Goal: Task Accomplishment & Management: Use online tool/utility

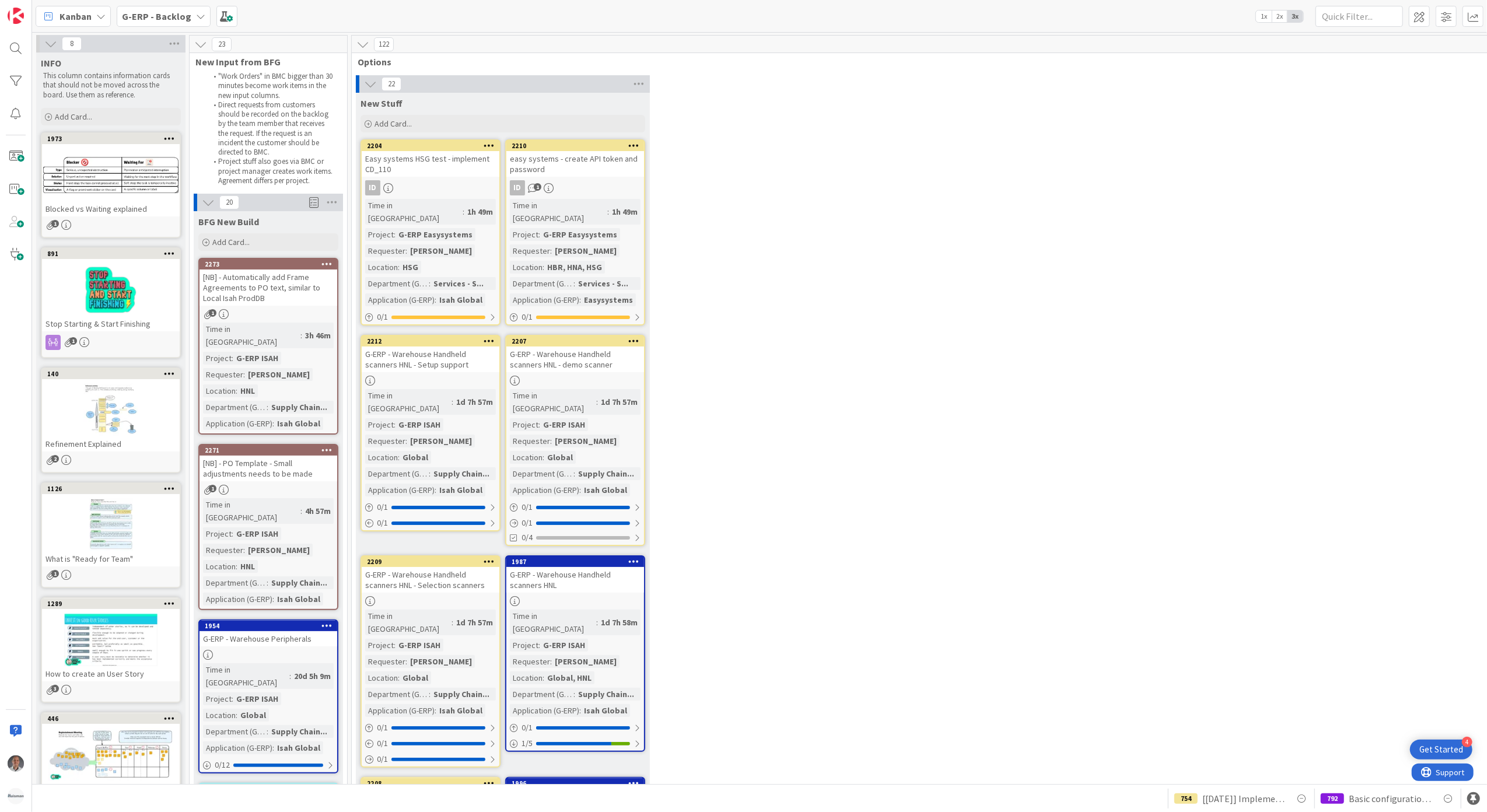
click at [439, 164] on div "Easy systems HSG test - implement CD_110" at bounding box center [431, 163] width 138 height 26
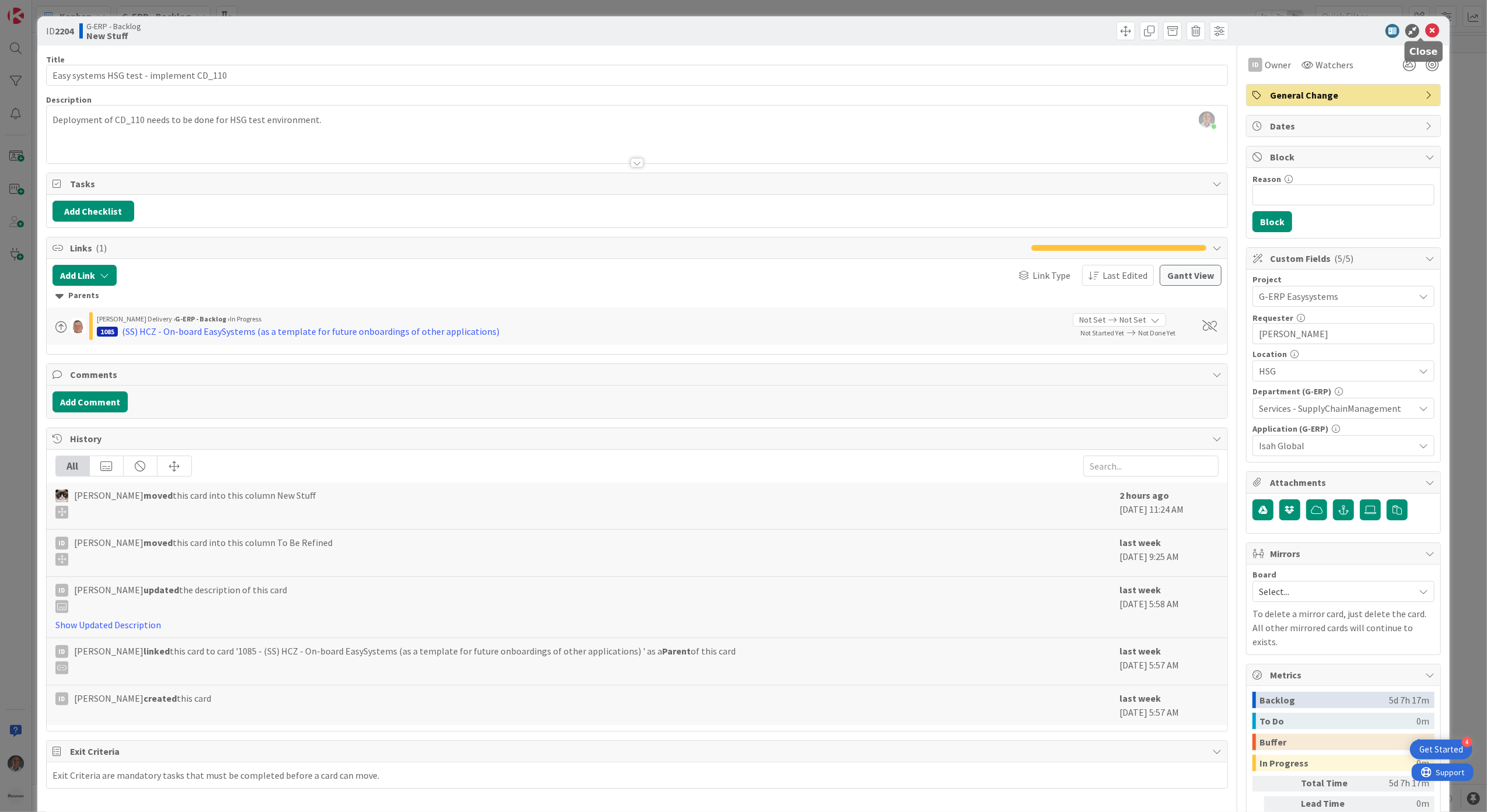
click at [1425, 31] on icon at bounding box center [1432, 31] width 14 height 14
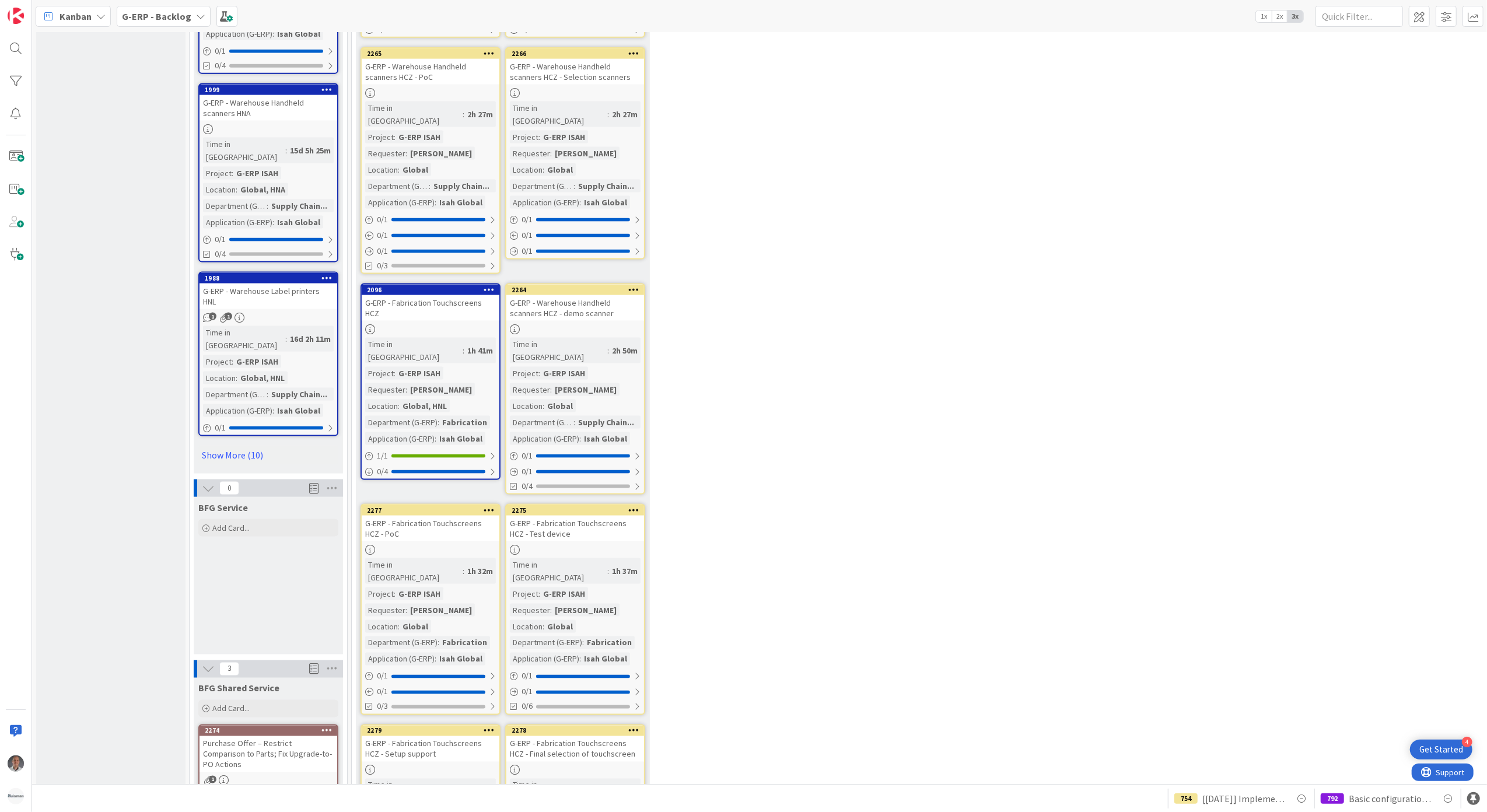
scroll to position [1633, 0]
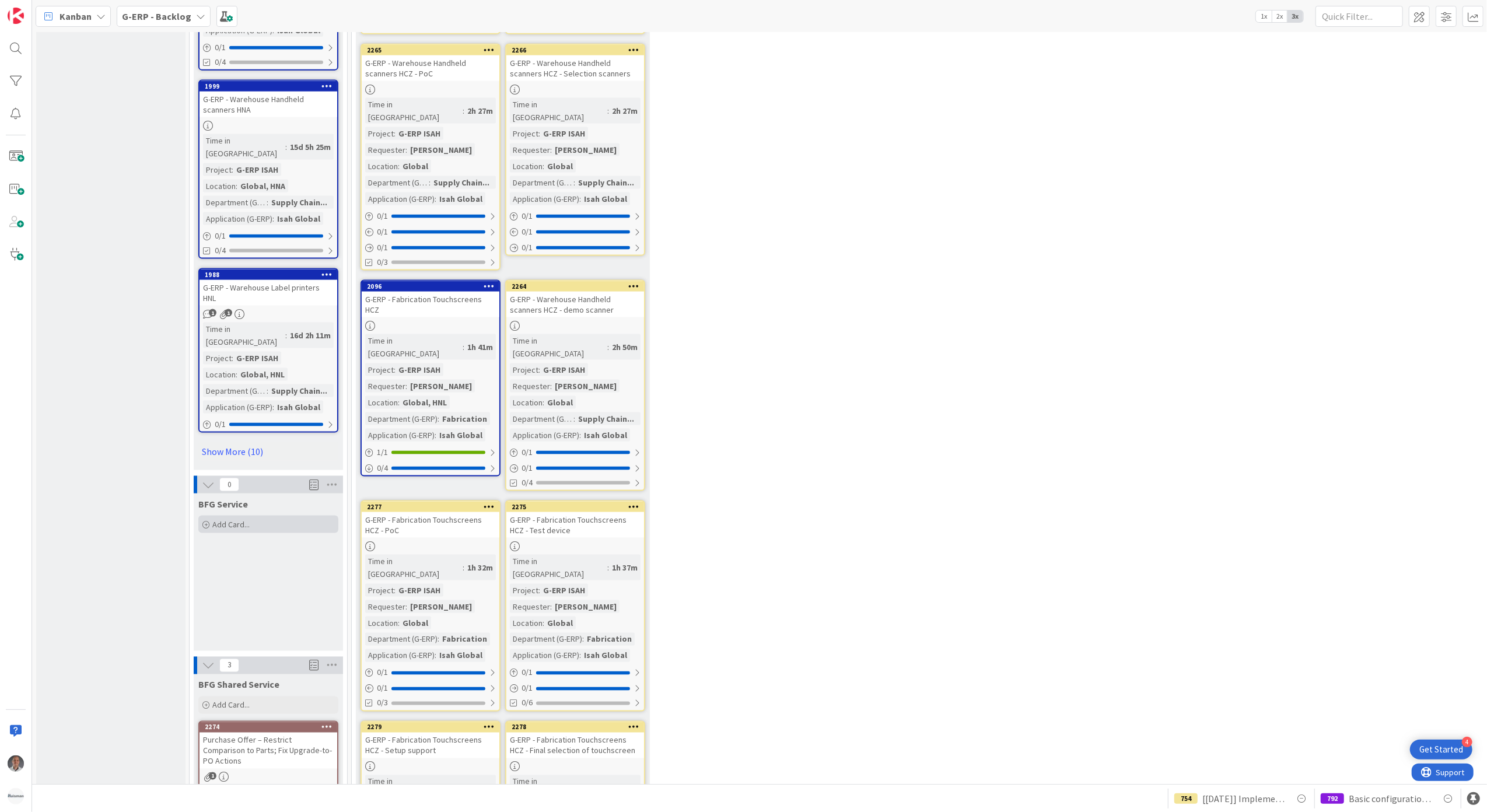
click at [229, 519] on span "Add Card..." at bounding box center [231, 524] width 37 height 10
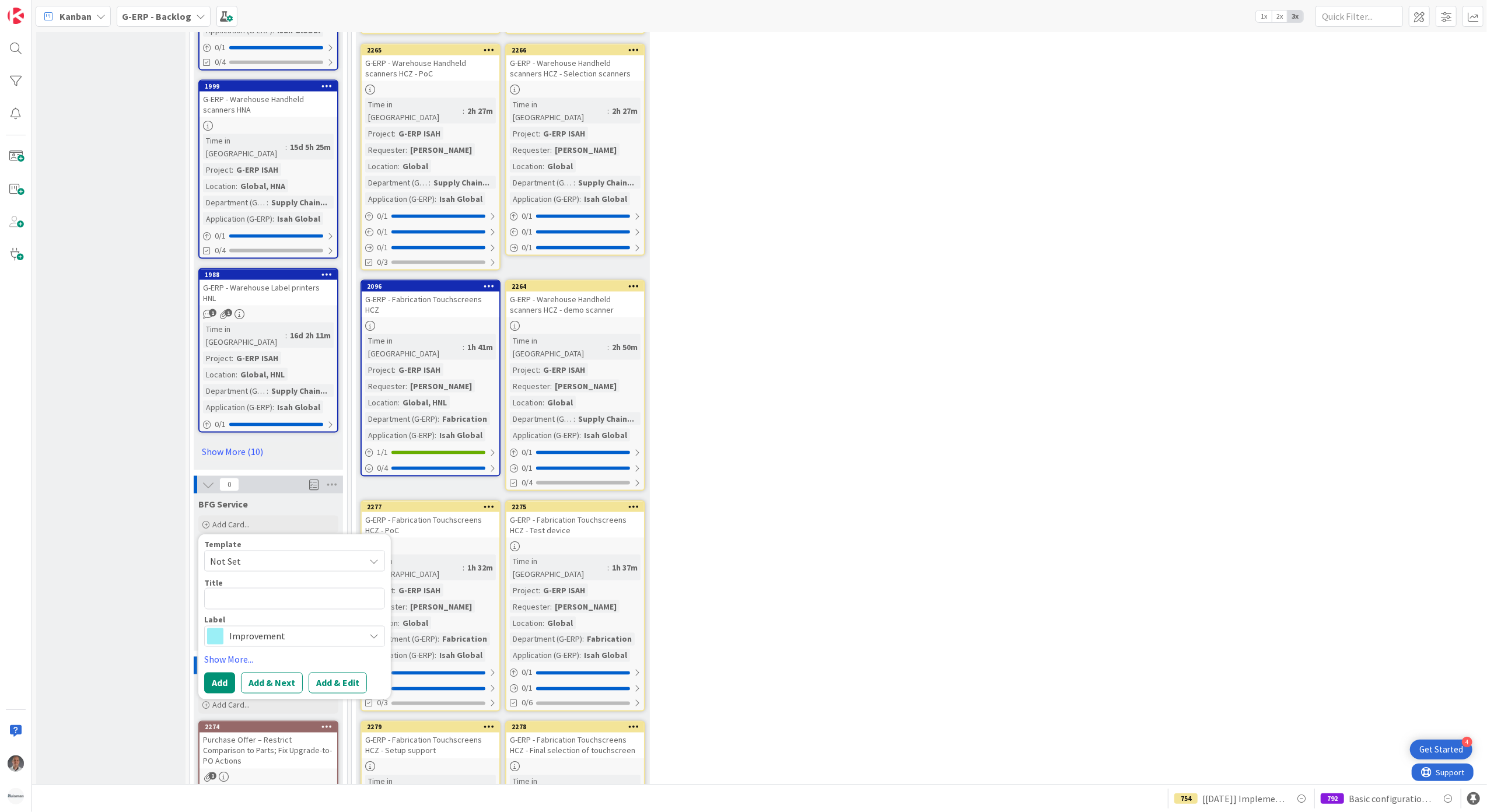
type textarea "x"
type textarea "["
type textarea "x"
type textarea "[A"
type textarea "x"
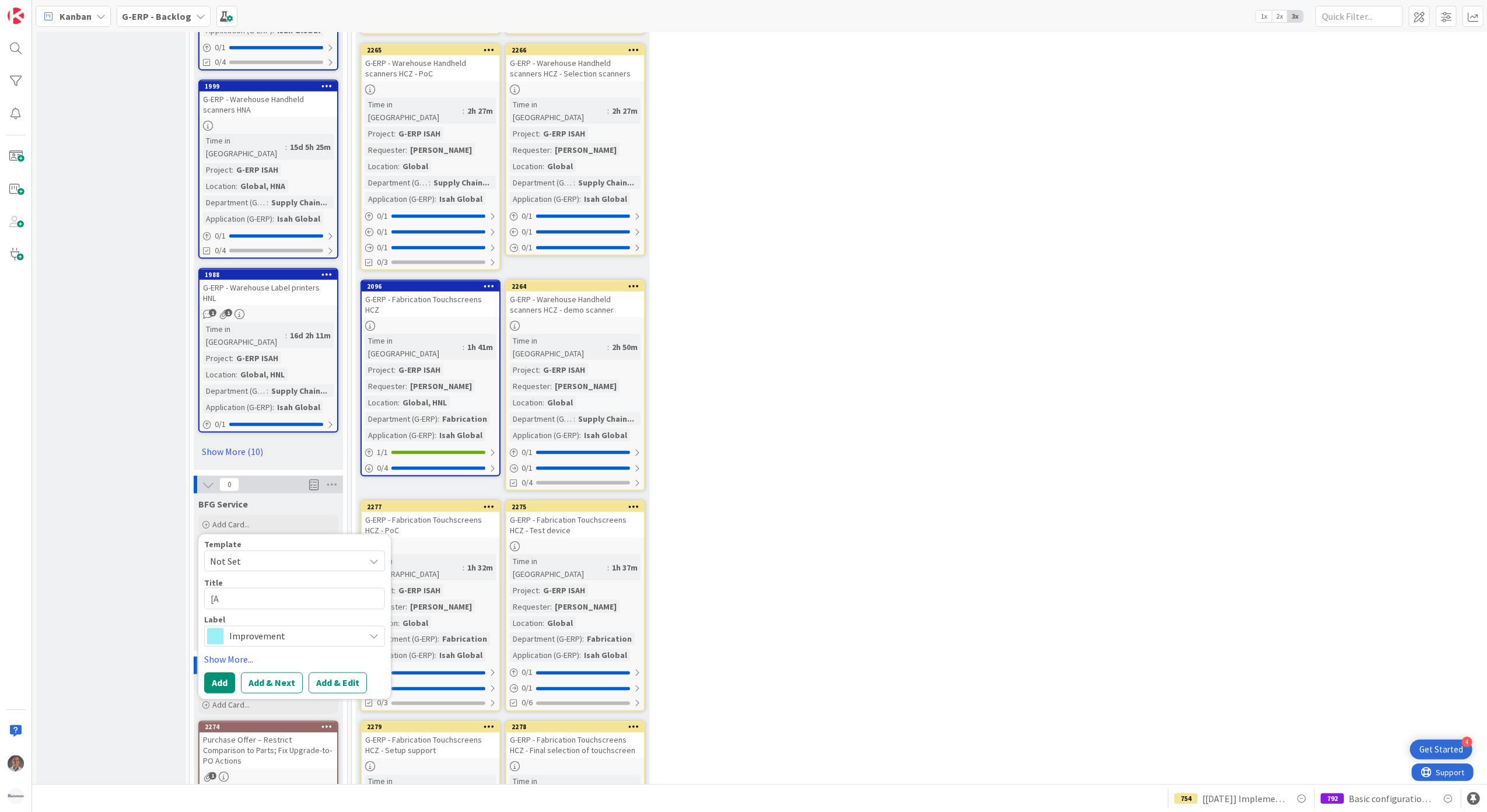
type textarea "[Az"
type textarea "x"
type textarea "[Azu"
type textarea "x"
type textarea "[Azur"
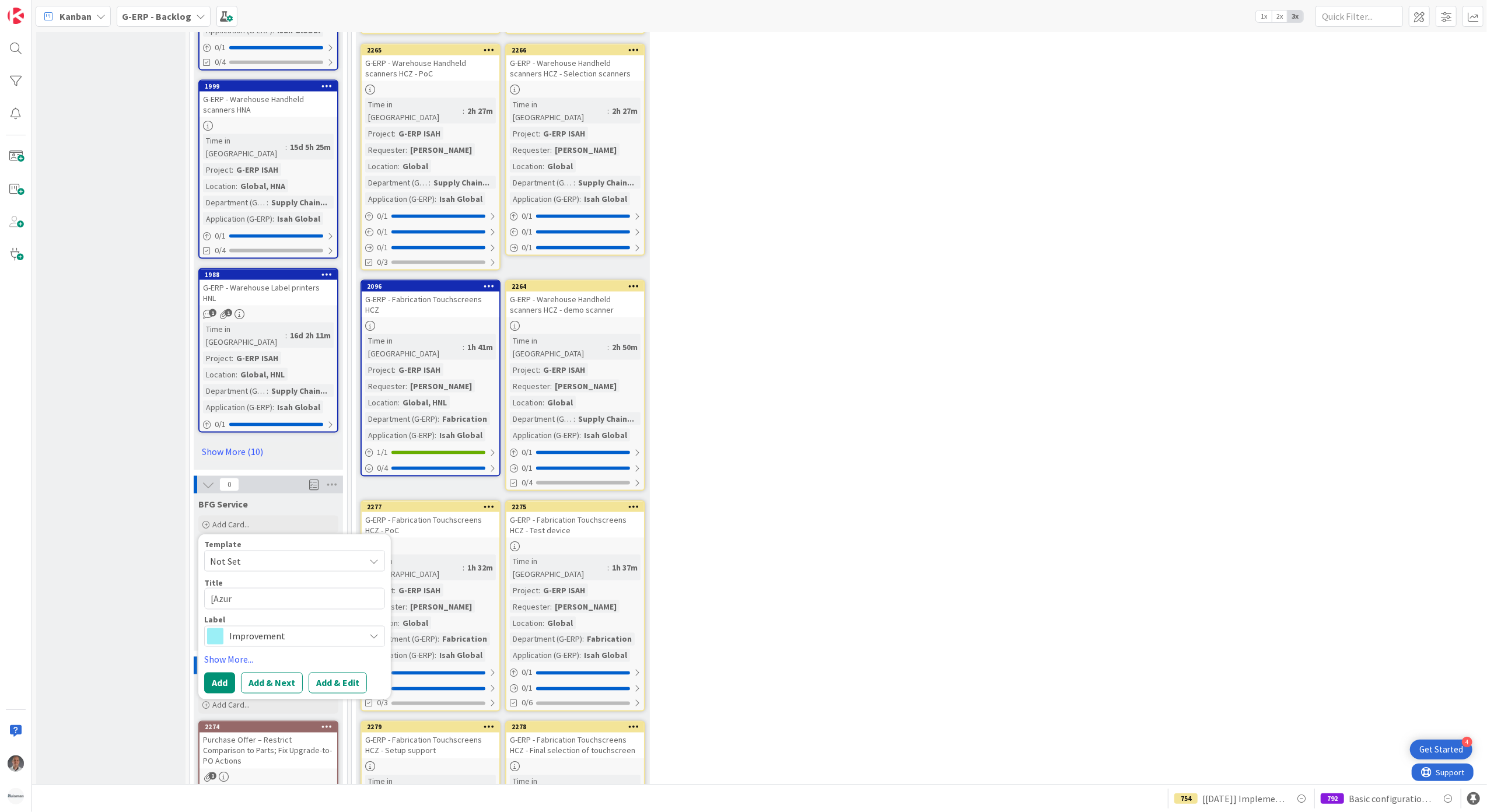
type textarea "x"
type textarea "[Azure"
type textarea "x"
type textarea "[Azure"
type textarea "x"
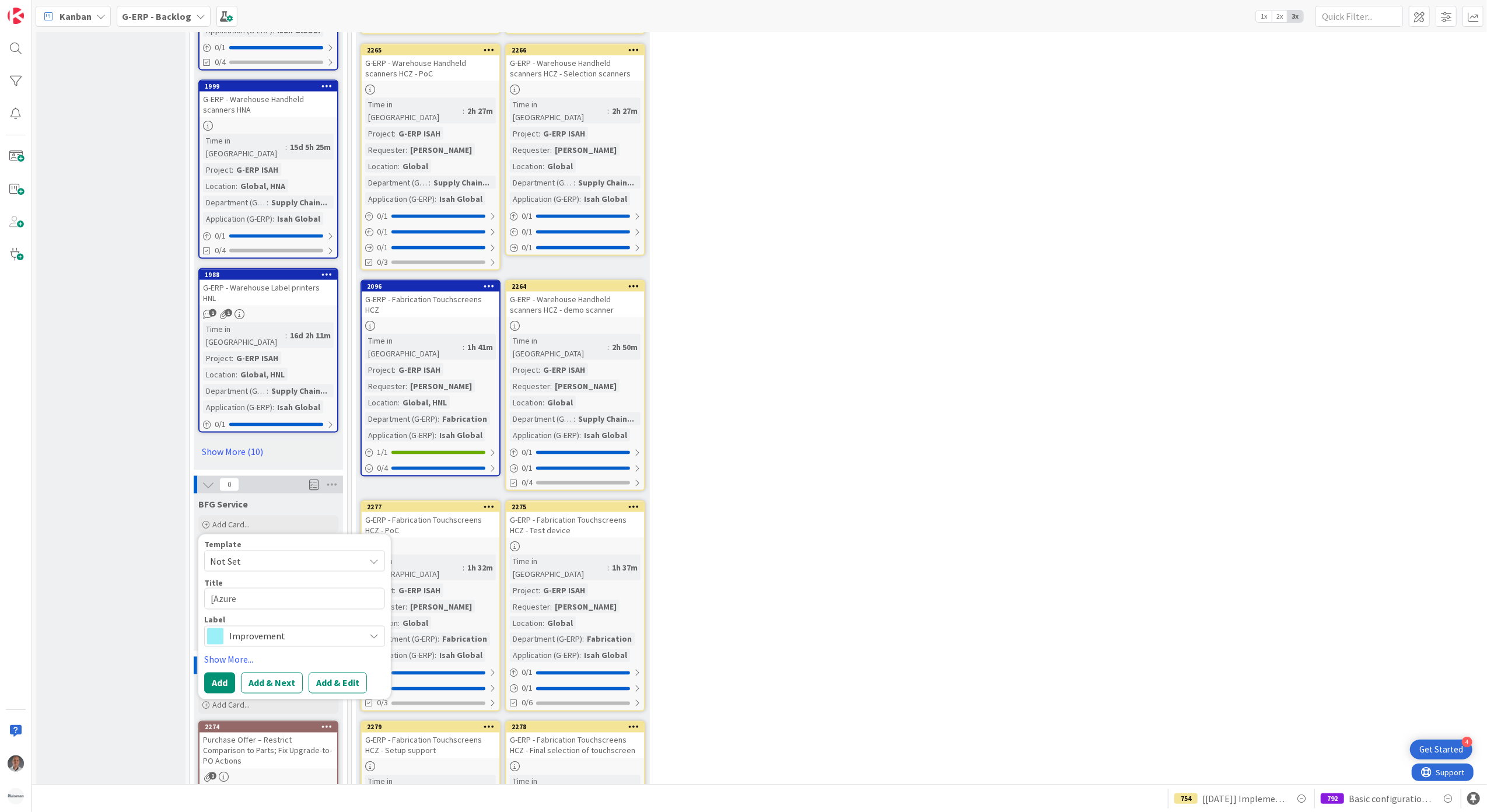
type textarea "[Azure M"
type textarea "x"
type textarea "[Azure Mi"
type textarea "x"
type textarea "[Azure Mig"
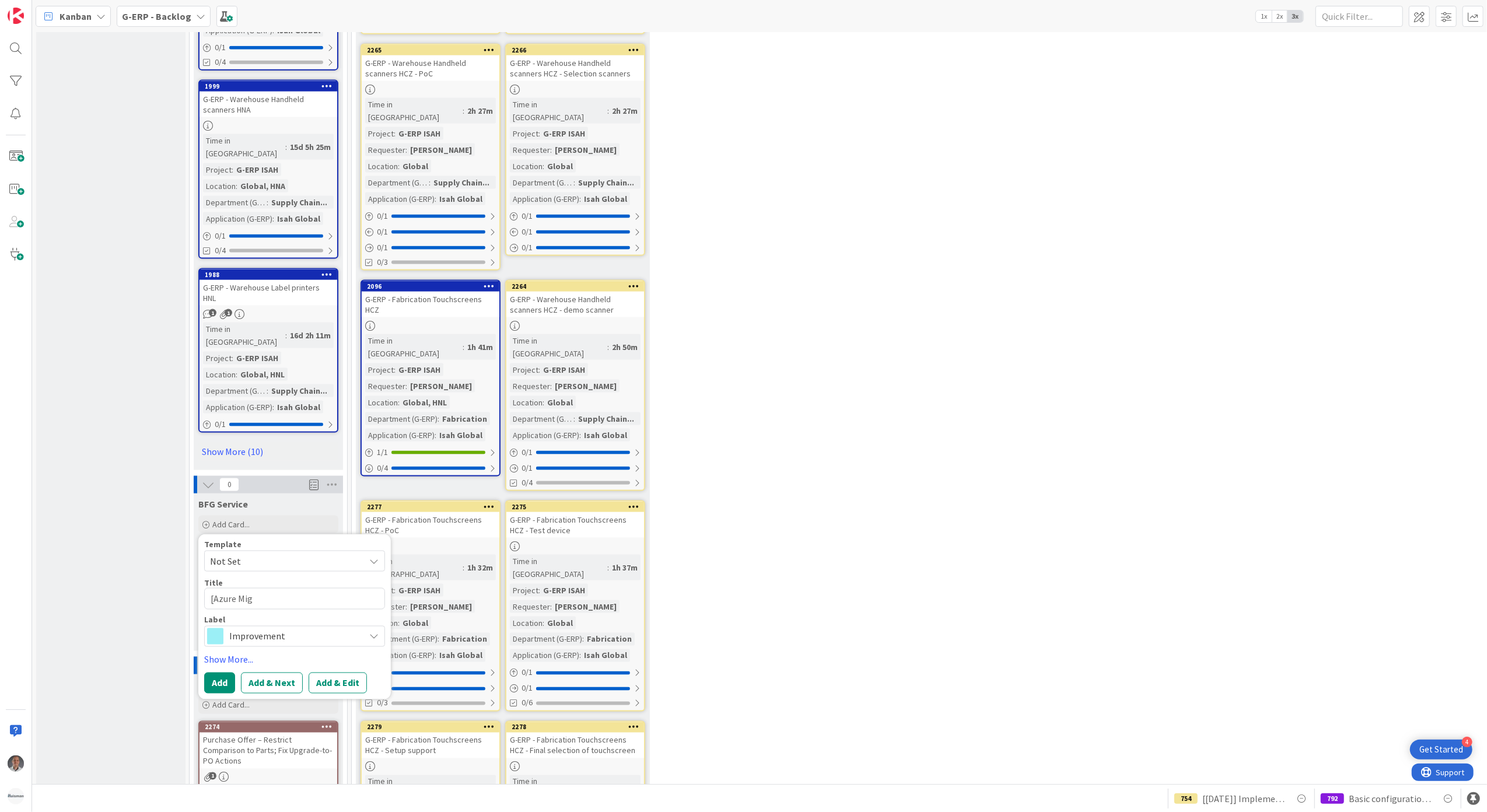
type textarea "x"
type textarea "[Azure Migr"
type textarea "x"
type textarea "[Azure Migra"
type textarea "x"
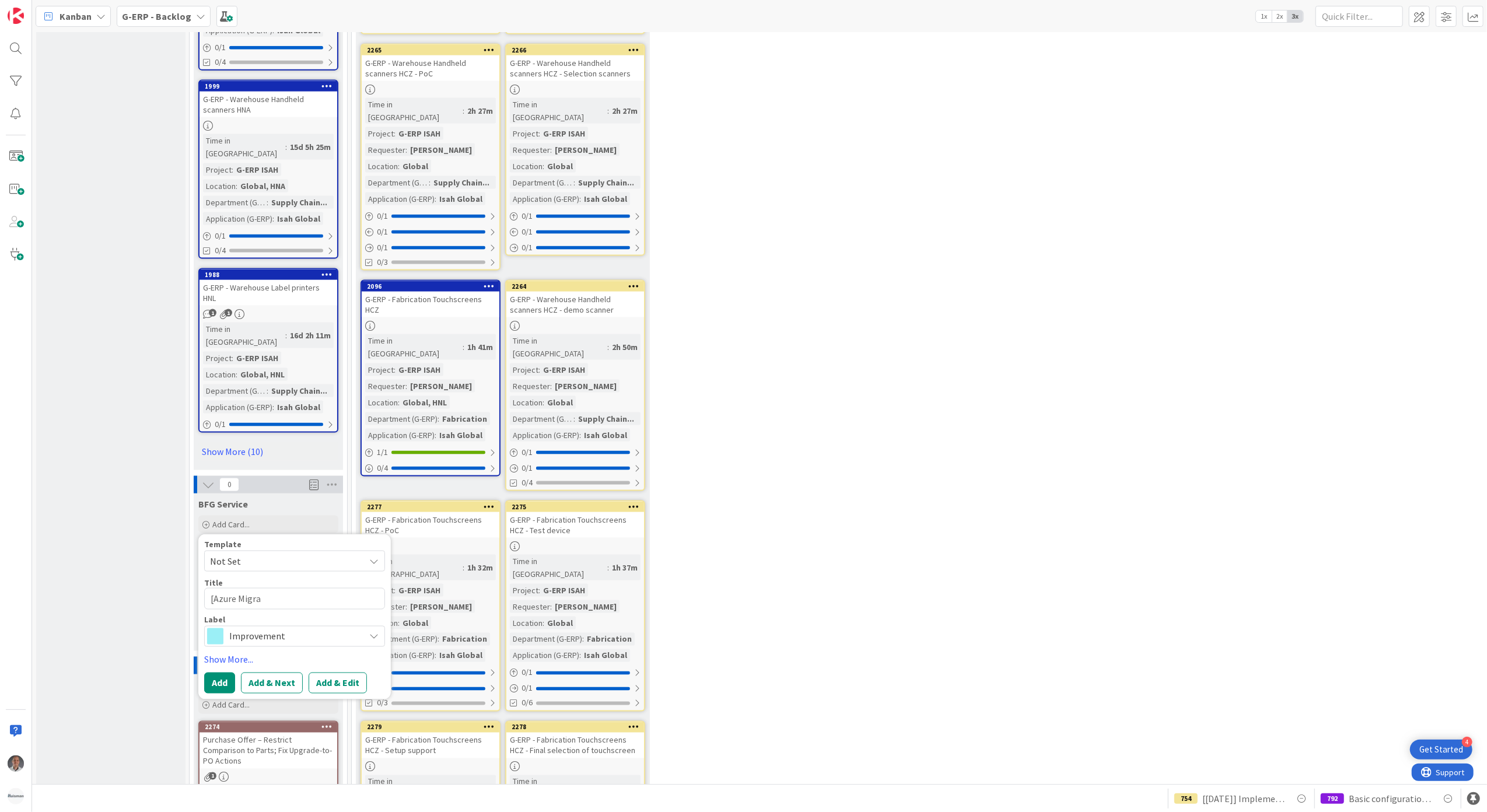
type textarea "[Azure Migrat"
type textarea "x"
type textarea "[Azure Migrati"
type textarea "x"
type textarea "[Azure Migration"
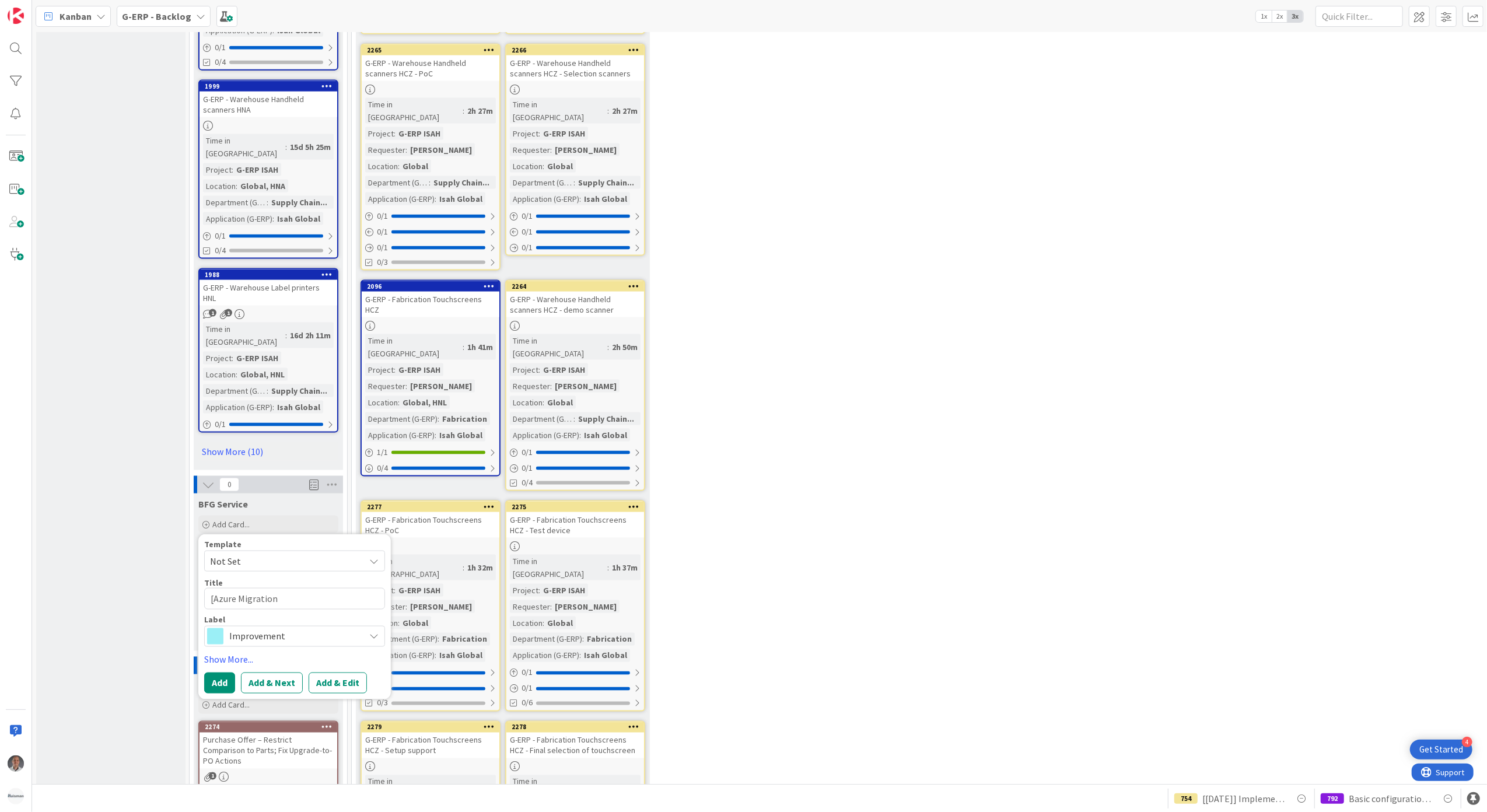
type textarea "x"
type textarea "[Azure Migration]"
type textarea "x"
type textarea "[Azure Migration]"
type textarea "x"
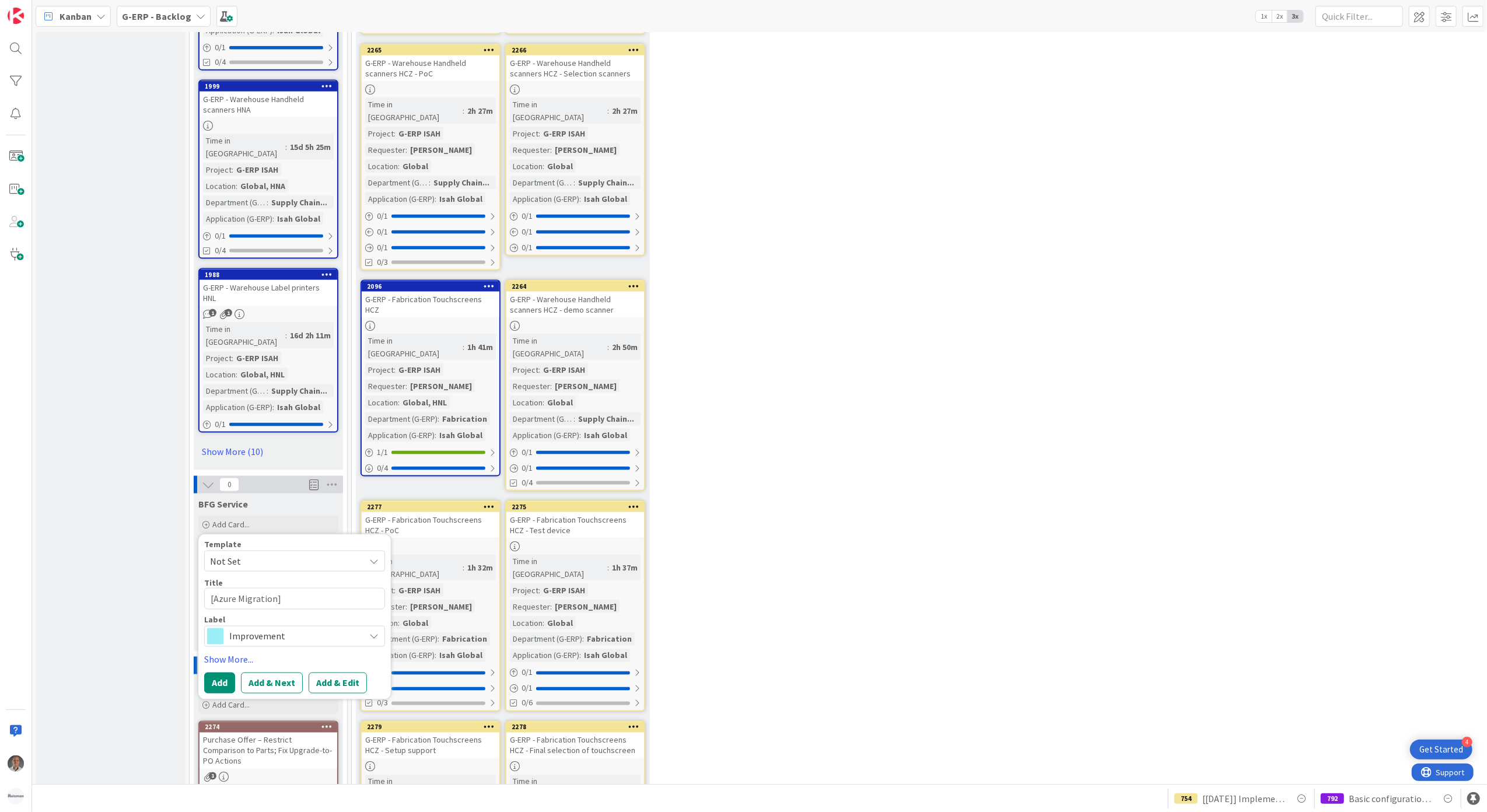
type textarea "[Azure Migration] S"
type textarea "x"
type textarea "[Azure Migration] Se"
type textarea "x"
type textarea "[Azure Migration] Set"
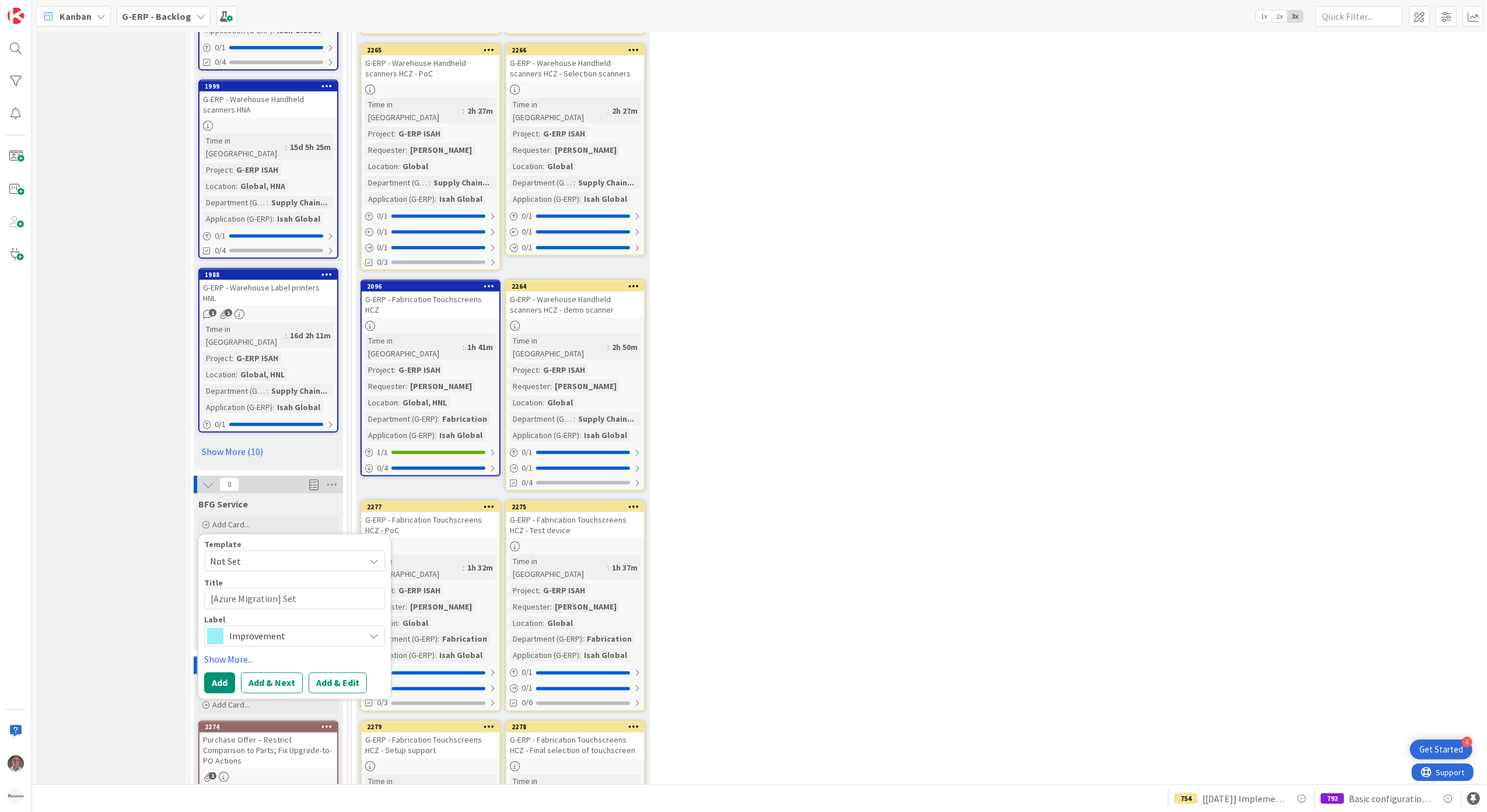
type textarea "x"
type textarea "[Azure Migration] Setu"
type textarea "x"
type textarea "[Azure Migration] Setup"
type textarea "x"
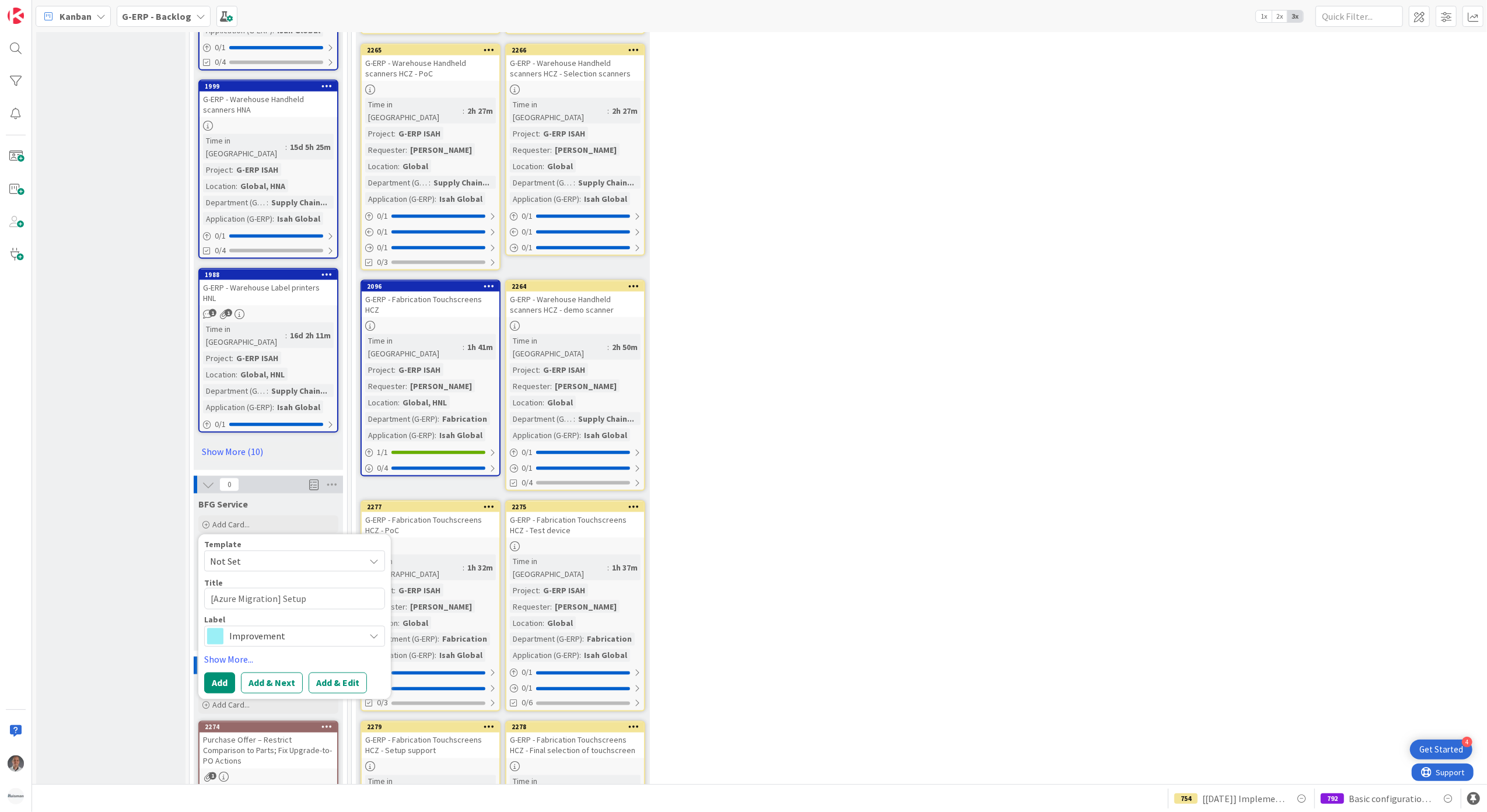
type textarea "[Azure Migration] Setup"
type textarea "x"
type textarea "[Azure Migration] Setup t"
type textarea "x"
type textarea "[Azure Migration] Setup tr"
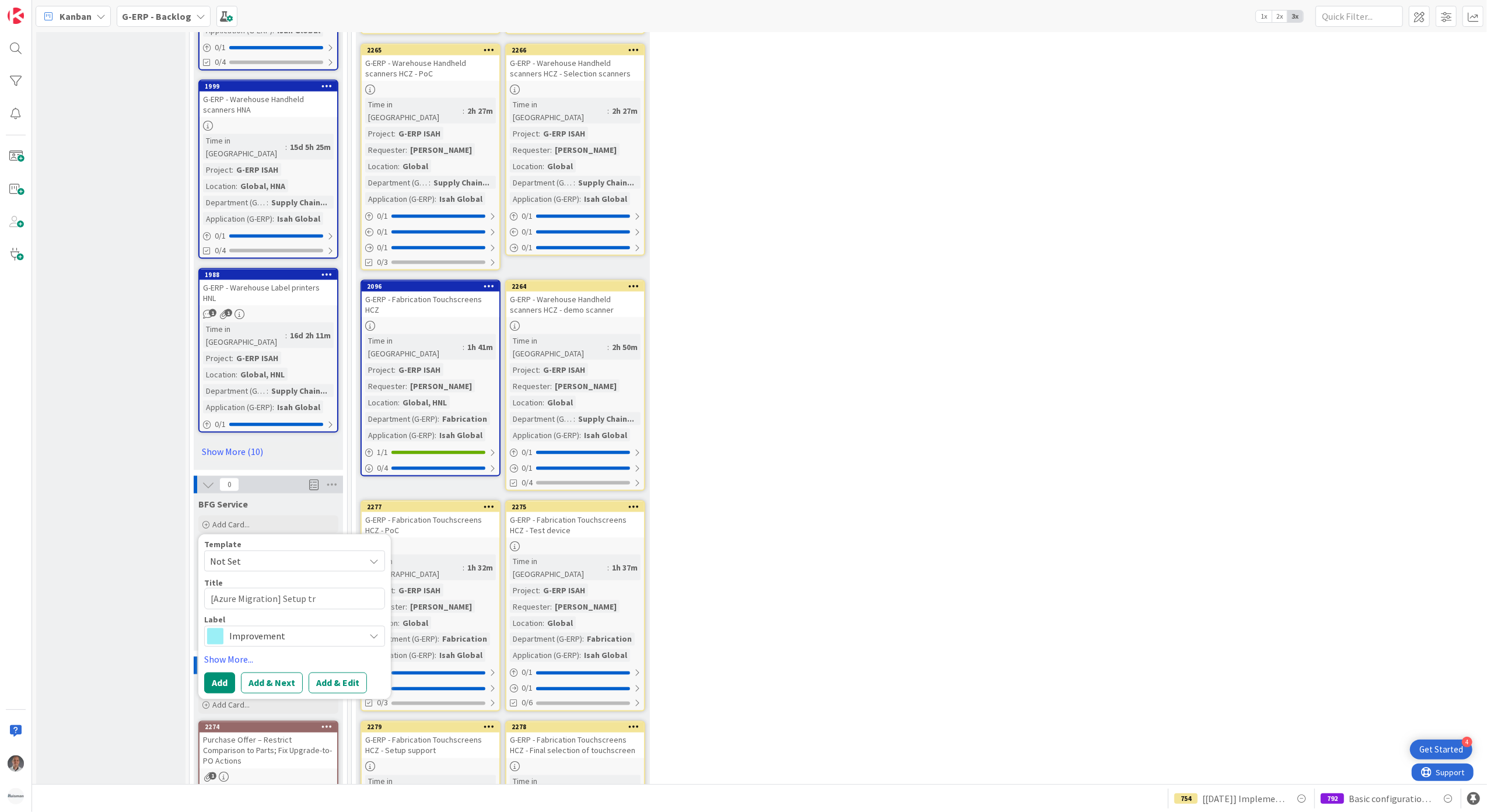
type textarea "x"
type textarea "[Azure Migration] Setup tra"
type textarea "x"
type textarea "[Azure Migration] Setup traf"
type textarea "x"
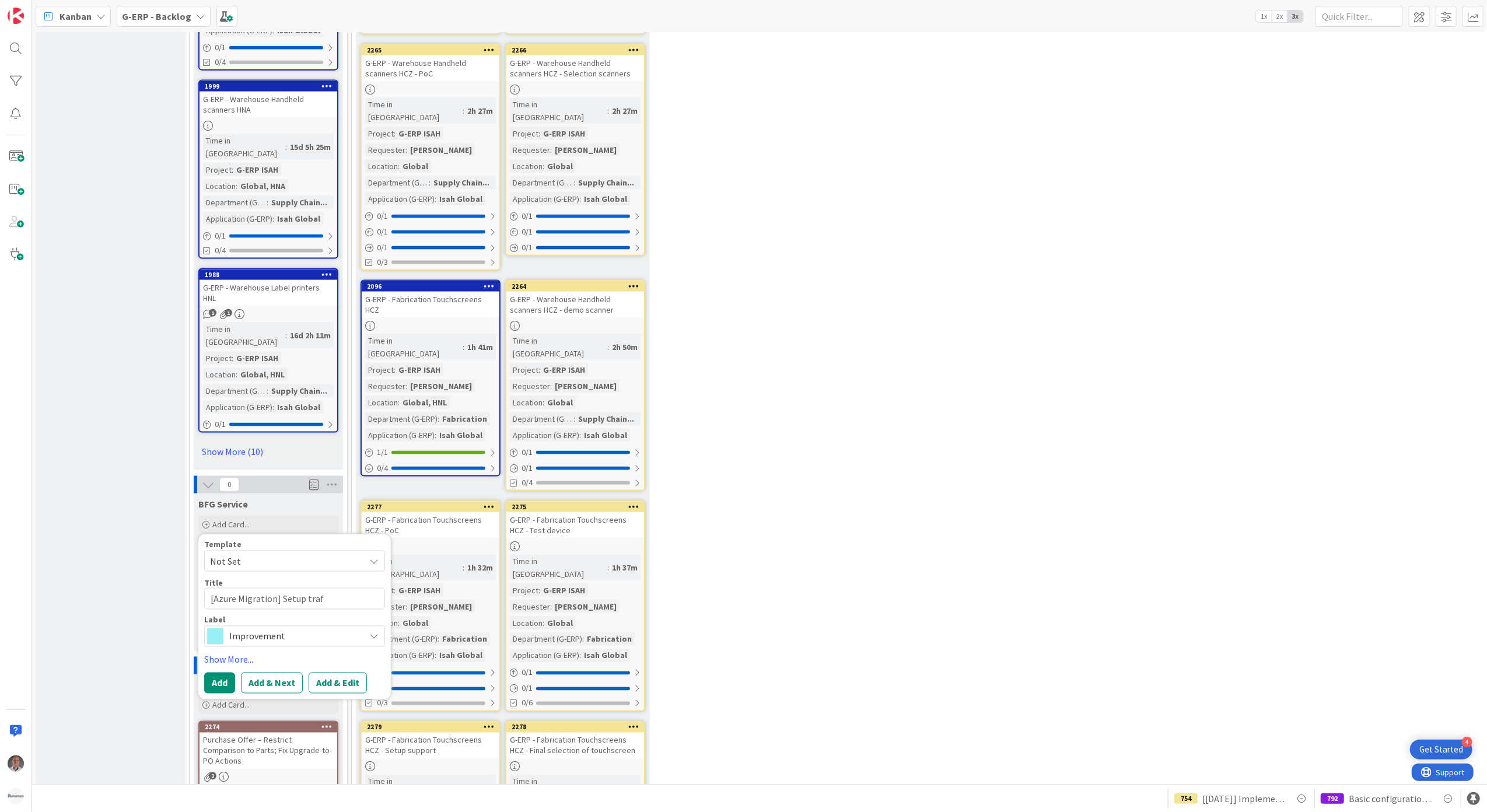
type textarea "[Azure Migration] Setup traff"
type textarea "x"
type textarea "[Azure Migration] Setup traffi"
type textarea "x"
type textarea "[Azure Migration] Setup traffic"
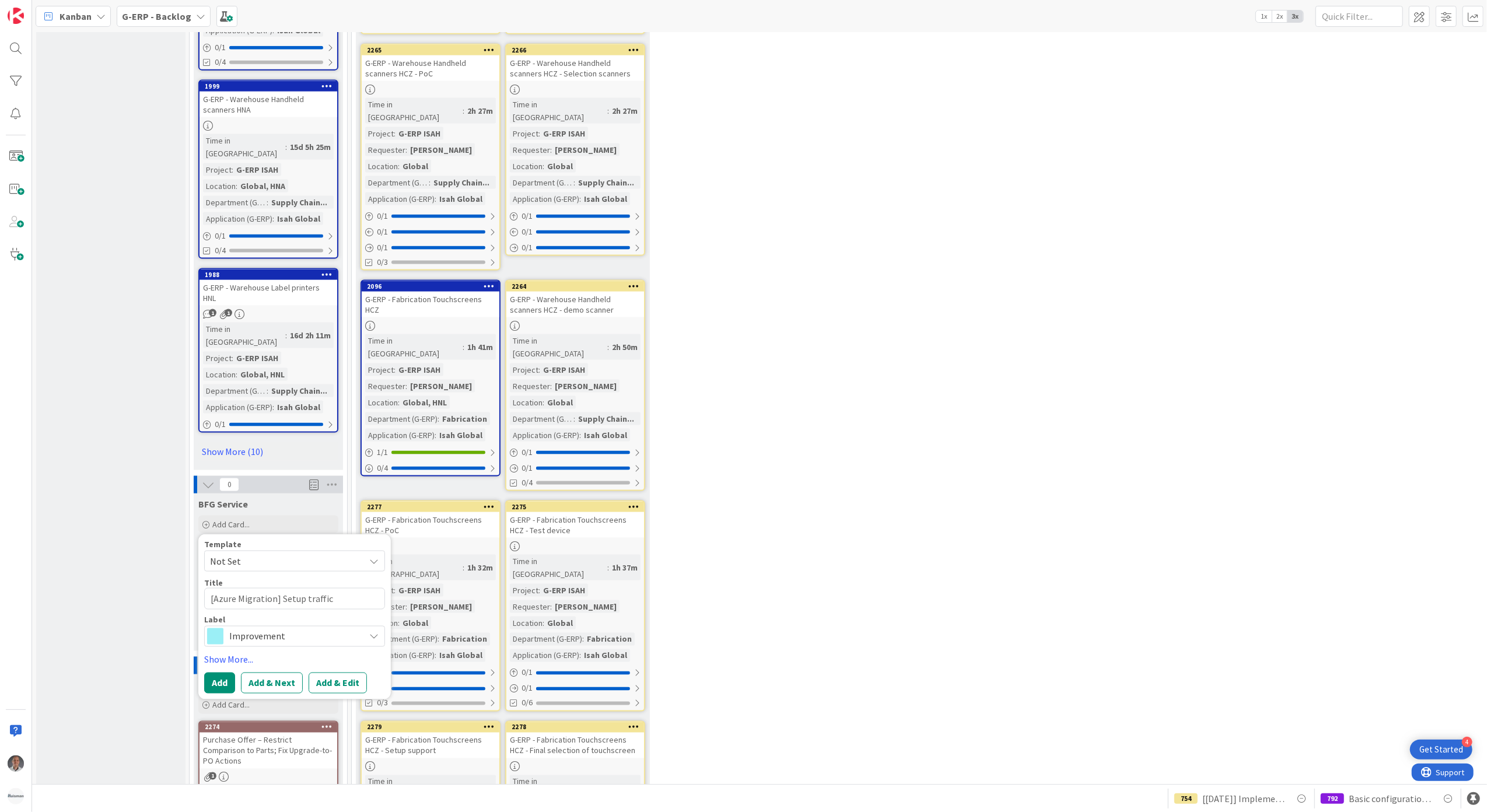
type textarea "x"
type textarea "[Azure Migration] Setup traffic"
type textarea "x"
type textarea "[Azure Migration] Setup traffic m"
type textarea "x"
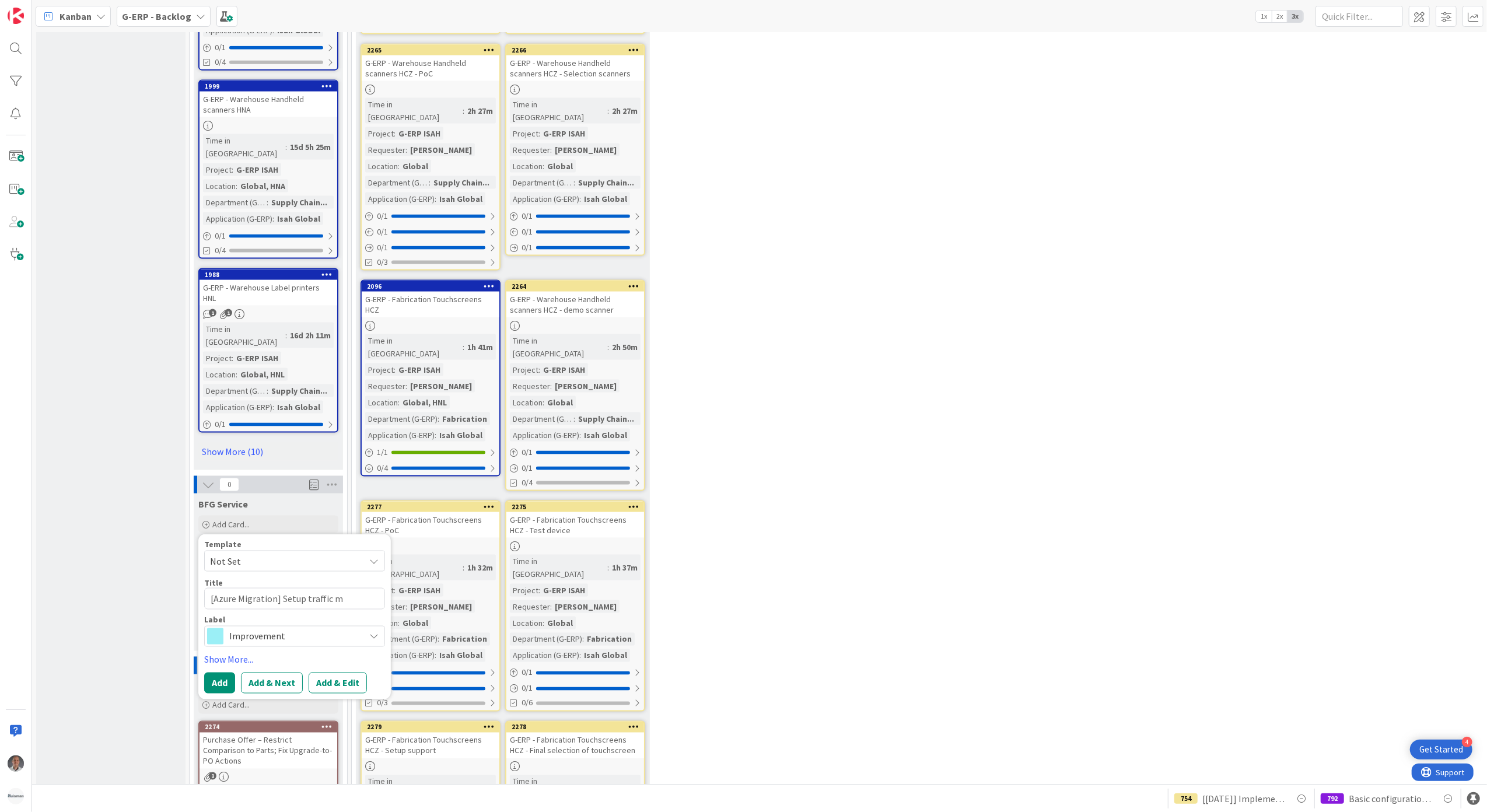
type textarea "[Azure Migration] Setup traffic mo"
type textarea "x"
type textarea "[Azure Migration] Setup traffic mon"
type textarea "x"
type textarea "[Azure Migration] Setup traffic moni"
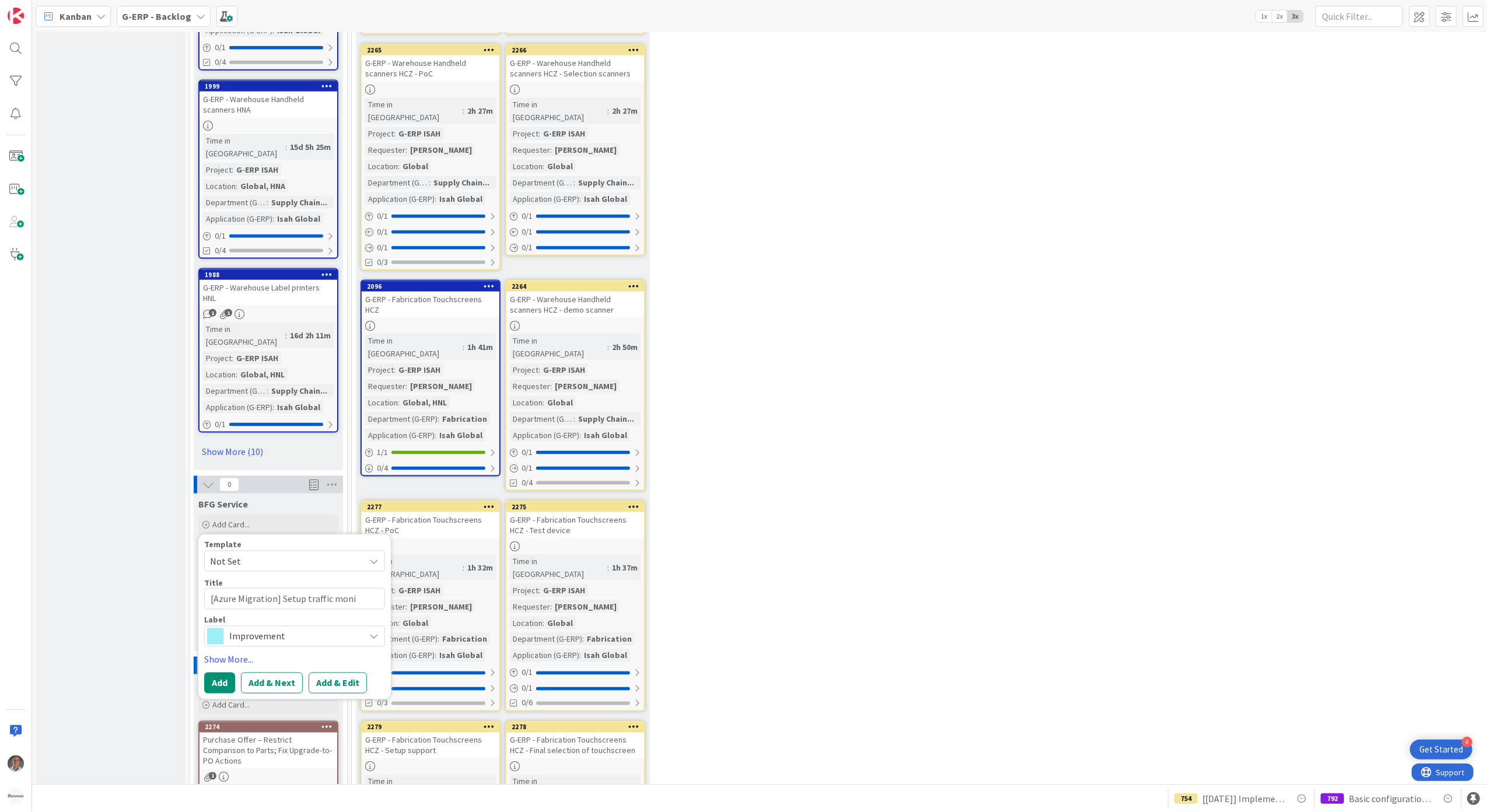
type textarea "x"
type textarea "[Azure Migration] Setup traffic monit"
type textarea "x"
type textarea "[Azure Migration] Setup traffic monito"
type textarea "x"
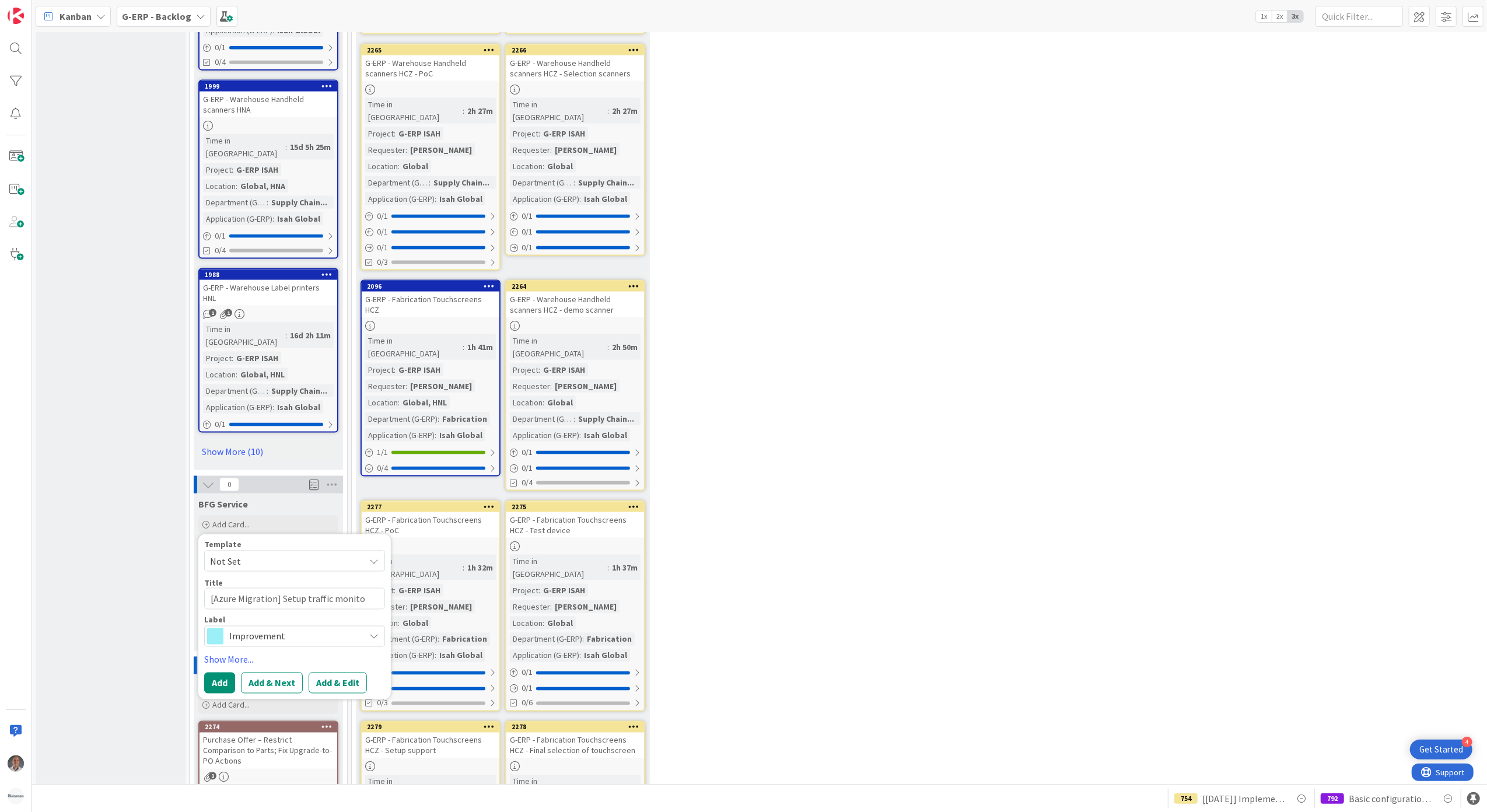
type textarea "[Azure Migration] Setup traffic monitor"
type textarea "x"
type textarea "[Azure Migration] Setup traffic monitori"
type textarea "x"
type textarea "[Azure Migration] Setup traffic monitorin"
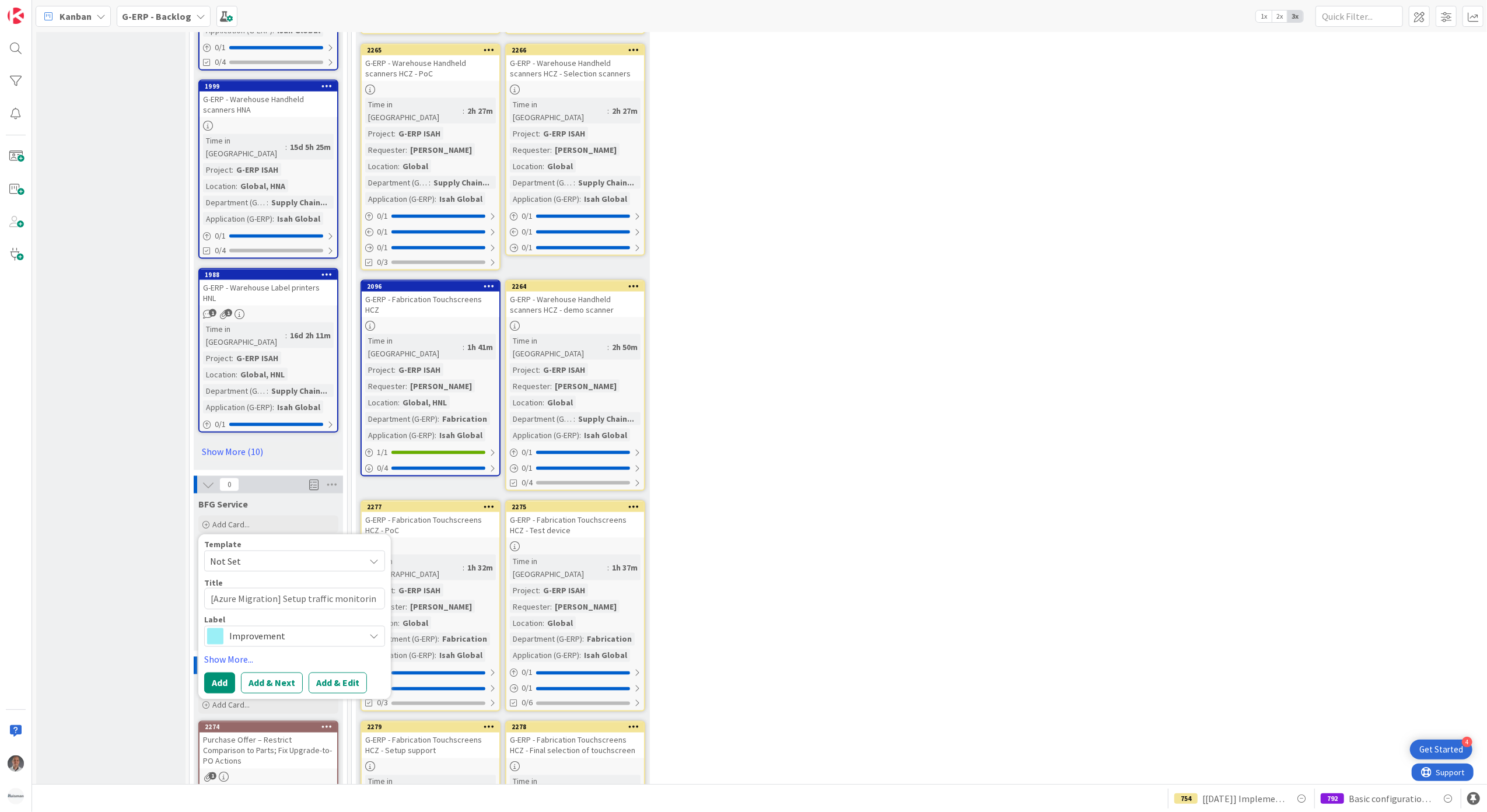
type textarea "x"
type textarea "[Azure Migration] Setup traffic monitoring"
type textarea "x"
type textarea "[Azure Migration] Setup traffic monitoring fo"
type textarea "x"
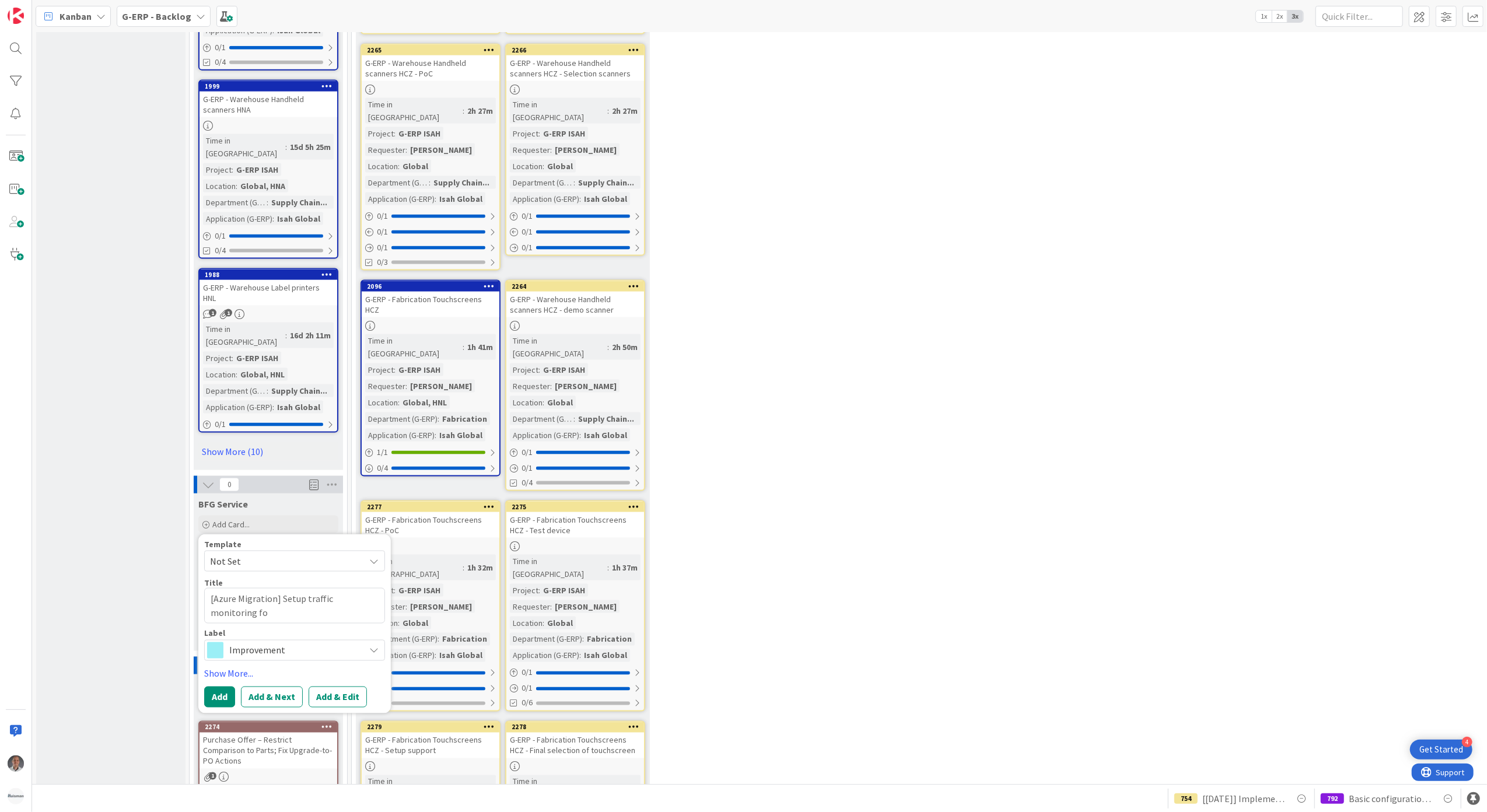
type textarea "[Azure Migration] Setup traffic monitoring for"
type textarea "x"
type textarea "[Azure Migration] Setup traffic monitoring for"
type textarea "x"
type textarea "[Azure Migration] Setup traffic monitoring for E"
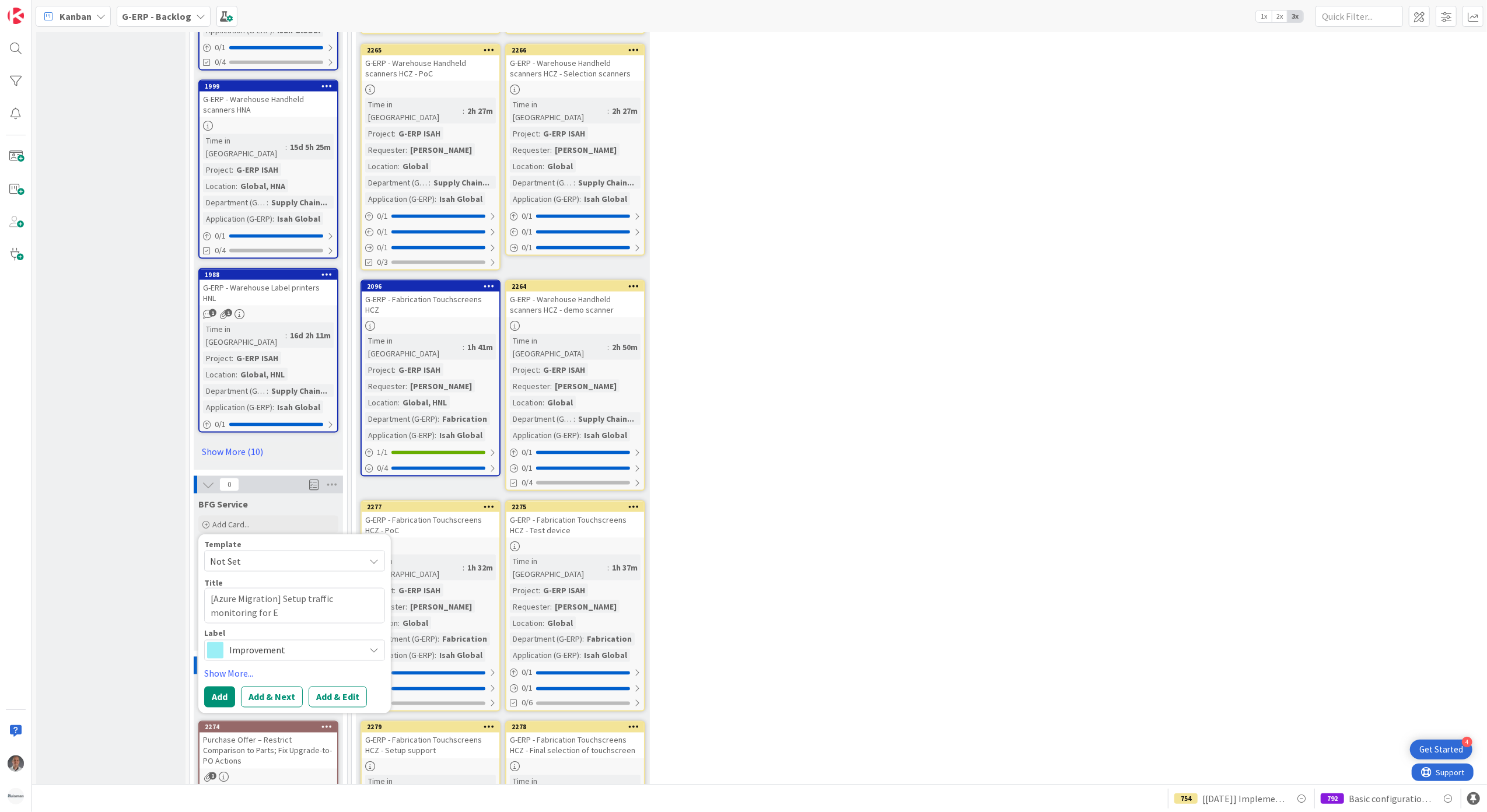
type textarea "x"
type textarea "[Azure Migration] Setup traffic monitoring for"
type textarea "x"
type textarea "[Azure Migration] Setup traffic monitoring for L"
type textarea "x"
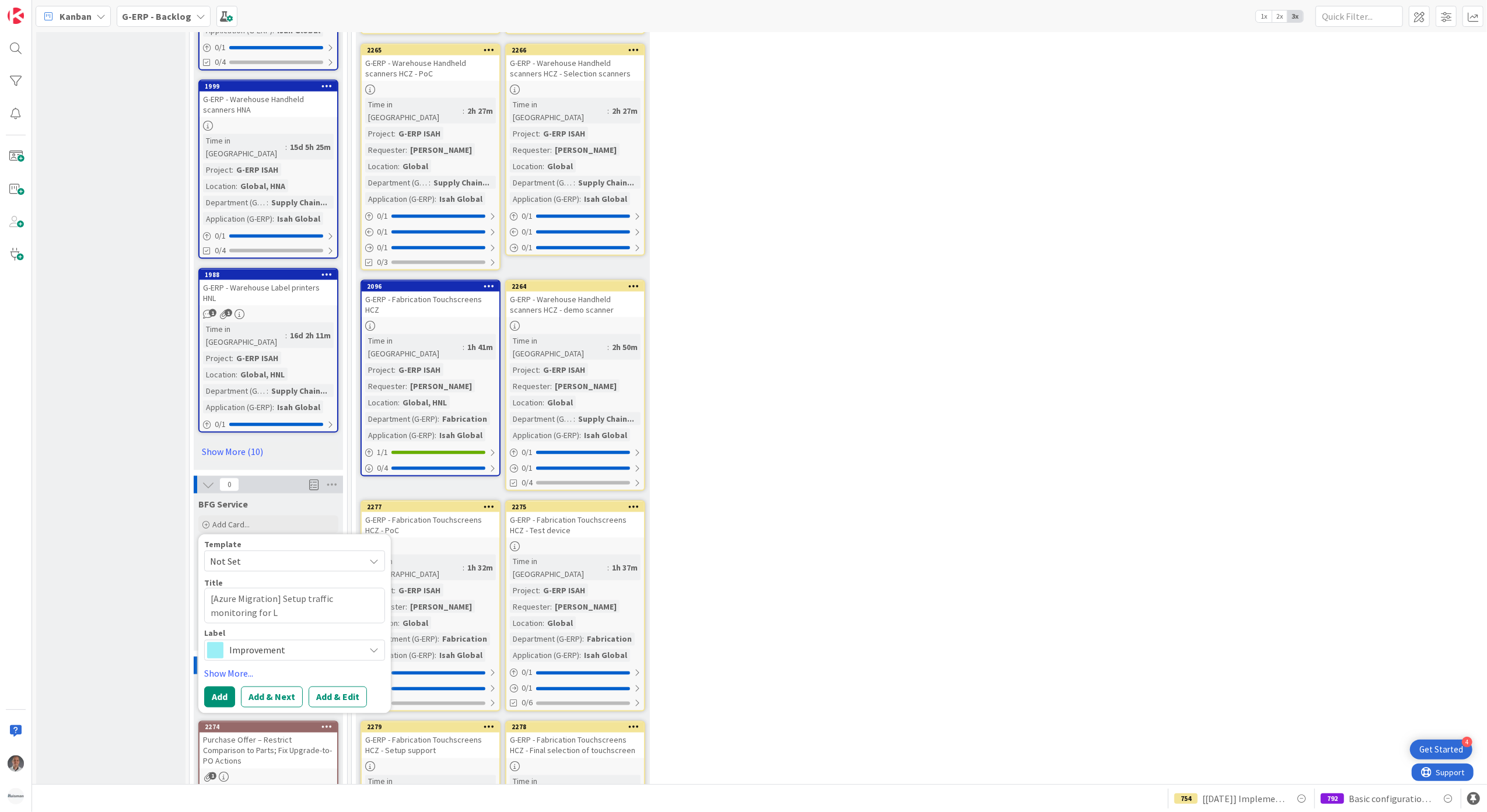
type textarea "[Azure Migration] Setup traffic monitoring for Lo"
type textarea "x"
type textarea "[Azure Migration] Setup traffic monitoring for Loc"
type textarea "x"
type textarea "[Azure Migration] Setup traffic monitoring for Local"
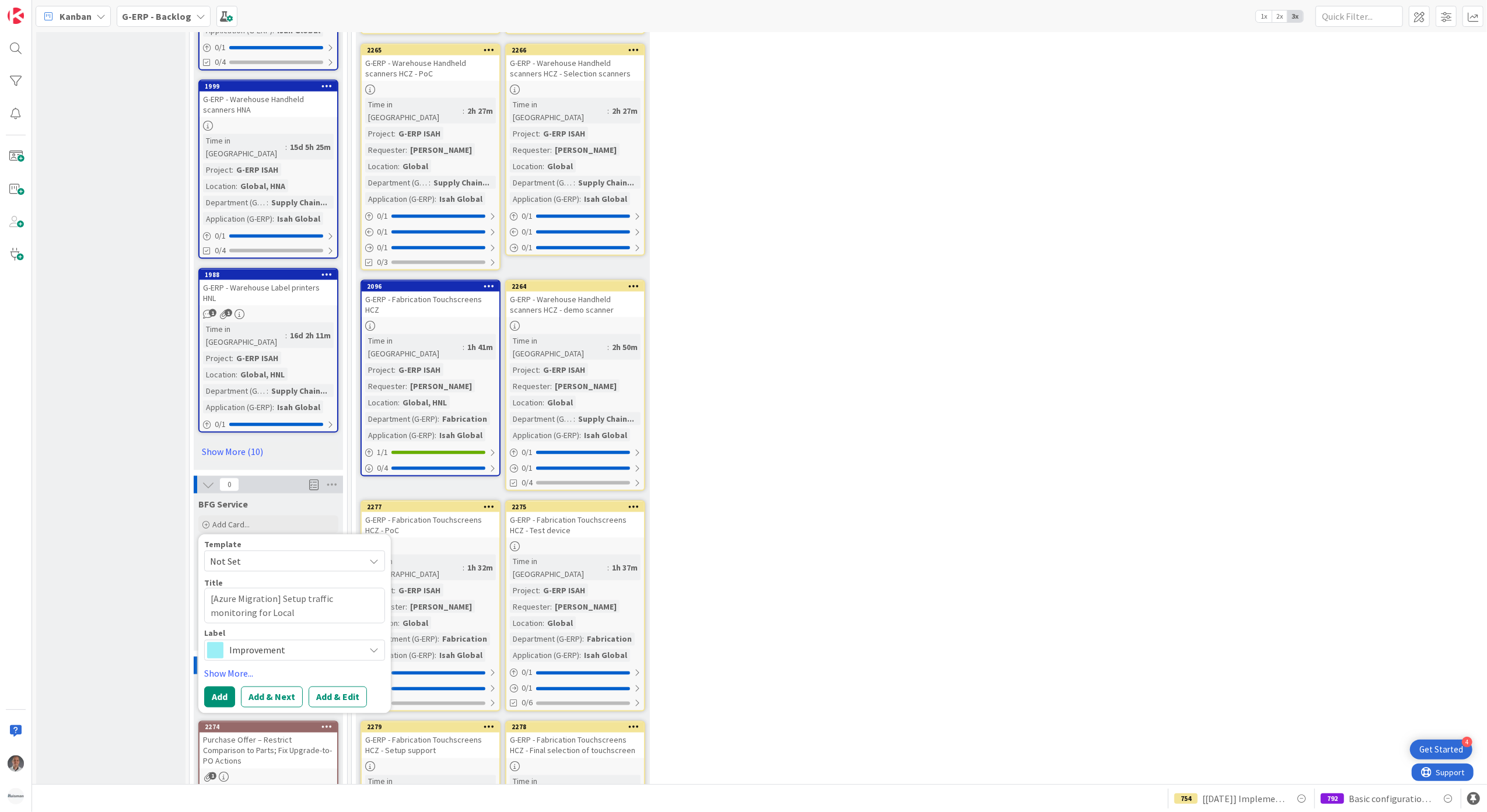
type textarea "x"
type textarea "[Azure Migration] Setup traffic monitoring for Local"
type textarea "x"
type textarea "[Azure Migration] Setup traffic monitoring for Local I"
type textarea "x"
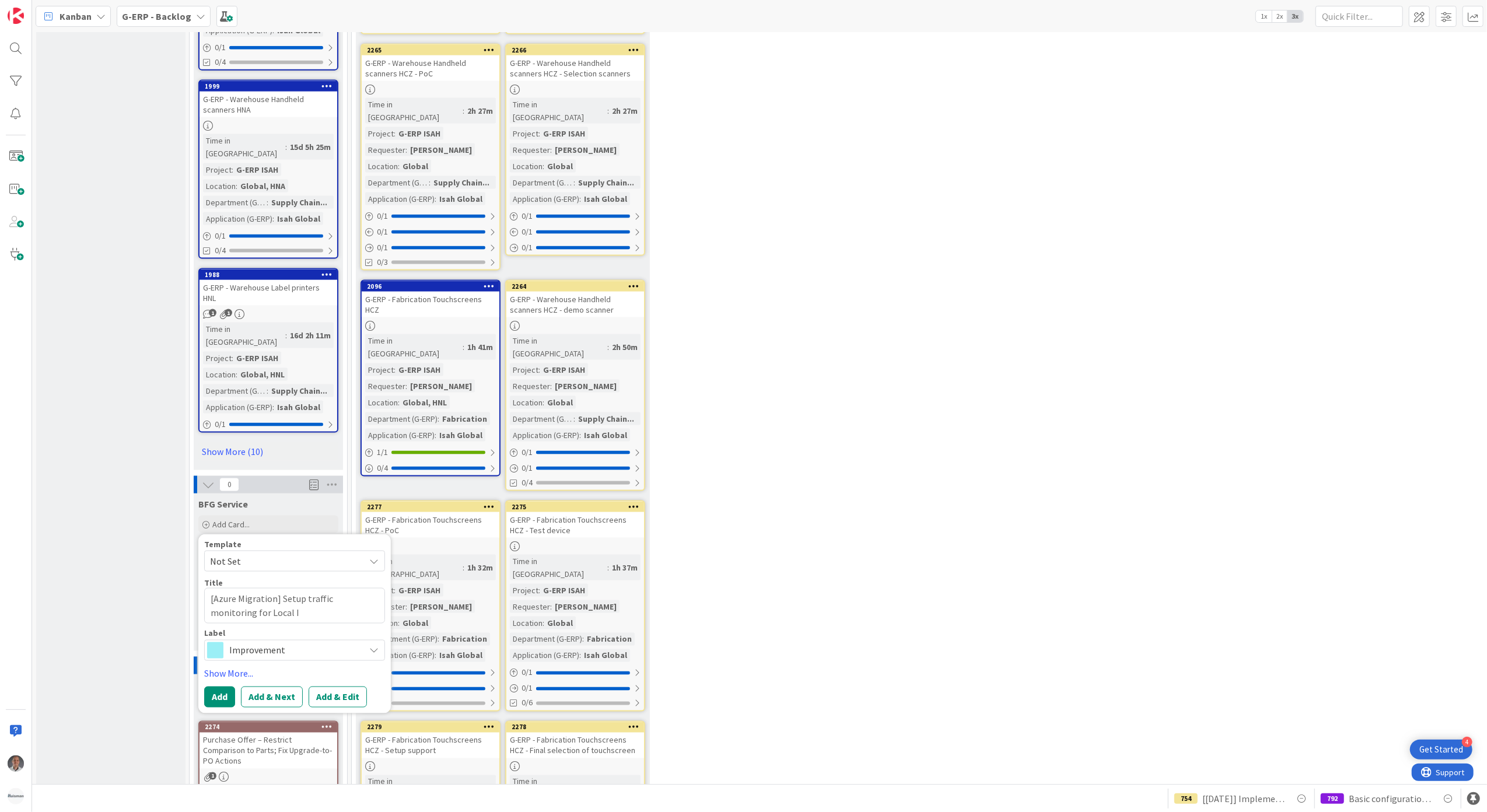
type textarea "[Azure Migration] Setup traffic monitoring for Local IS"
type textarea "x"
type textarea "[Azure Migration] Setup traffic monitoring for Local ISAH"
type textarea "x"
type textarea "[Azure Migration] Setup traffic monitoring for Local ISAH"
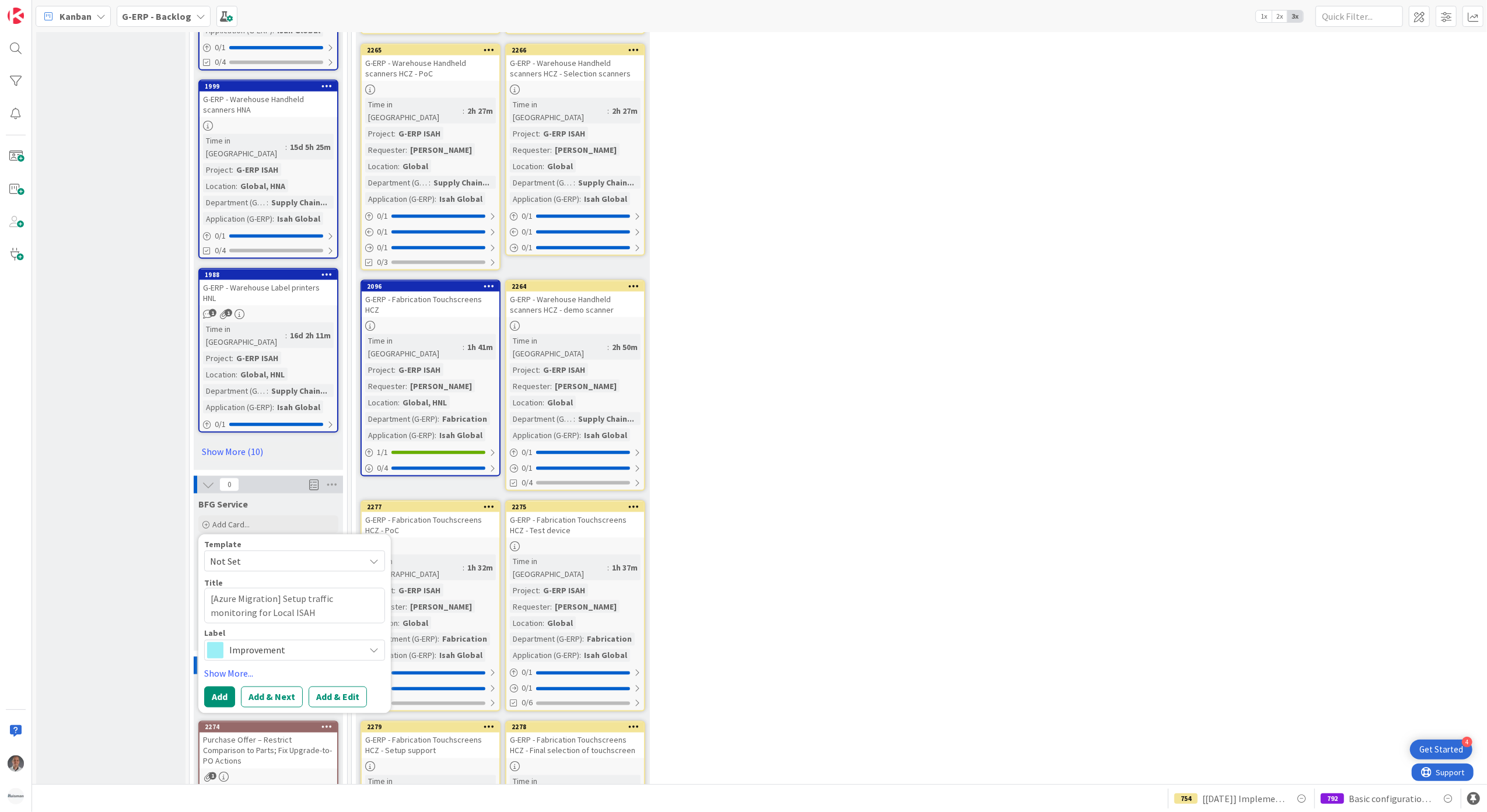
click at [257, 642] on span "Improvement" at bounding box center [294, 650] width 130 height 16
click at [314, 701] on span "General Change" at bounding box center [319, 710] width 142 height 18
type textarea "x"
click at [330, 686] on button "Add & Edit" at bounding box center [338, 696] width 59 height 21
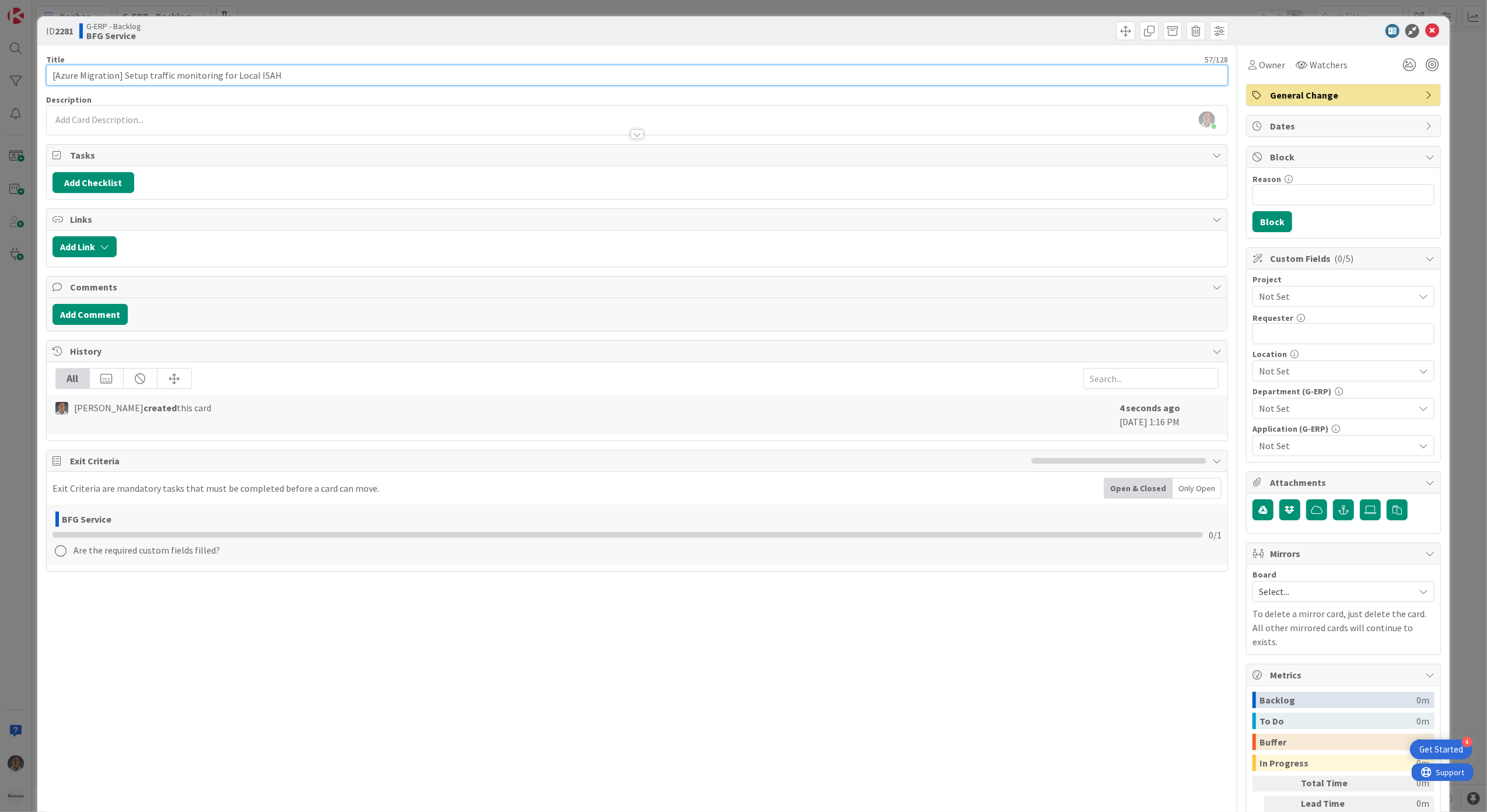
click at [304, 78] on input "[Azure Migration] Setup traffic monitoring for Local ISAH" at bounding box center [637, 75] width 1182 height 21
click at [287, 75] on input "[Azure Migration] Setup traffic monitoring for Local ISAH" at bounding box center [637, 75] width 1182 height 21
type input "[Azure Migration] Setup traffic monitoring for Local ISAH"
click at [390, 122] on div "[PERSON_NAME] joined 1 m ago" at bounding box center [637, 120] width 1182 height 29
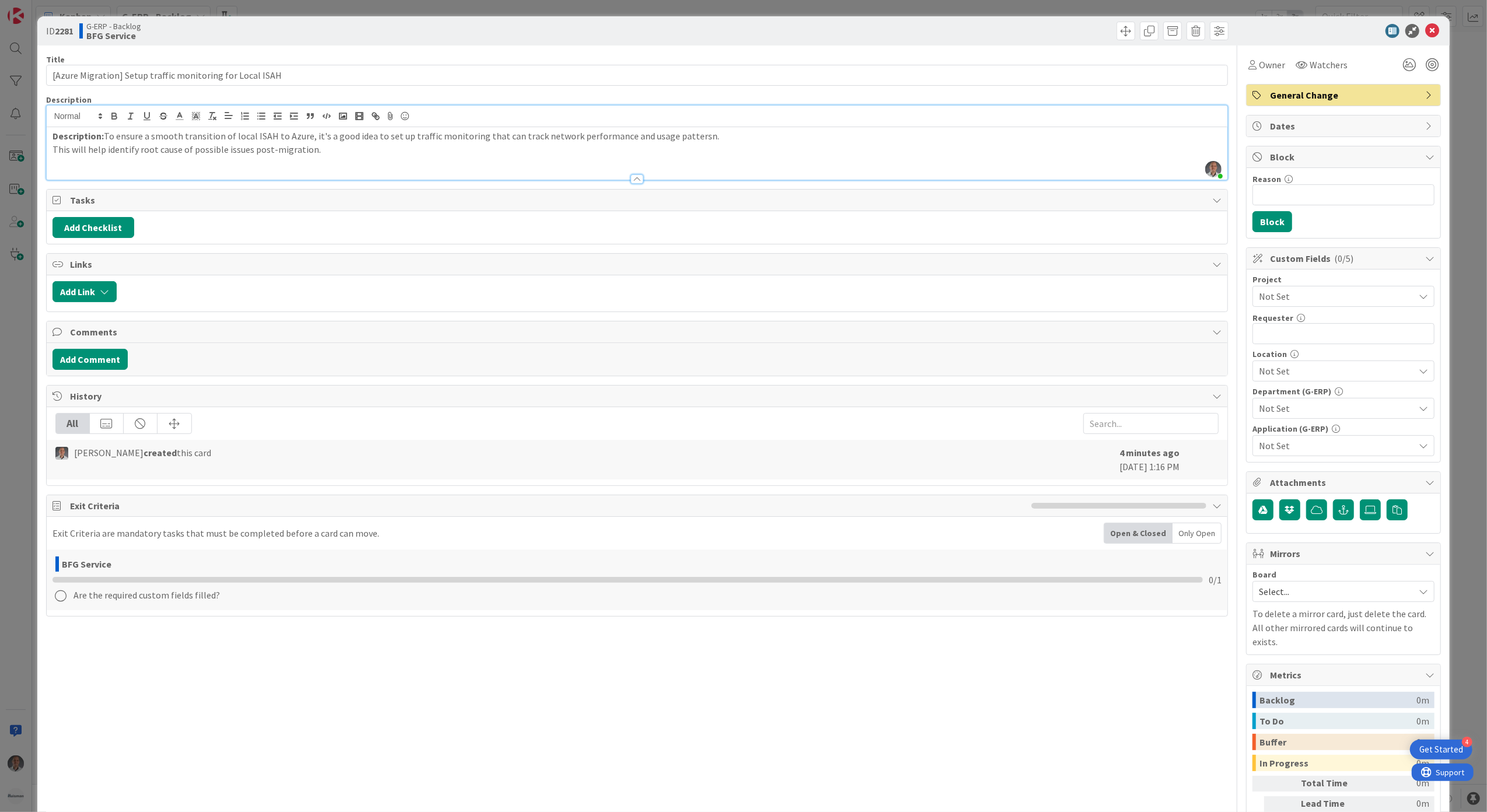
click at [683, 143] on p "Description: To ensure a smooth transition of local ISAH to Azure, it's a good …" at bounding box center [637, 136] width 1170 height 13
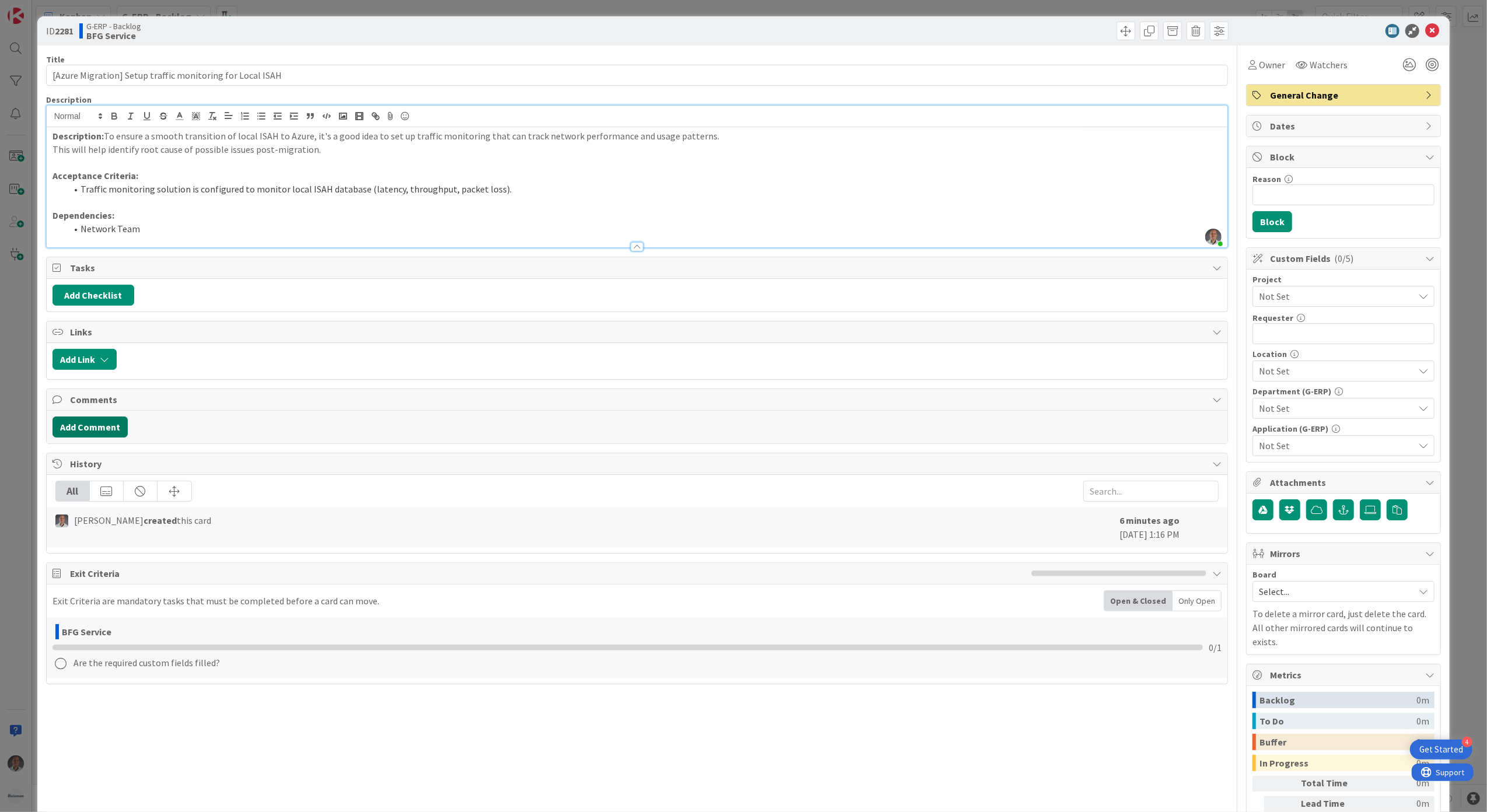
click at [113, 428] on button "Add Comment" at bounding box center [90, 427] width 75 height 21
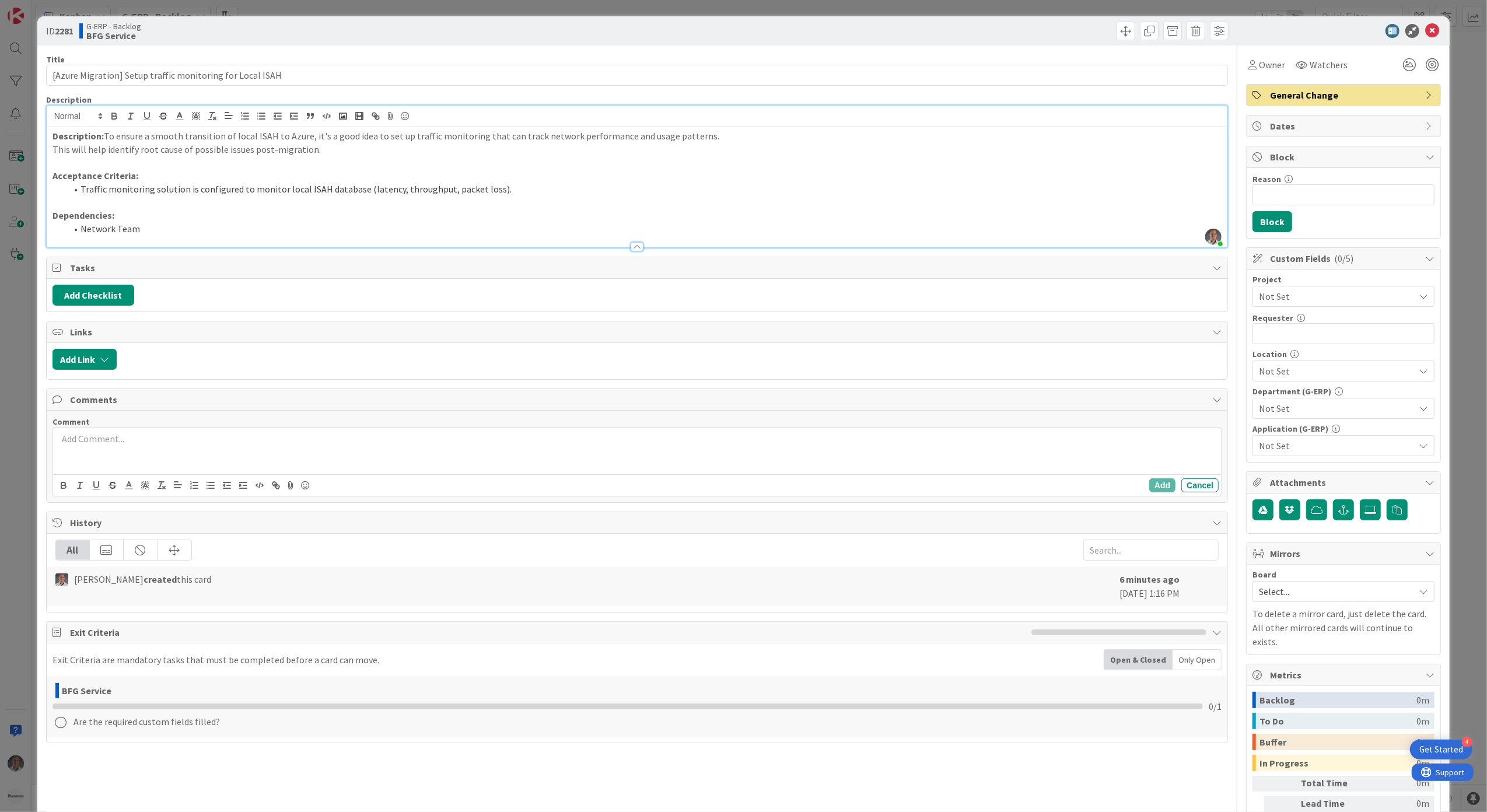
click at [275, 455] on div at bounding box center [637, 451] width 1168 height 47
click at [1279, 295] on span "Not Set" at bounding box center [1334, 296] width 149 height 16
click at [1428, 500] on div at bounding box center [1343, 514] width 193 height 40
click at [1428, 498] on div at bounding box center [1343, 513] width 193 height 40
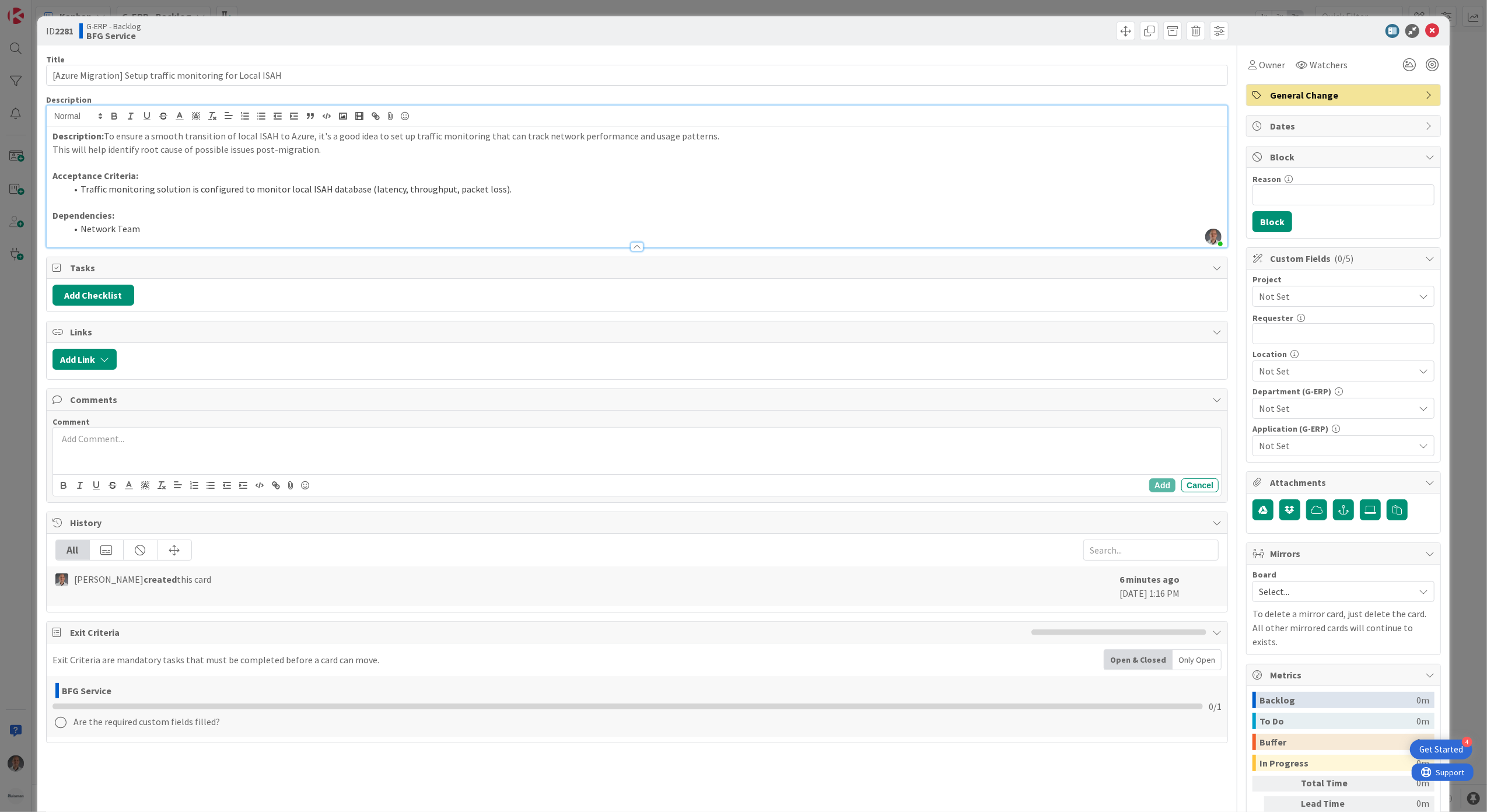
click at [1351, 290] on span "Not Set" at bounding box center [1334, 296] width 149 height 16
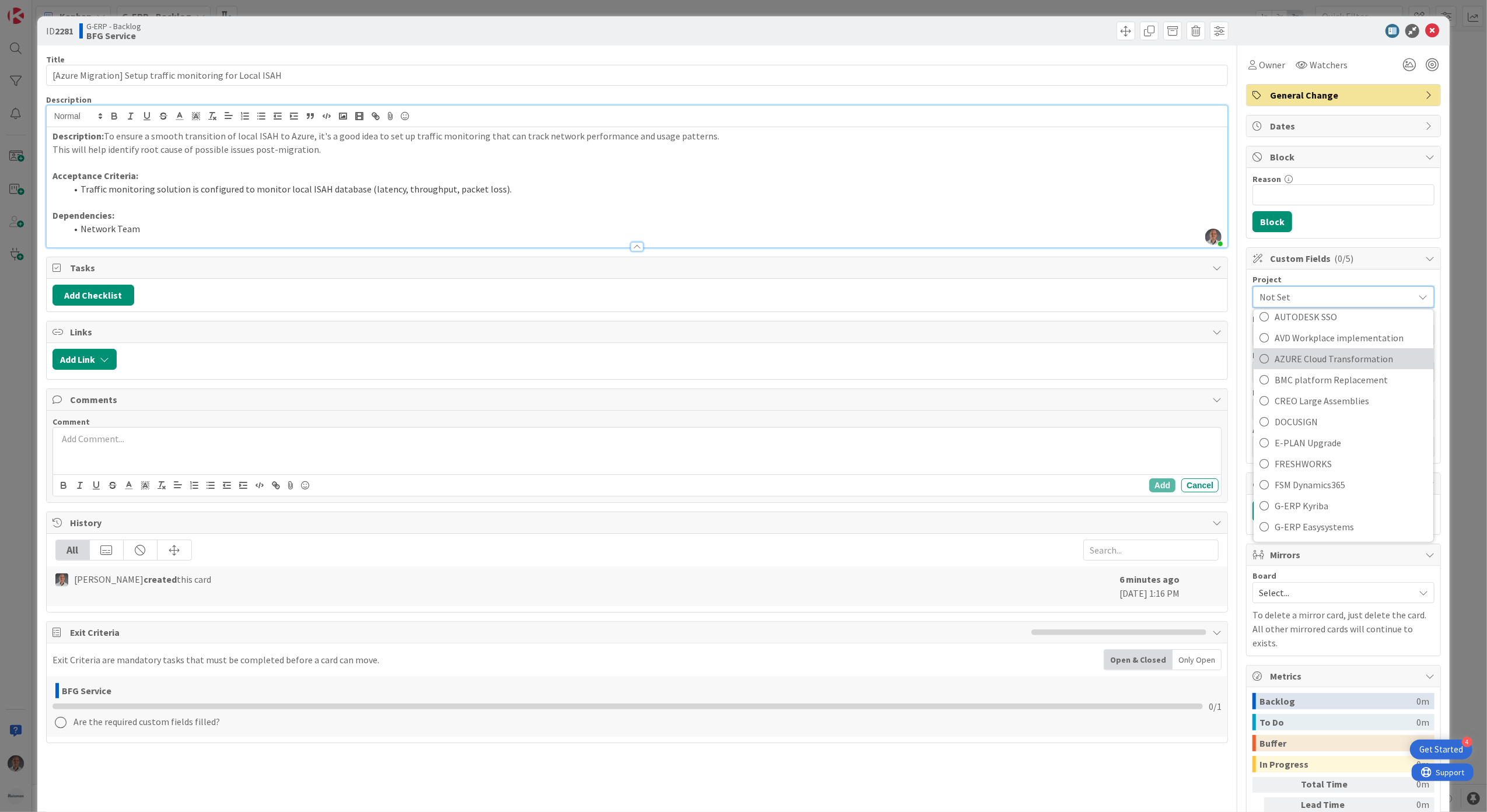
click at [1321, 360] on span "AZURE Cloud Transformation" at bounding box center [1351, 359] width 153 height 18
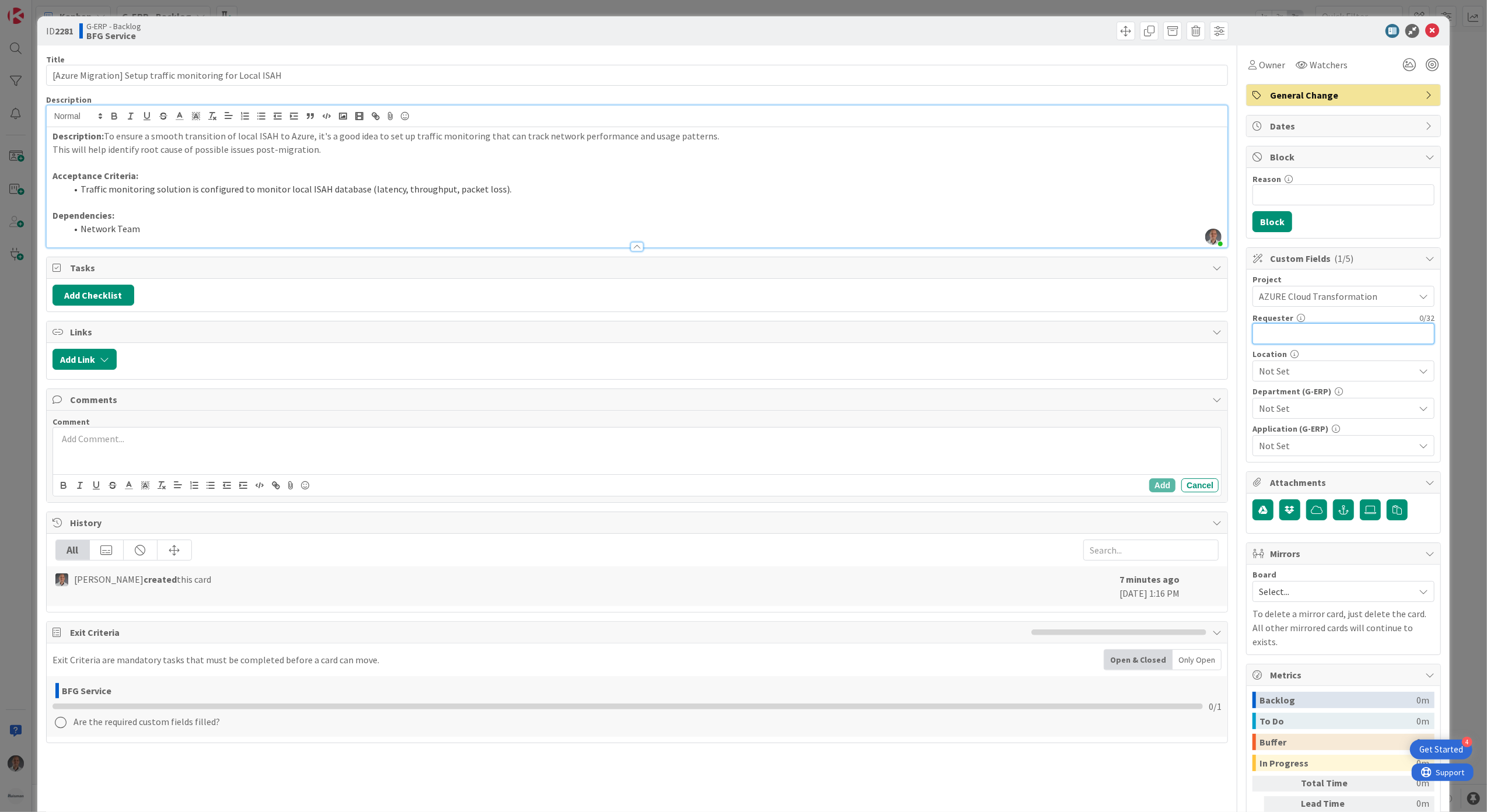
click at [1315, 342] on input "text" at bounding box center [1343, 333] width 182 height 21
type input "[PERSON_NAME]"
click at [1298, 378] on span "Not Set" at bounding box center [1337, 370] width 155 height 14
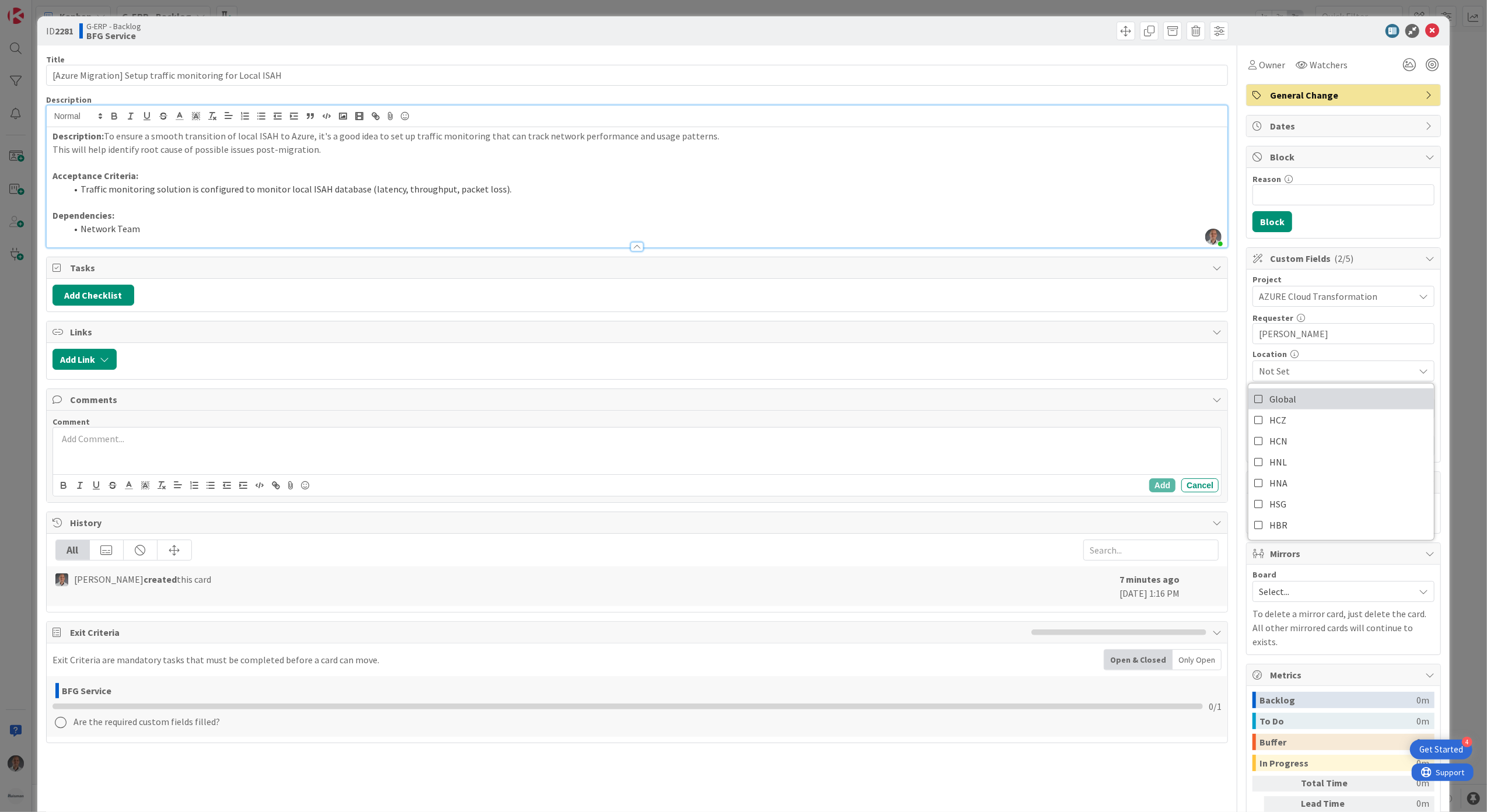
click at [1300, 405] on link "Global" at bounding box center [1340, 398] width 185 height 21
click at [1224, 565] on div "Title 57 / 128 [Azure Migration] Setup traffic monitoring for Local ISAH Descri…" at bounding box center [744, 465] width 1395 height 839
click at [1291, 411] on span "Not Set" at bounding box center [1337, 408] width 155 height 14
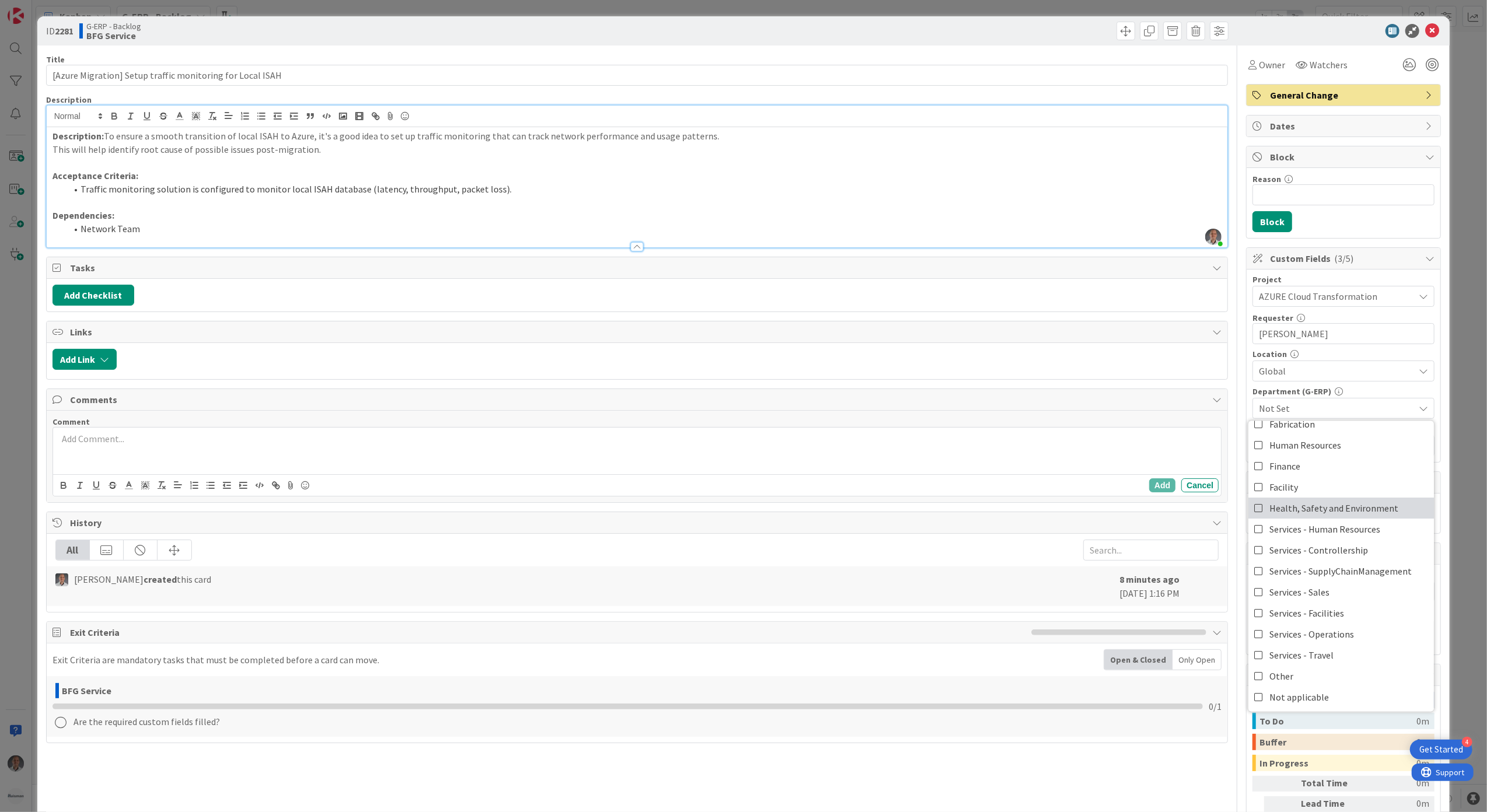
scroll to position [97, 0]
click at [1299, 693] on span "Not applicable" at bounding box center [1299, 696] width 59 height 18
click at [1228, 419] on div "Title 57 / 128 [Azure Migration] Setup traffic monitoring for Local ISAH Descri…" at bounding box center [744, 465] width 1395 height 839
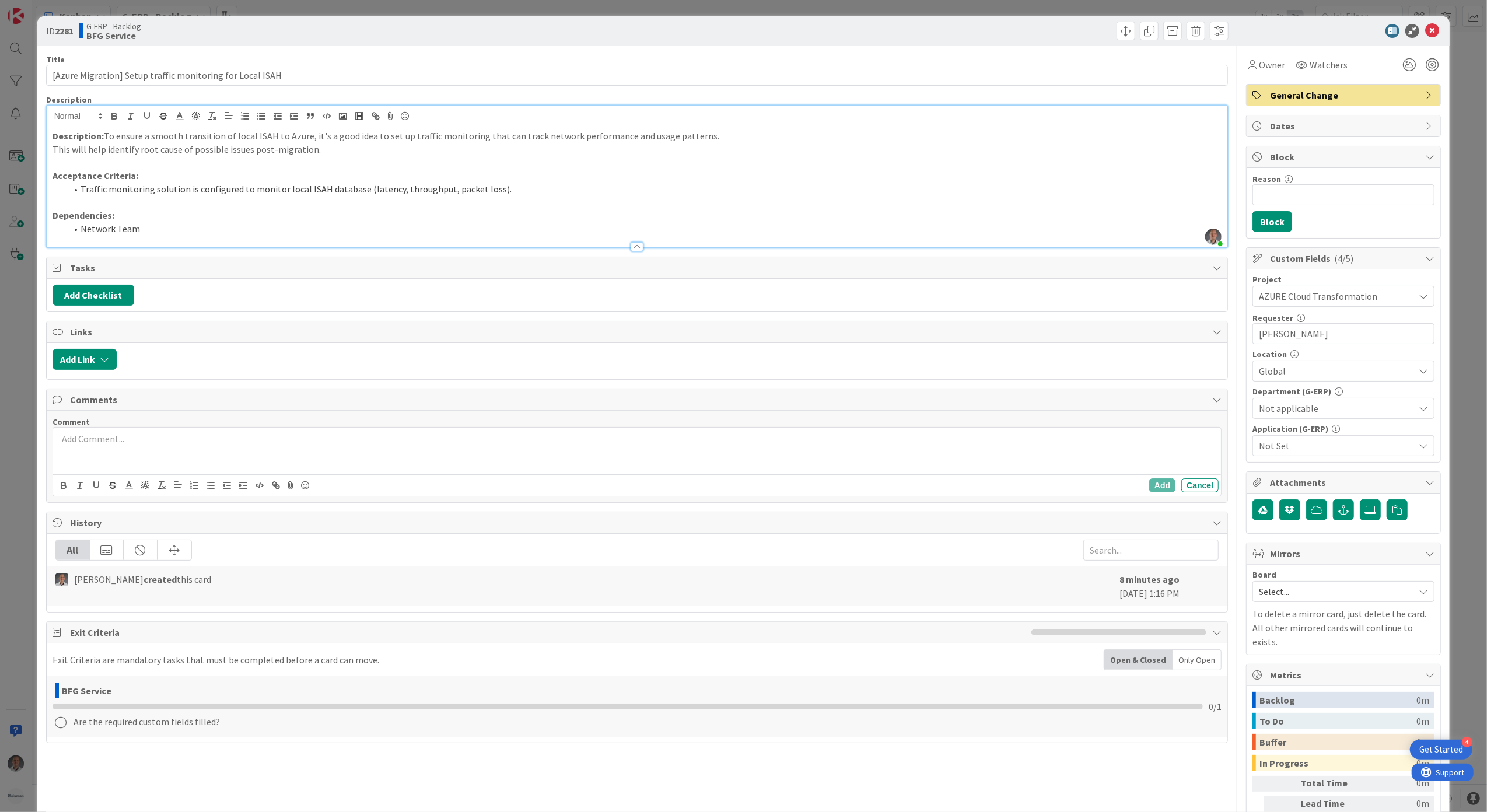
click at [1273, 444] on span "Not Set" at bounding box center [1337, 445] width 155 height 14
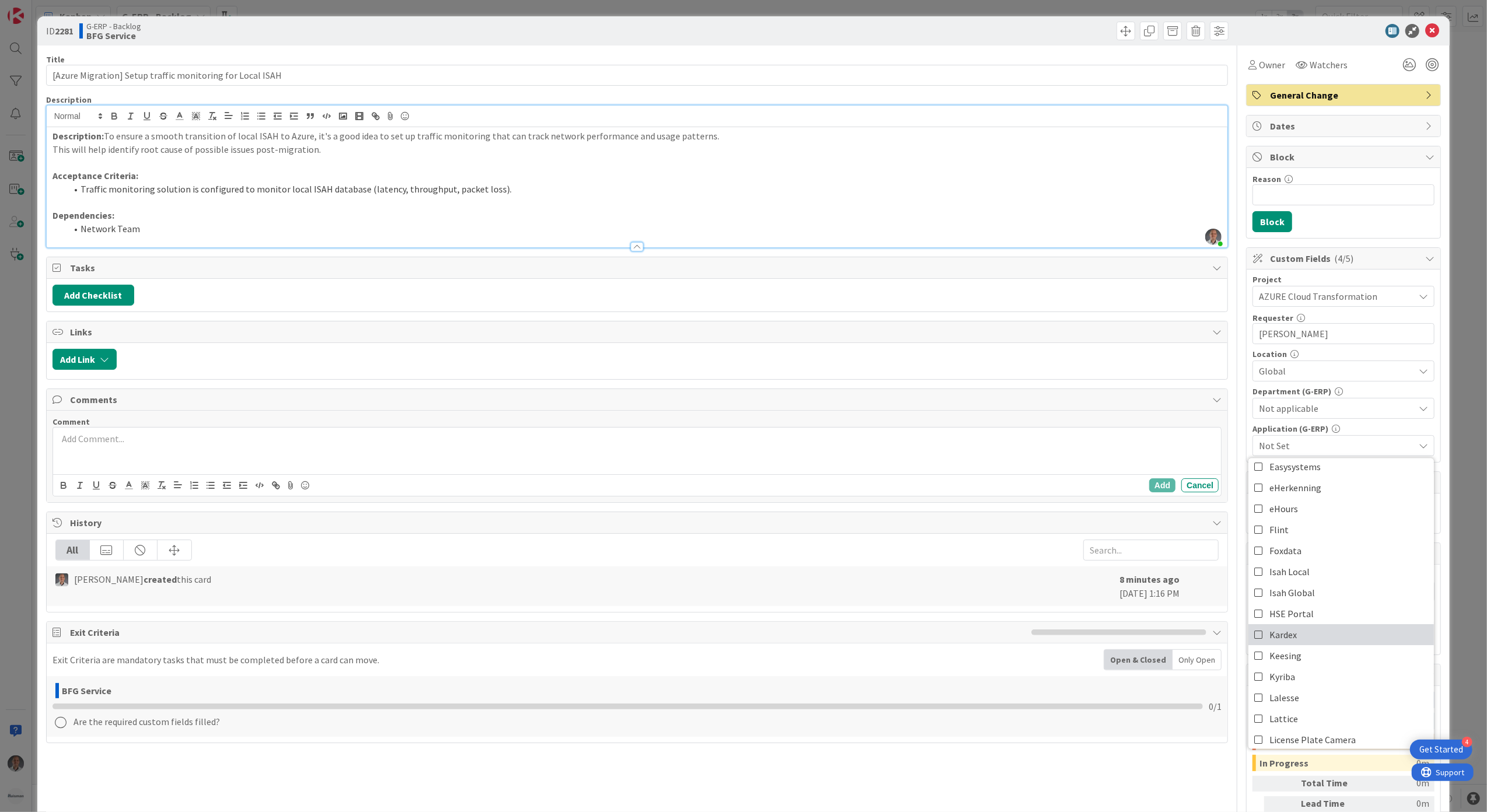
scroll to position [155, 0]
click at [1319, 551] on link "Isah Local" at bounding box center [1340, 549] width 185 height 21
click at [1224, 381] on div "Title 57 / 128 [Azure Migration] Setup traffic monitoring for Local ISAH Descri…" at bounding box center [744, 465] width 1395 height 839
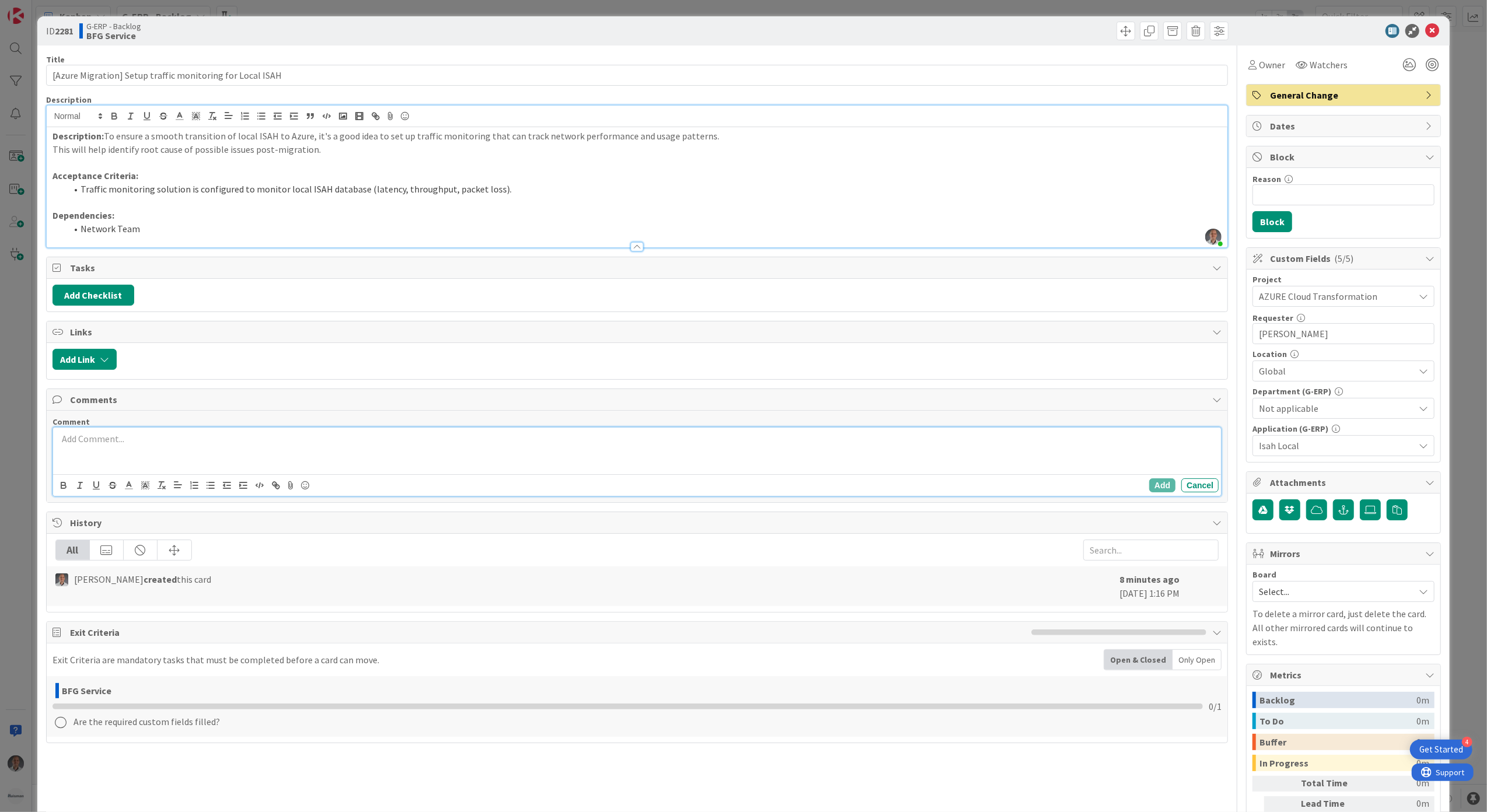
click at [401, 442] on p at bounding box center [637, 439] width 1159 height 13
drag, startPoint x: 431, startPoint y: 449, endPoint x: 265, endPoint y: 447, distance: 166.0
click at [265, 447] on div "Already briefed [PERSON_NAME] about it and she informed this has been setup for…" at bounding box center [637, 451] width 1168 height 47
click at [1149, 486] on button "Add" at bounding box center [1162, 485] width 26 height 14
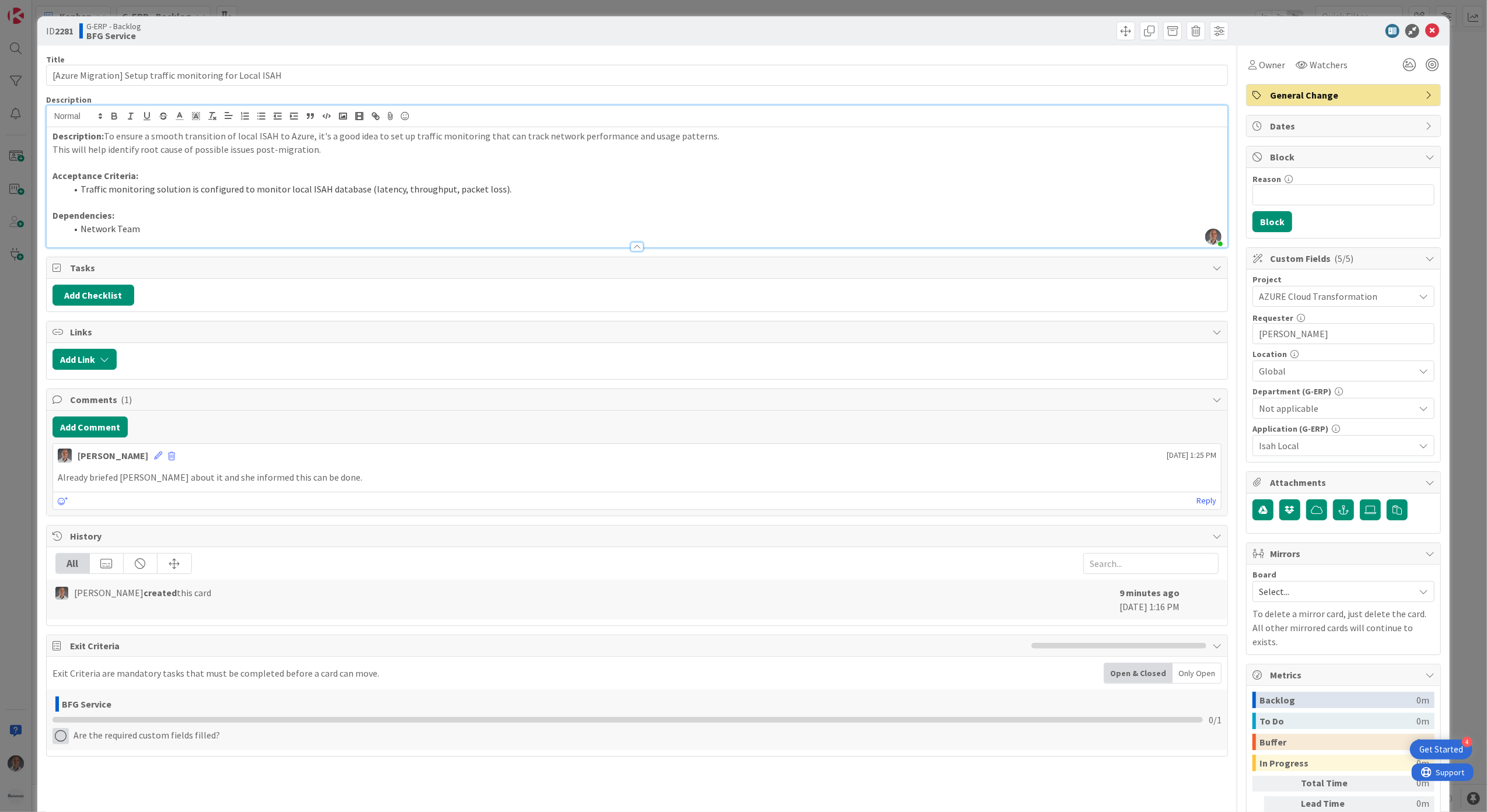
click at [57, 744] on icon at bounding box center [61, 736] width 16 height 16
click at [111, 663] on link "Complete" at bounding box center [125, 662] width 146 height 17
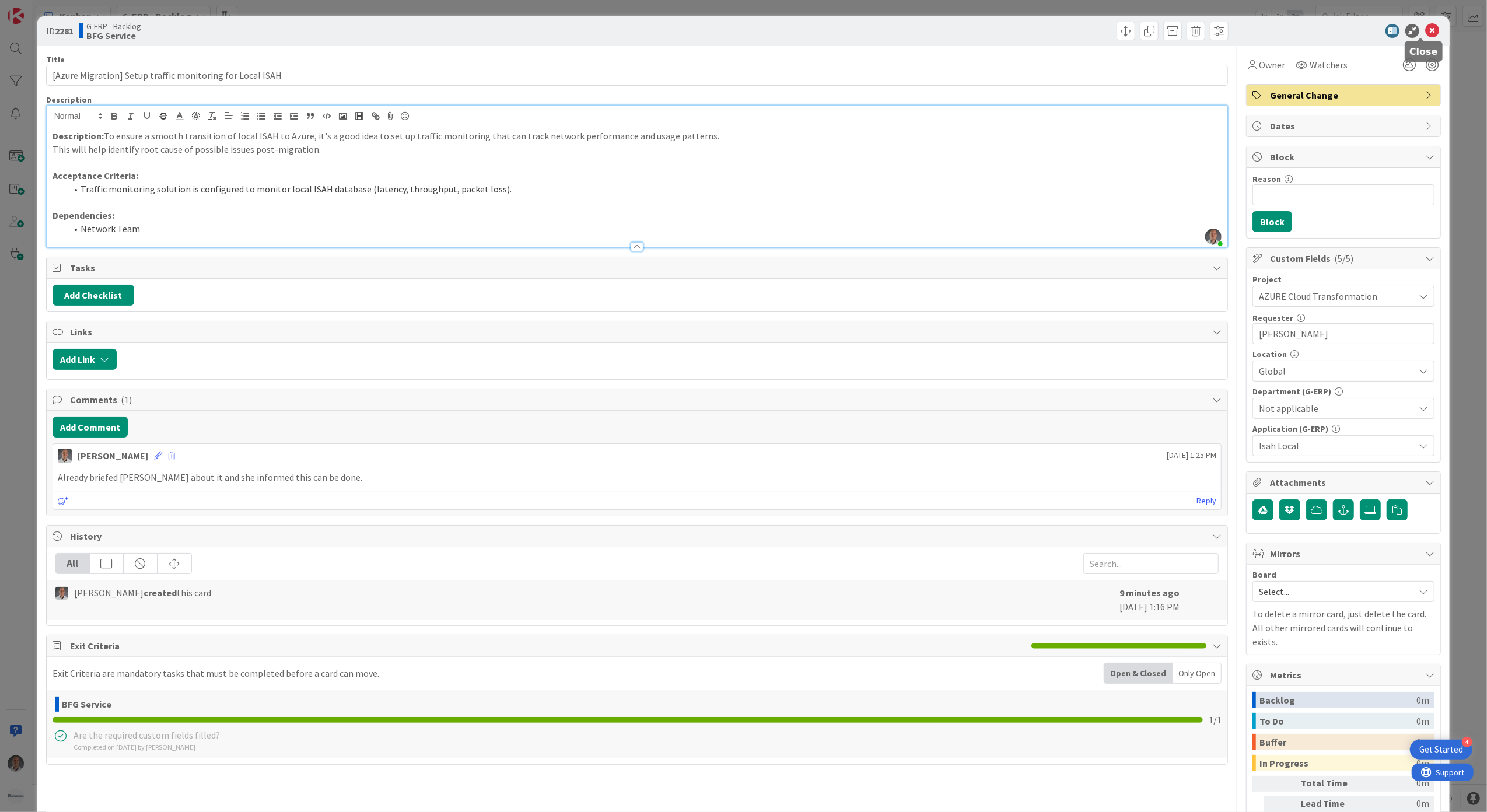
click at [1426, 31] on icon at bounding box center [1432, 31] width 14 height 14
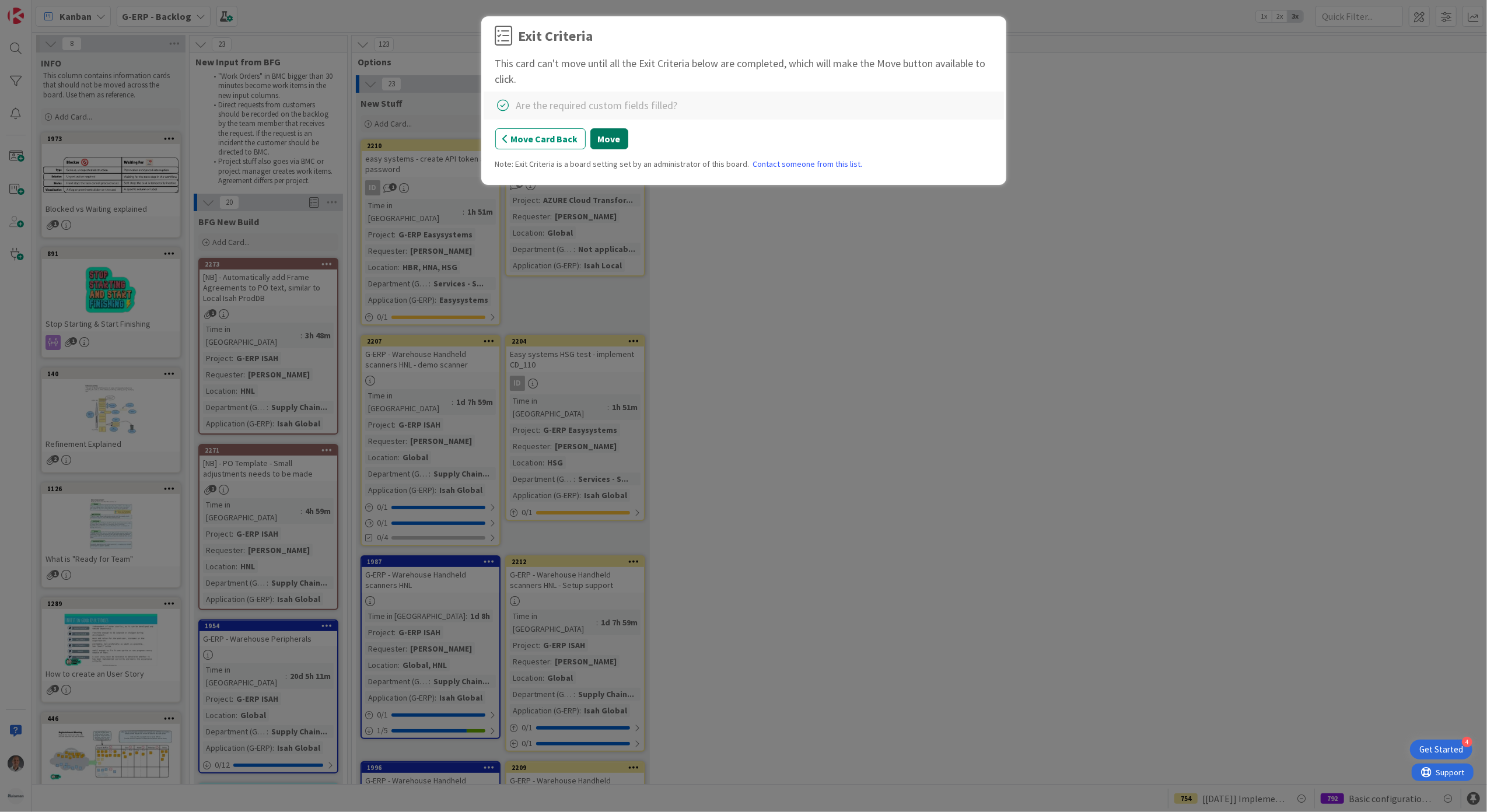
click at [612, 146] on button "Move" at bounding box center [609, 138] width 38 height 21
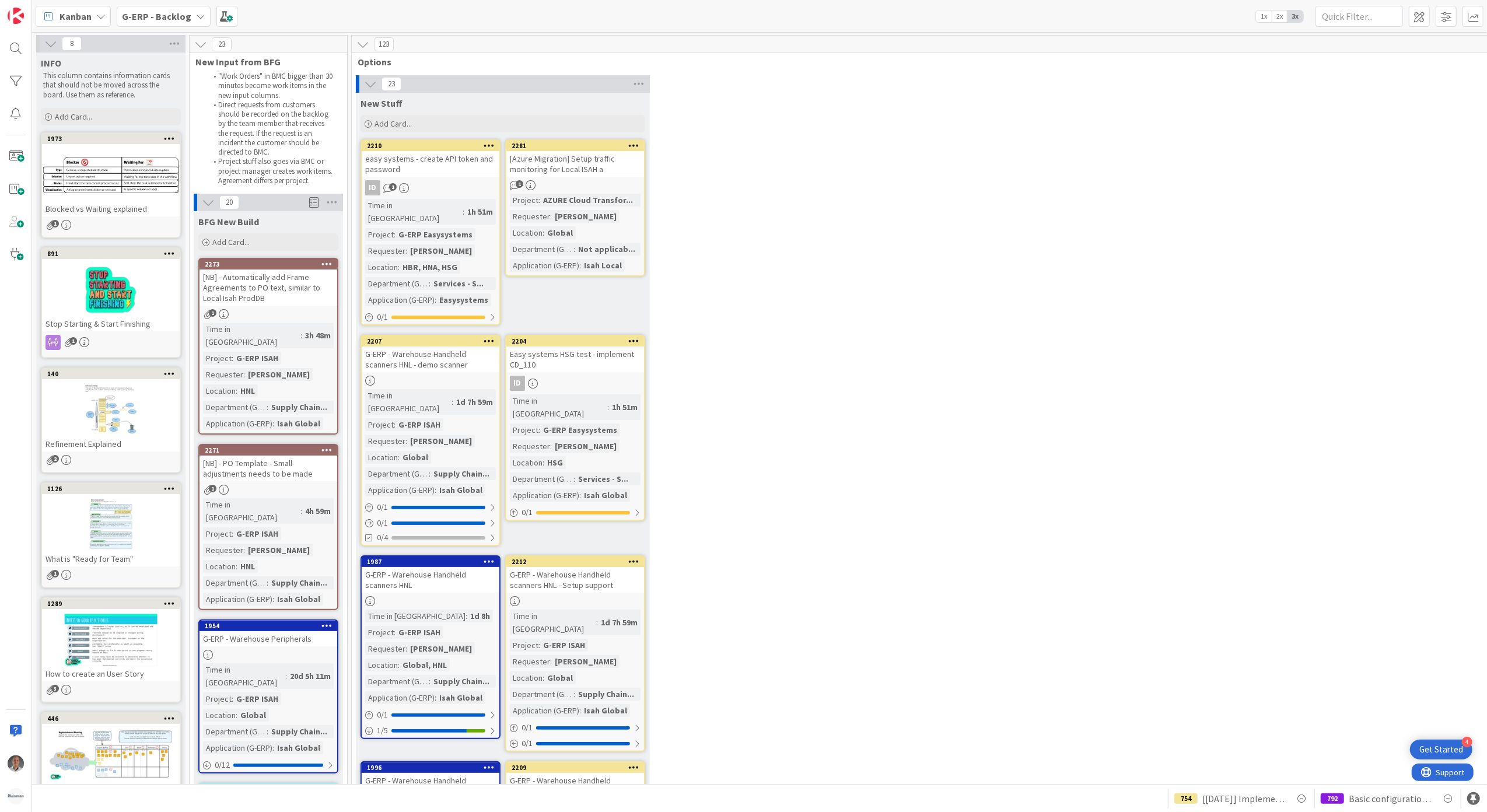
click at [610, 155] on div "[Azure Migration] Setup traffic monitoring for Local ISAH a" at bounding box center [575, 163] width 138 height 26
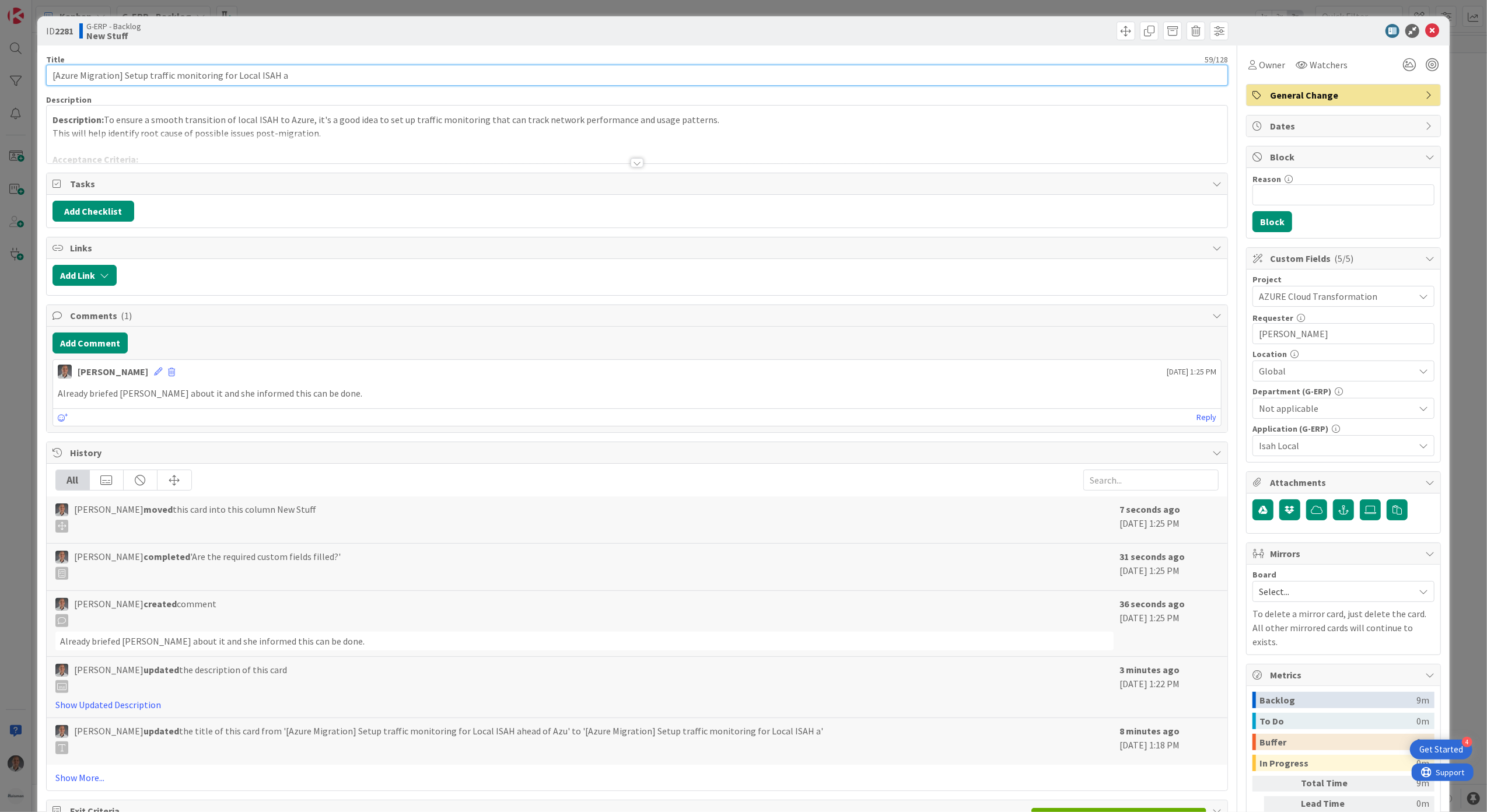
click at [356, 78] on input "[Azure Migration] Setup traffic monitoring for Local ISAH a" at bounding box center [637, 75] width 1182 height 21
type input "[Azure Migration] Setup traffic monitoring for Local ISAH"
click at [1426, 33] on icon at bounding box center [1432, 31] width 14 height 14
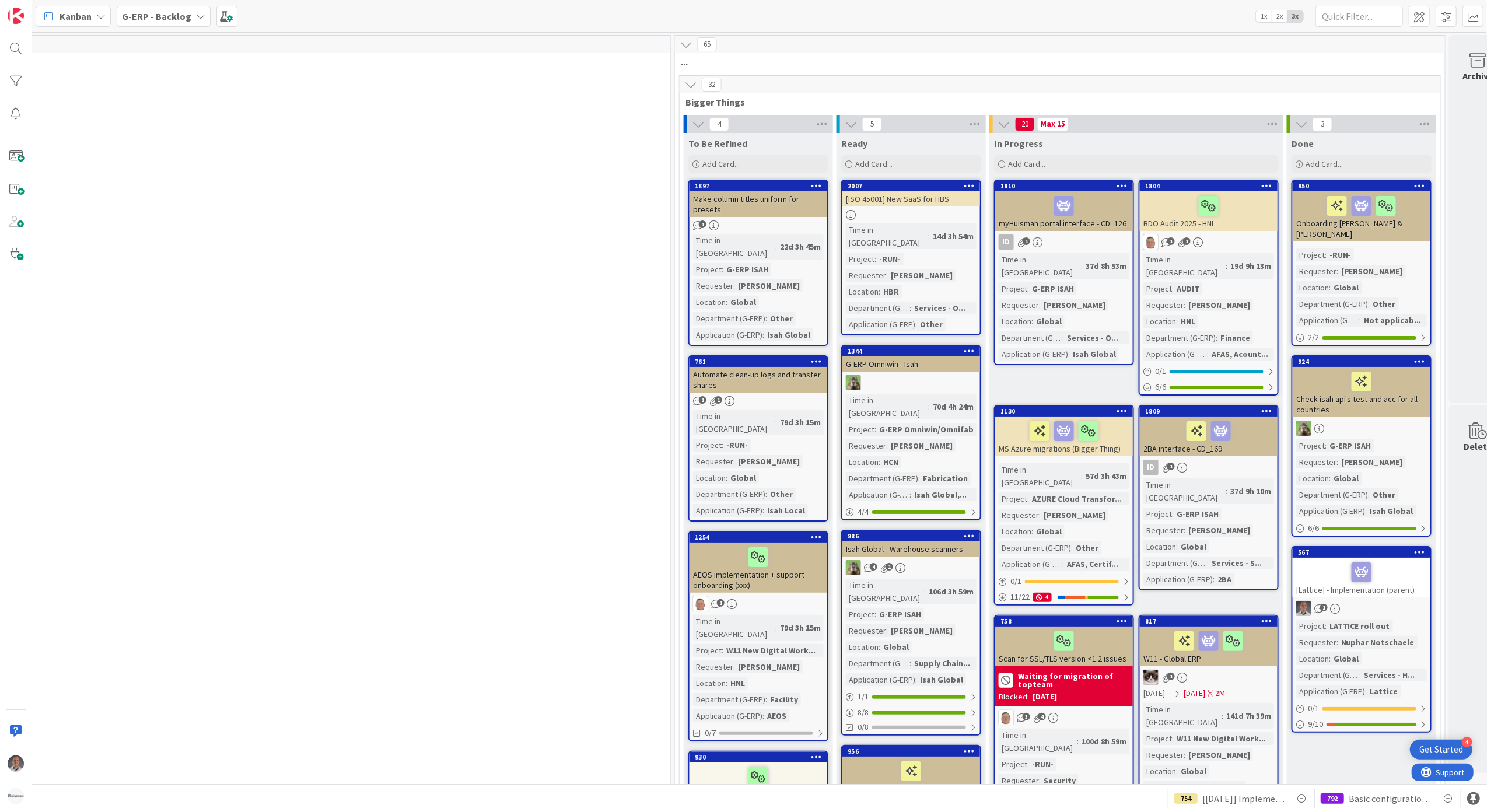
scroll to position [0, 955]
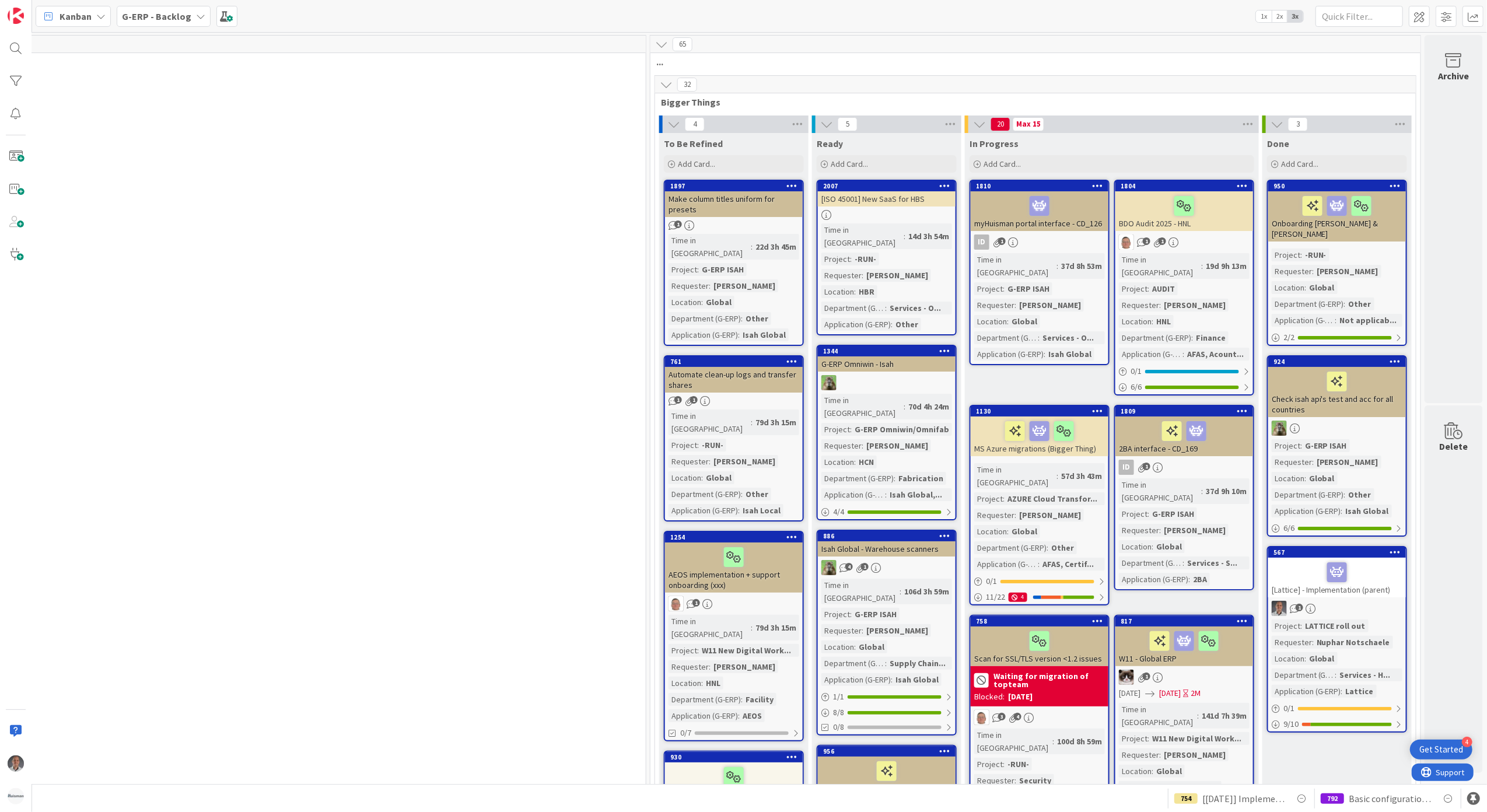
click at [1354, 794] on span "Basic configuration Isah test environment HSG" at bounding box center [1390, 798] width 83 height 14
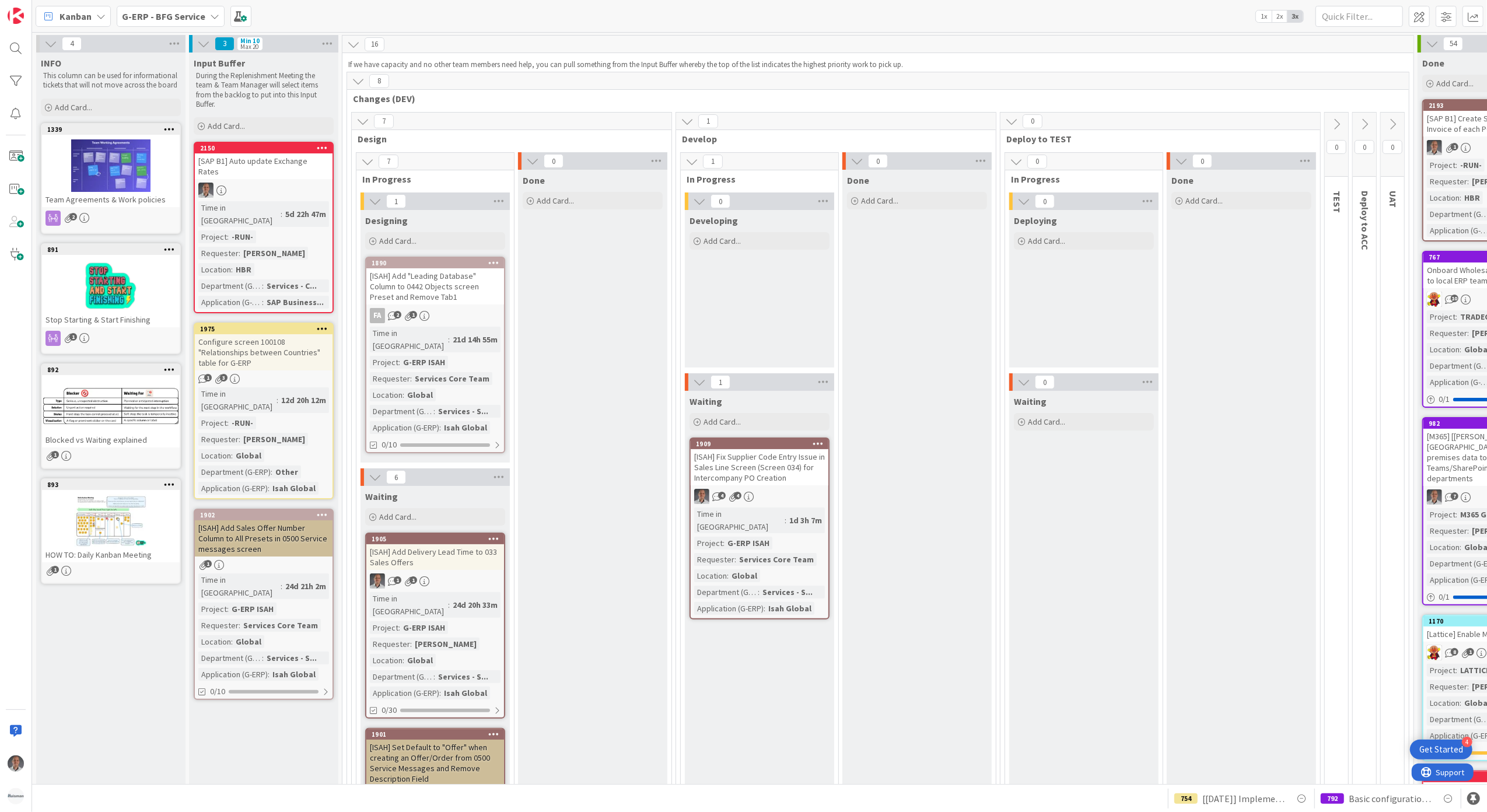
click at [196, 21] on b "G-ERP - BFG Service" at bounding box center [163, 16] width 84 height 12
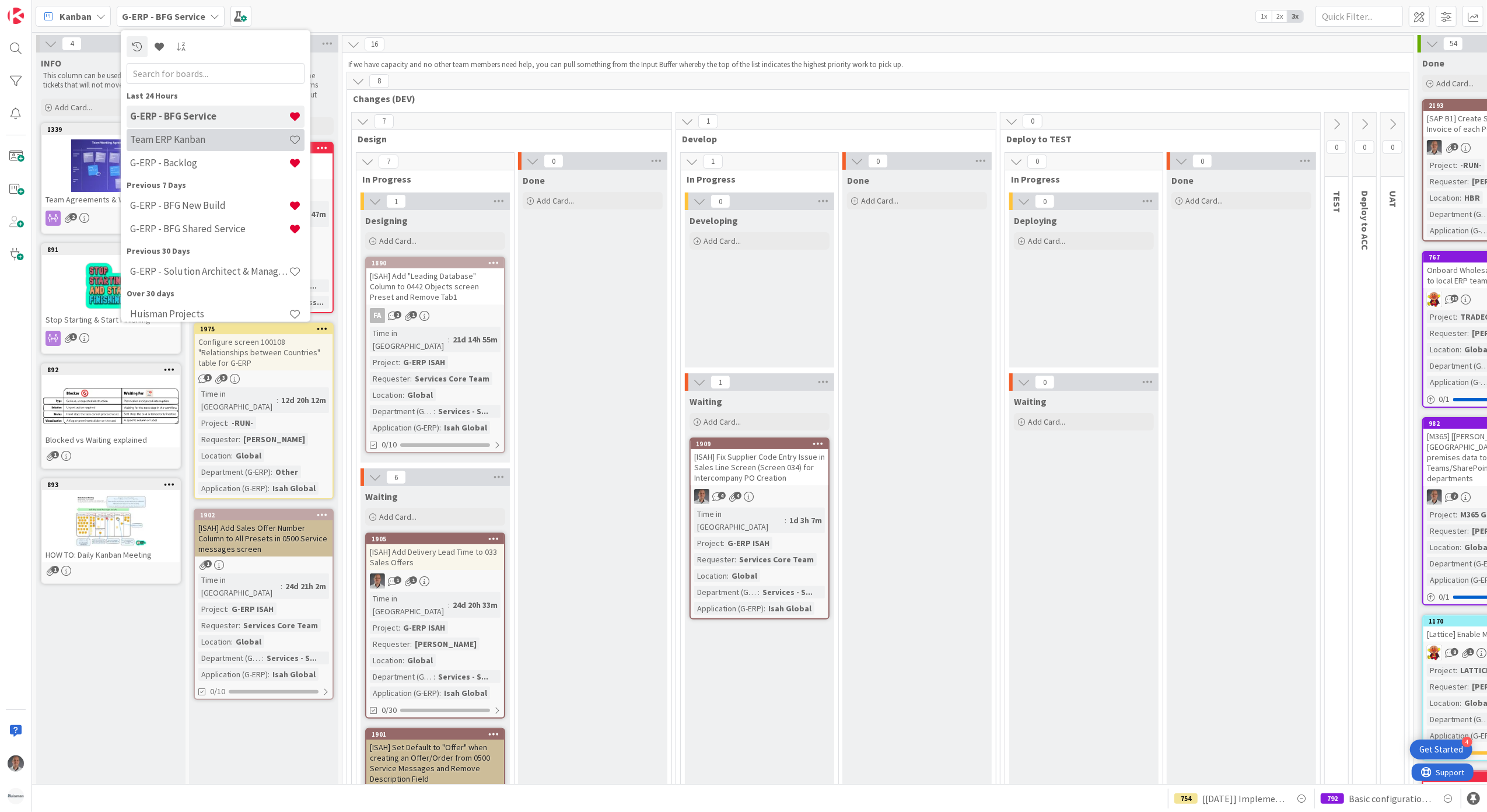
click at [213, 134] on h4 "Team ERP Kanban" at bounding box center [209, 139] width 159 height 12
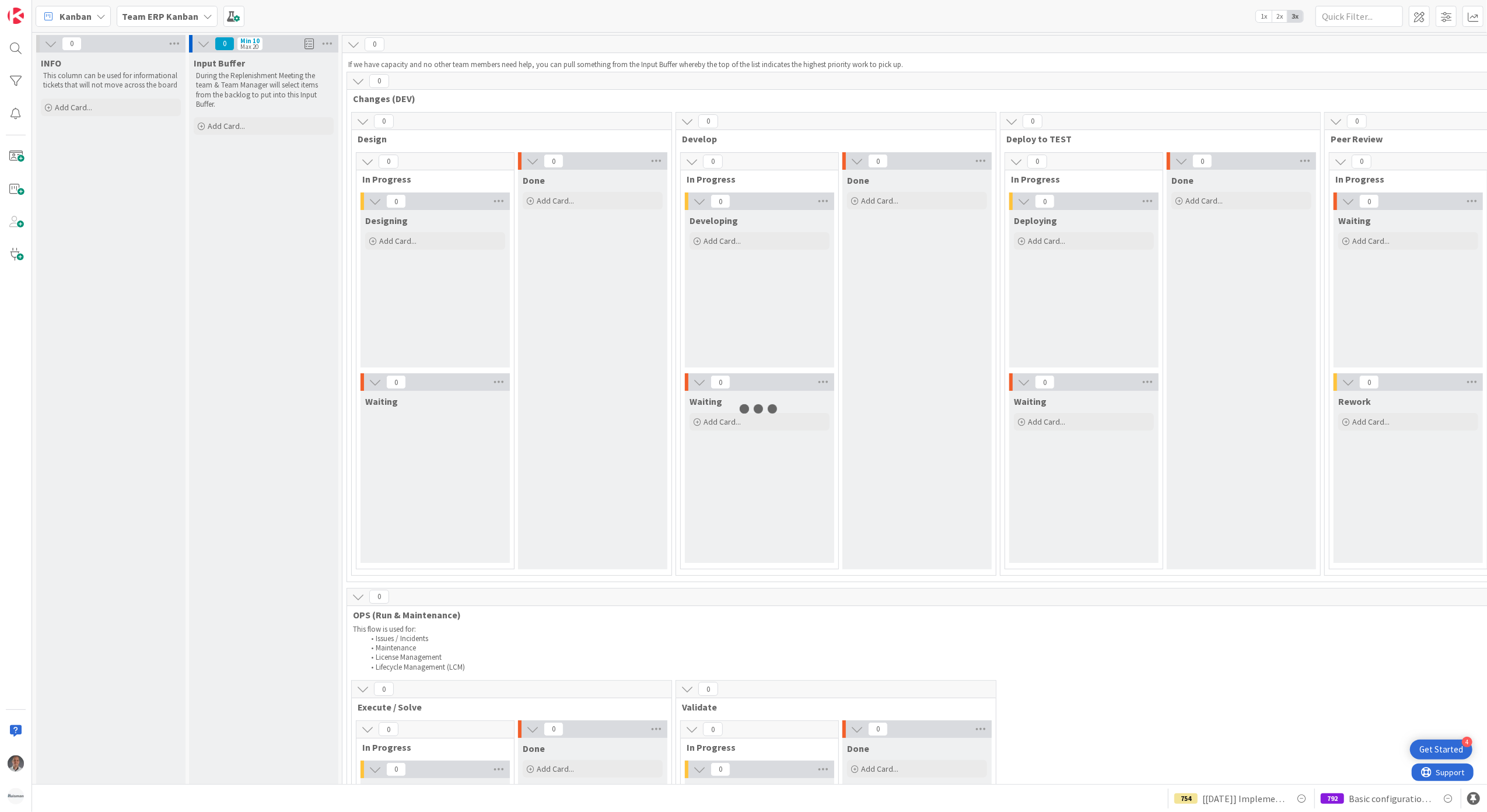
click at [190, 15] on b "Team ERP Kanban" at bounding box center [160, 16] width 76 height 12
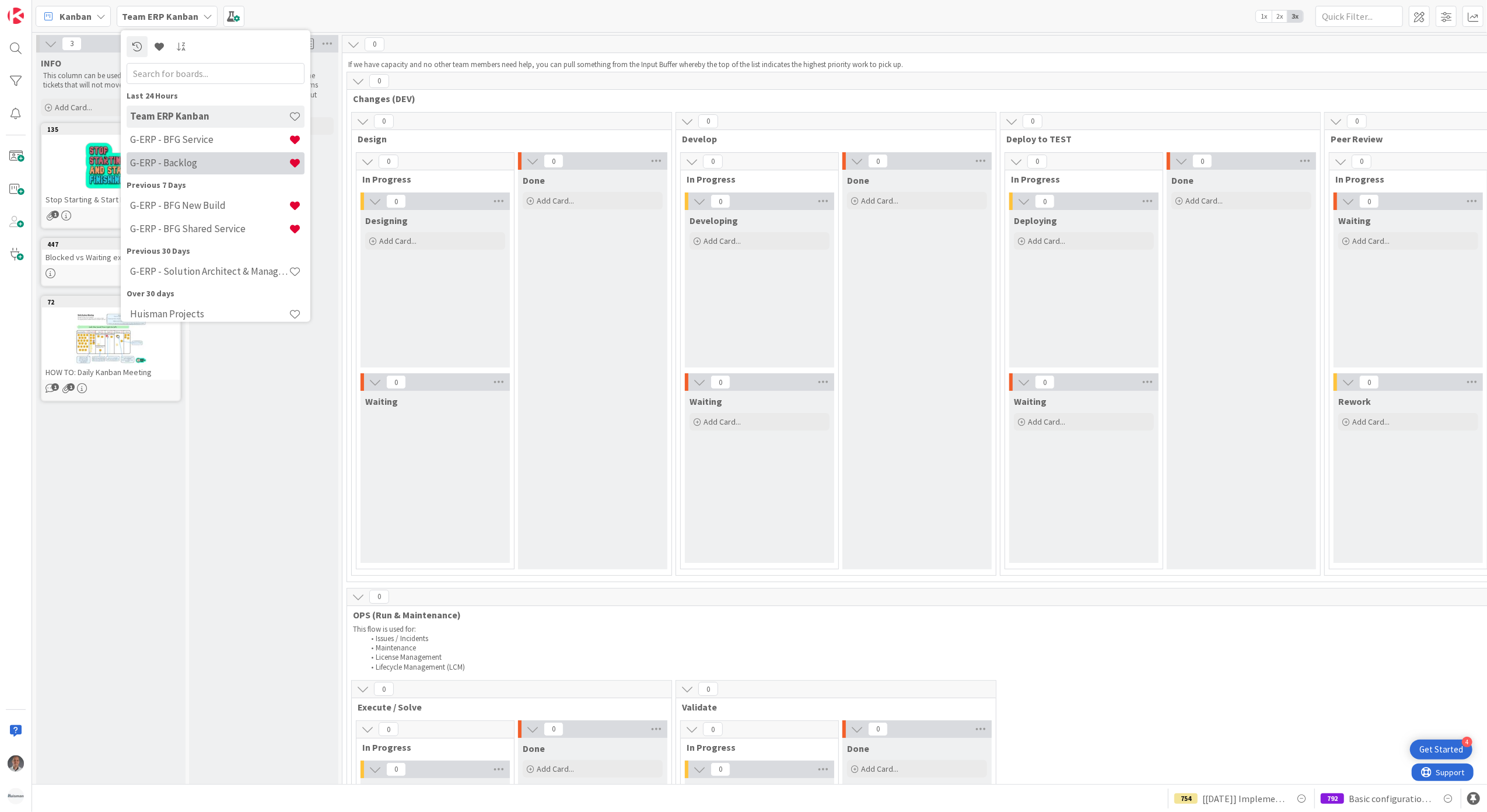
click at [216, 163] on h4 "G-ERP - Backlog" at bounding box center [209, 163] width 159 height 12
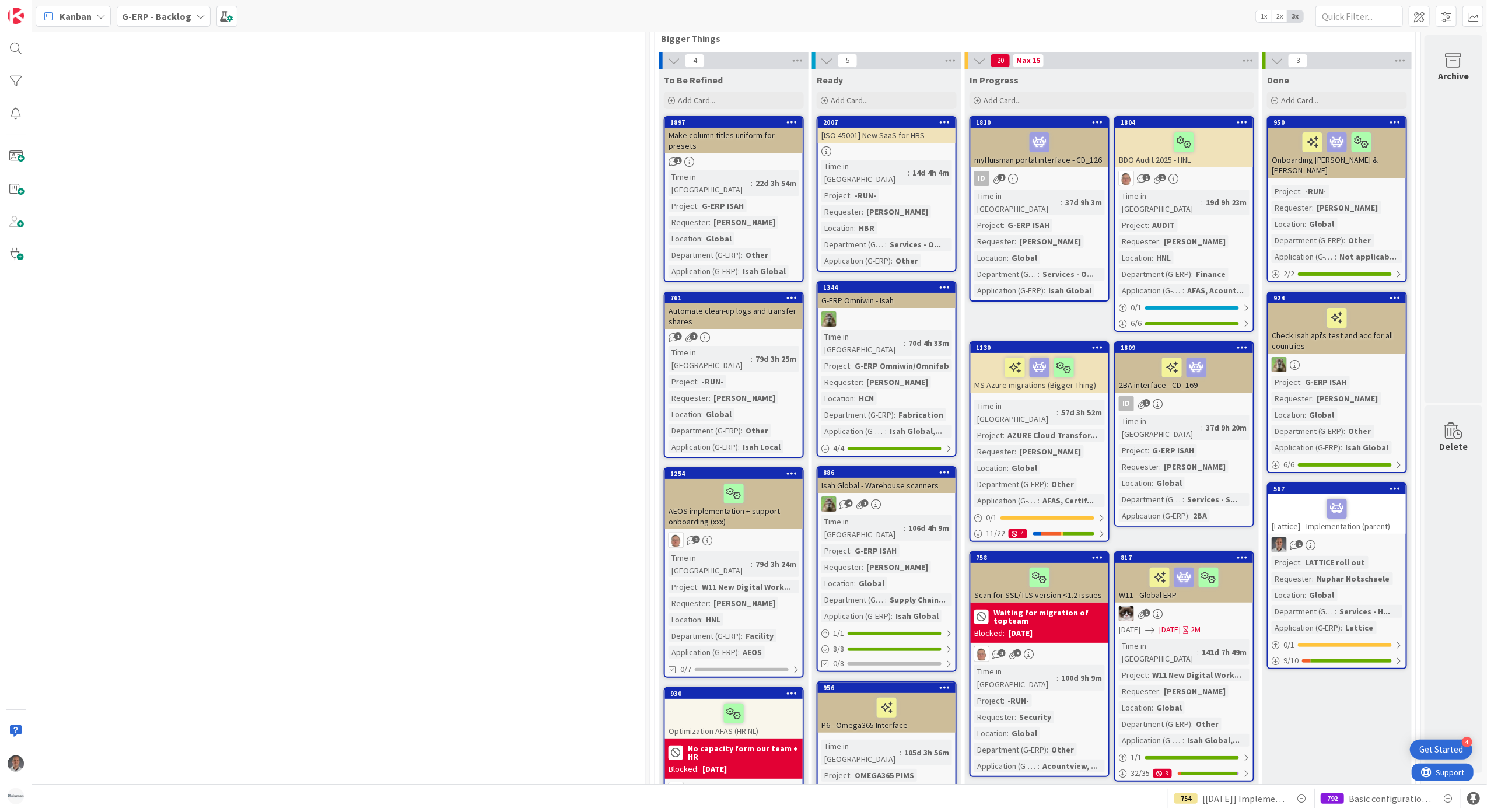
scroll to position [0, 955]
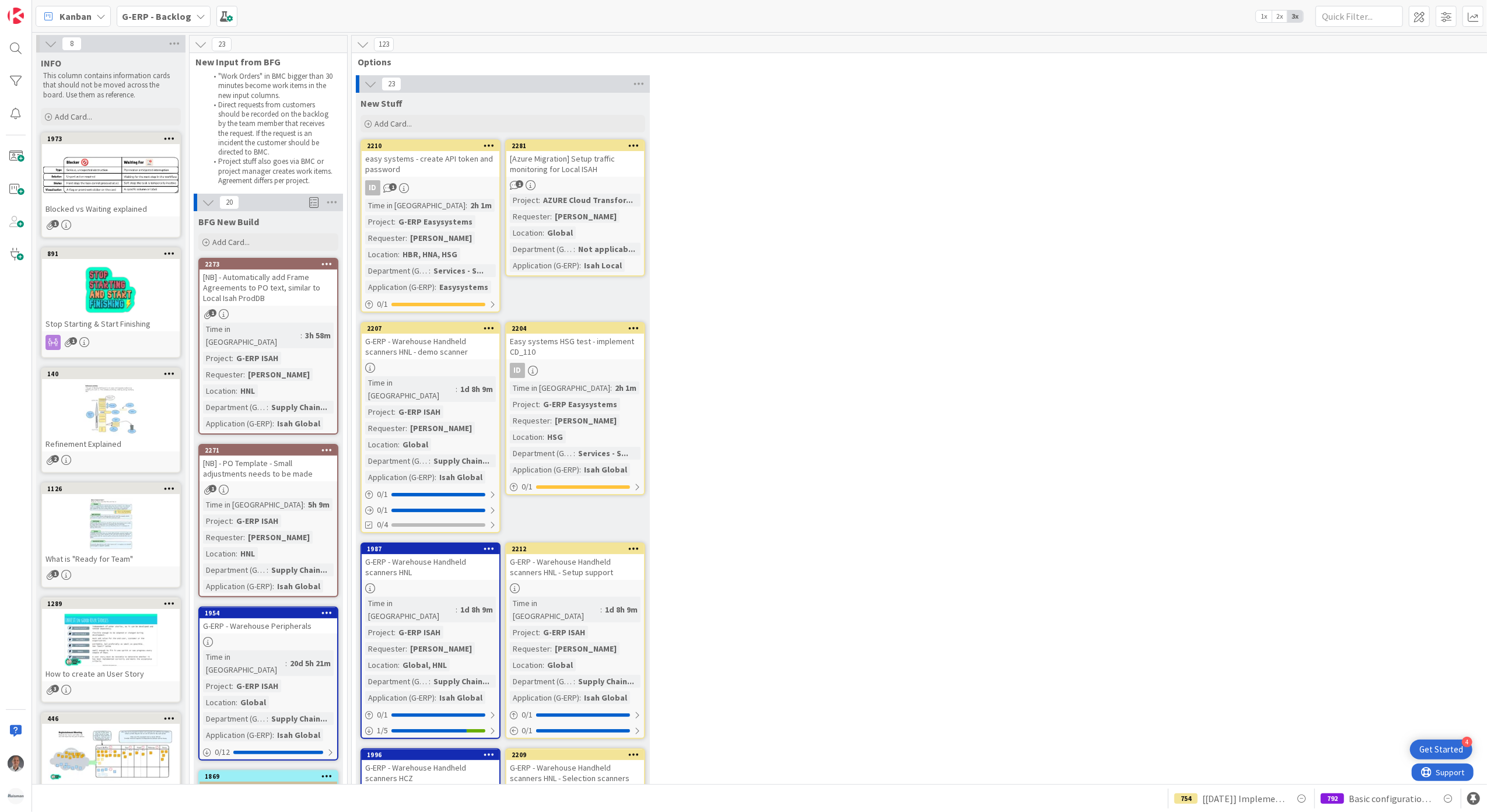
click at [634, 141] on icon at bounding box center [634, 145] width 11 height 8
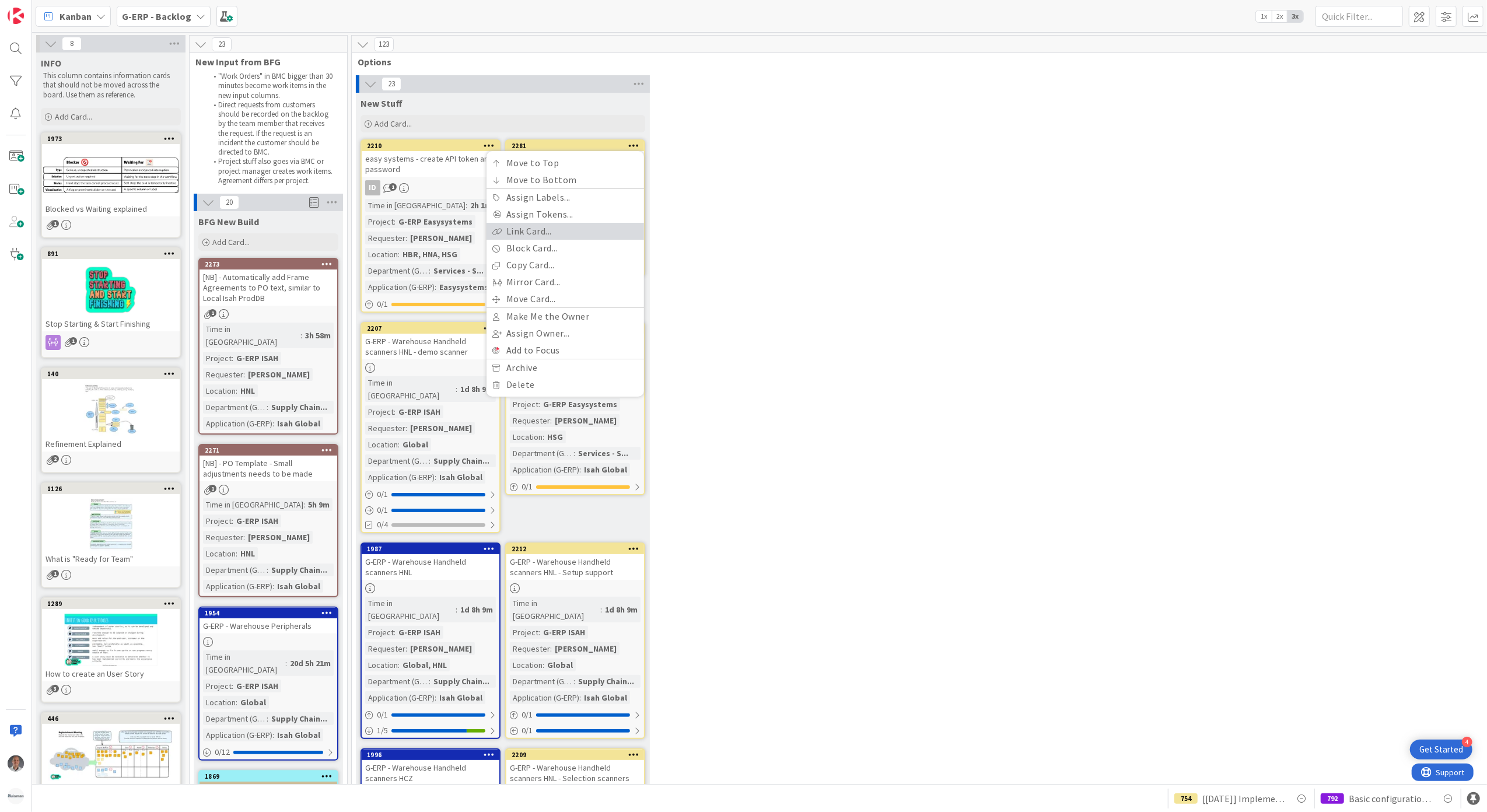
click at [579, 229] on link "Link Card..." at bounding box center [565, 231] width 157 height 17
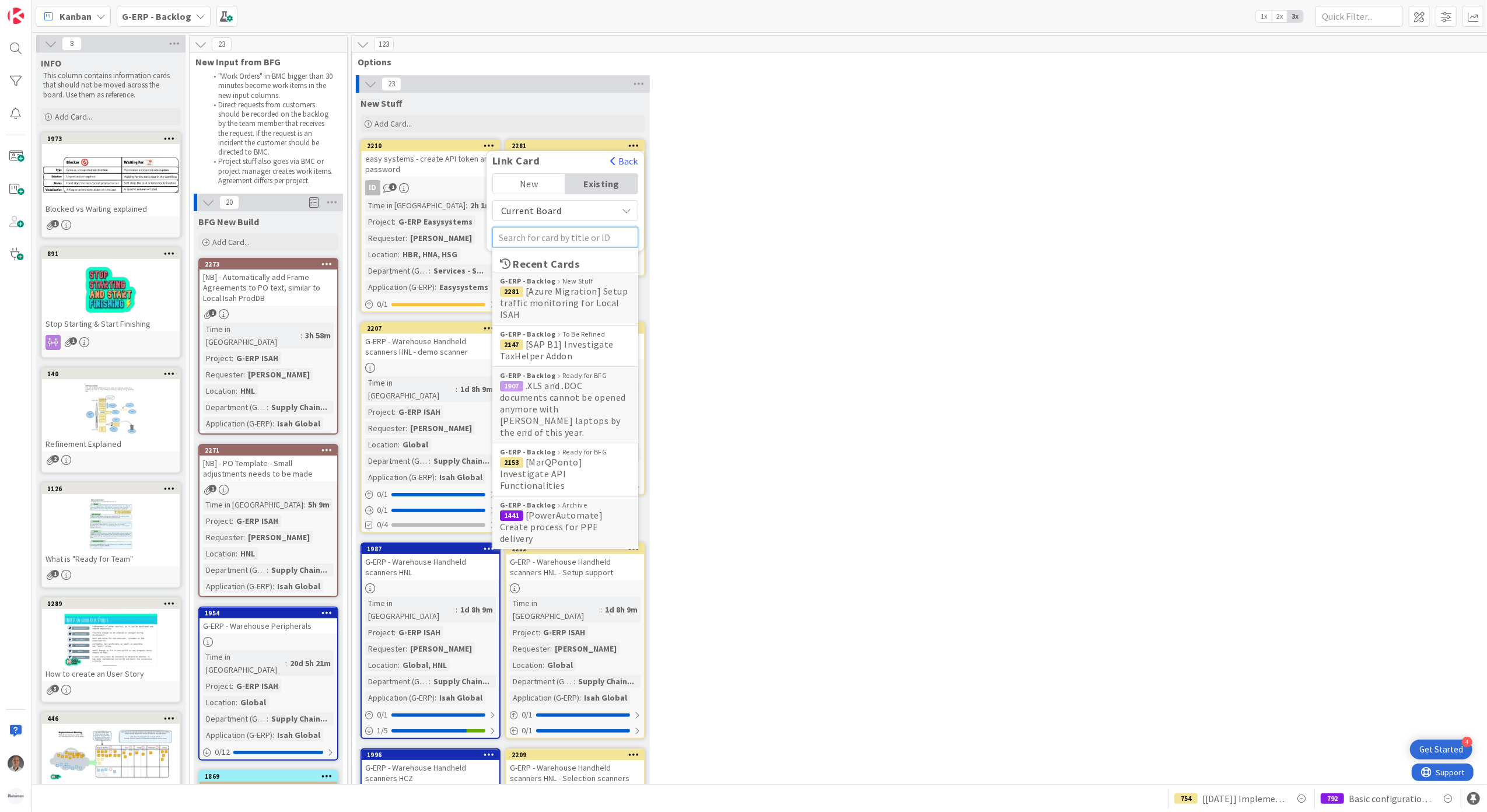
click at [555, 232] on input "text" at bounding box center [565, 237] width 146 height 21
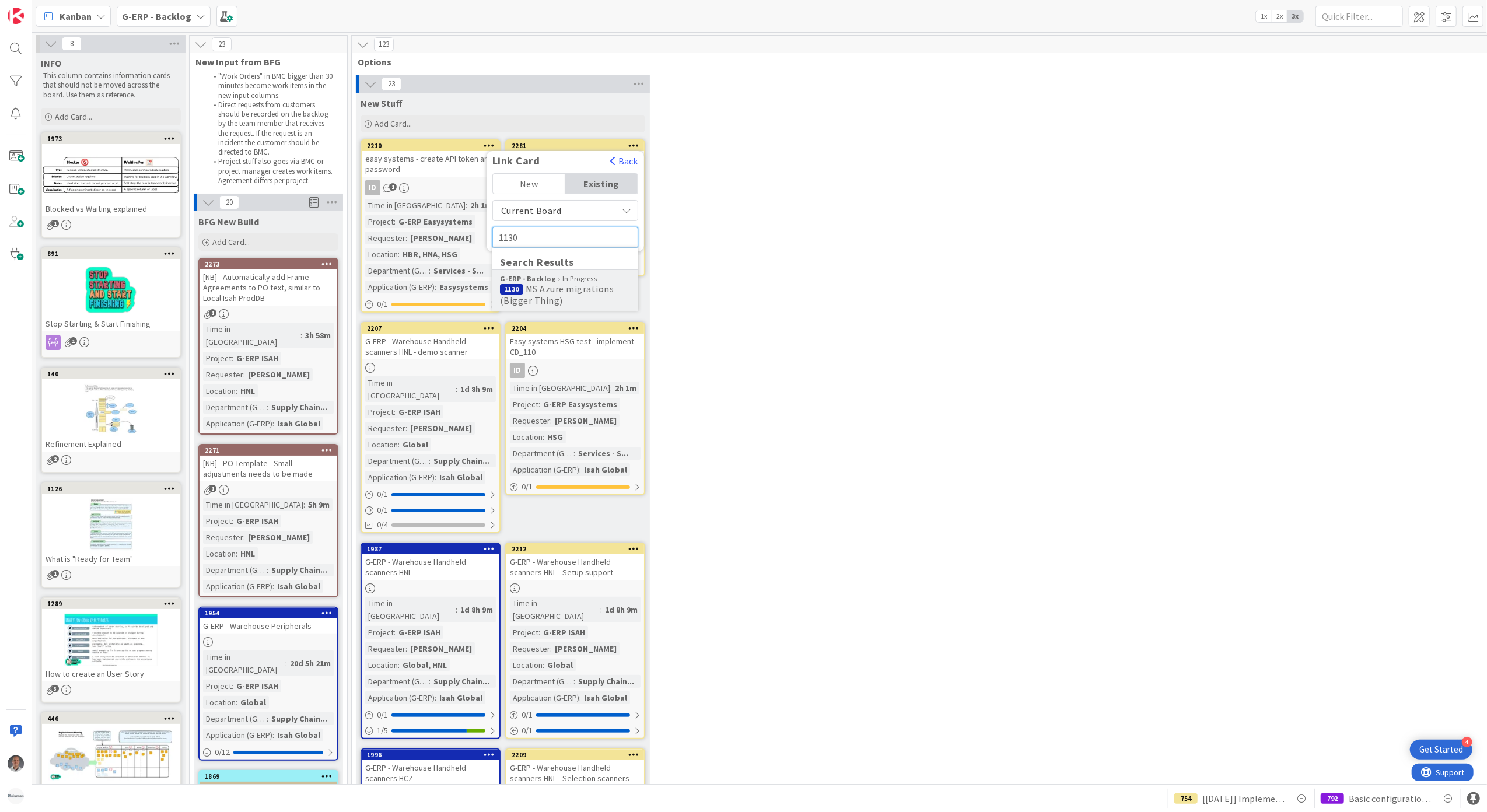
type input "1130"
click at [565, 283] on span "MS Azure migrations (Bigger Thing)" at bounding box center [557, 294] width 114 height 23
click at [576, 225] on span "Select..." at bounding box center [561, 218] width 43 height 16
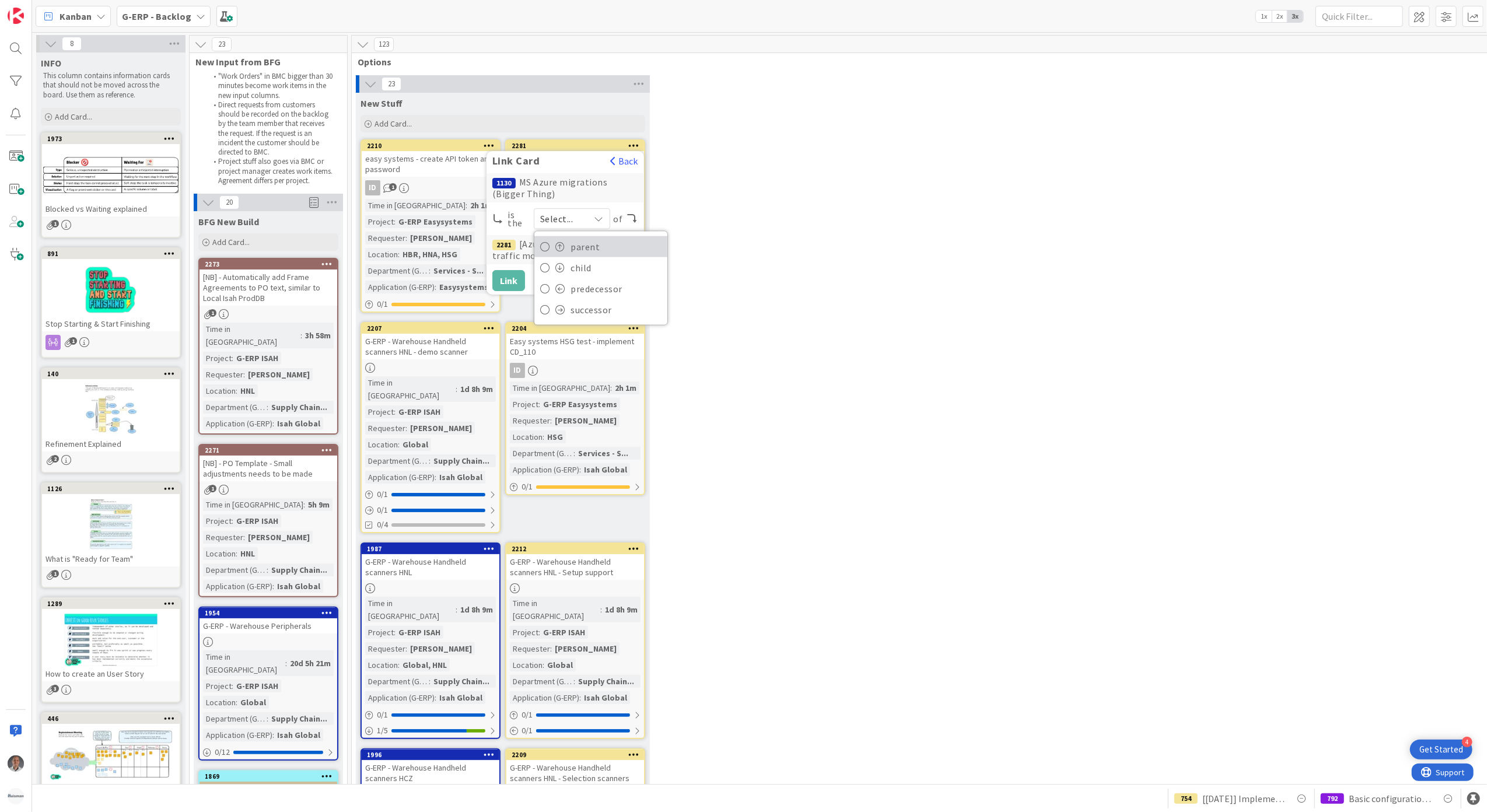
click at [577, 247] on span "parent" at bounding box center [616, 247] width 91 height 18
click at [519, 278] on button "Link" at bounding box center [508, 280] width 33 height 21
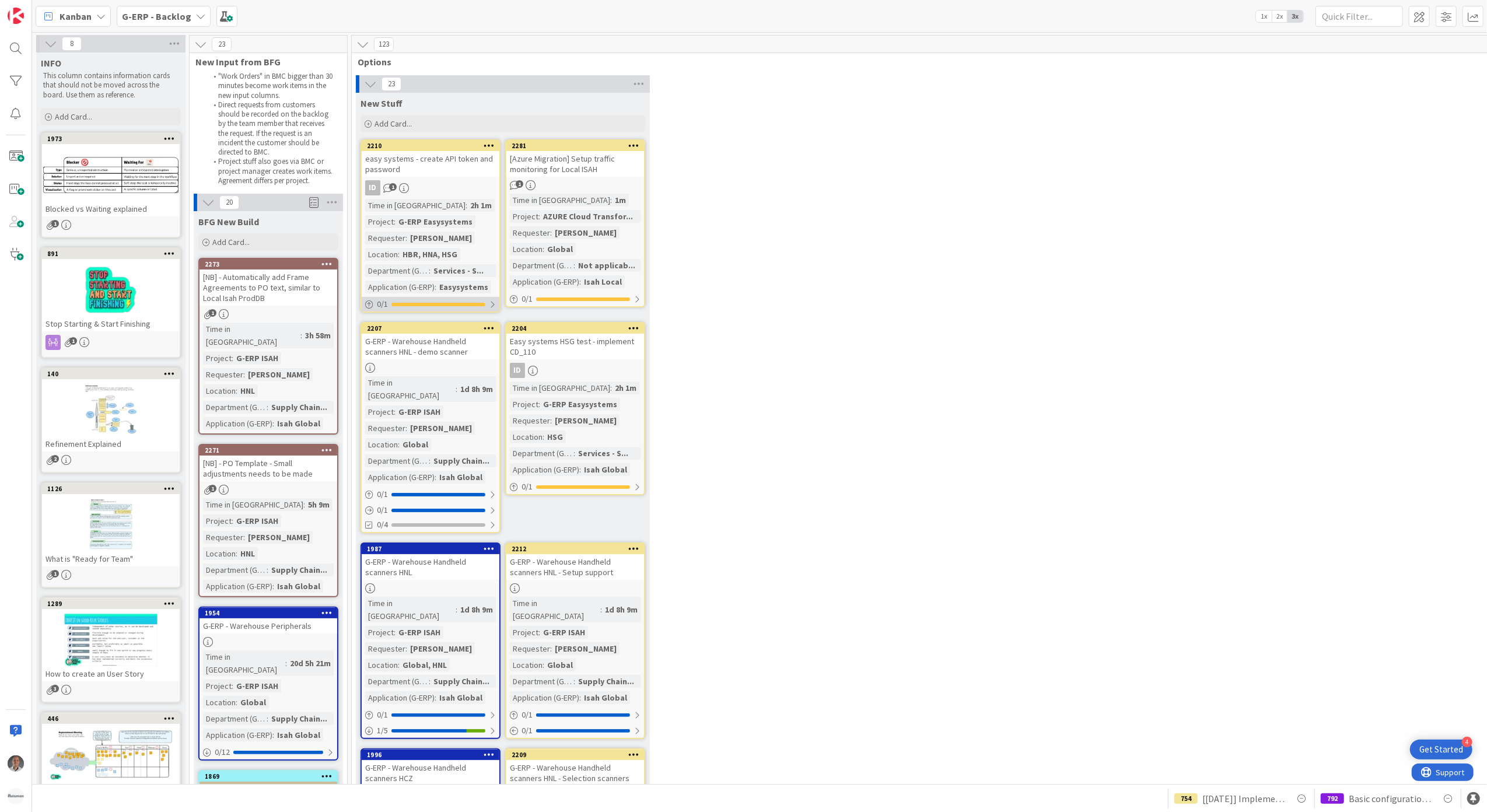
click at [479, 303] on div at bounding box center [438, 304] width 94 height 4
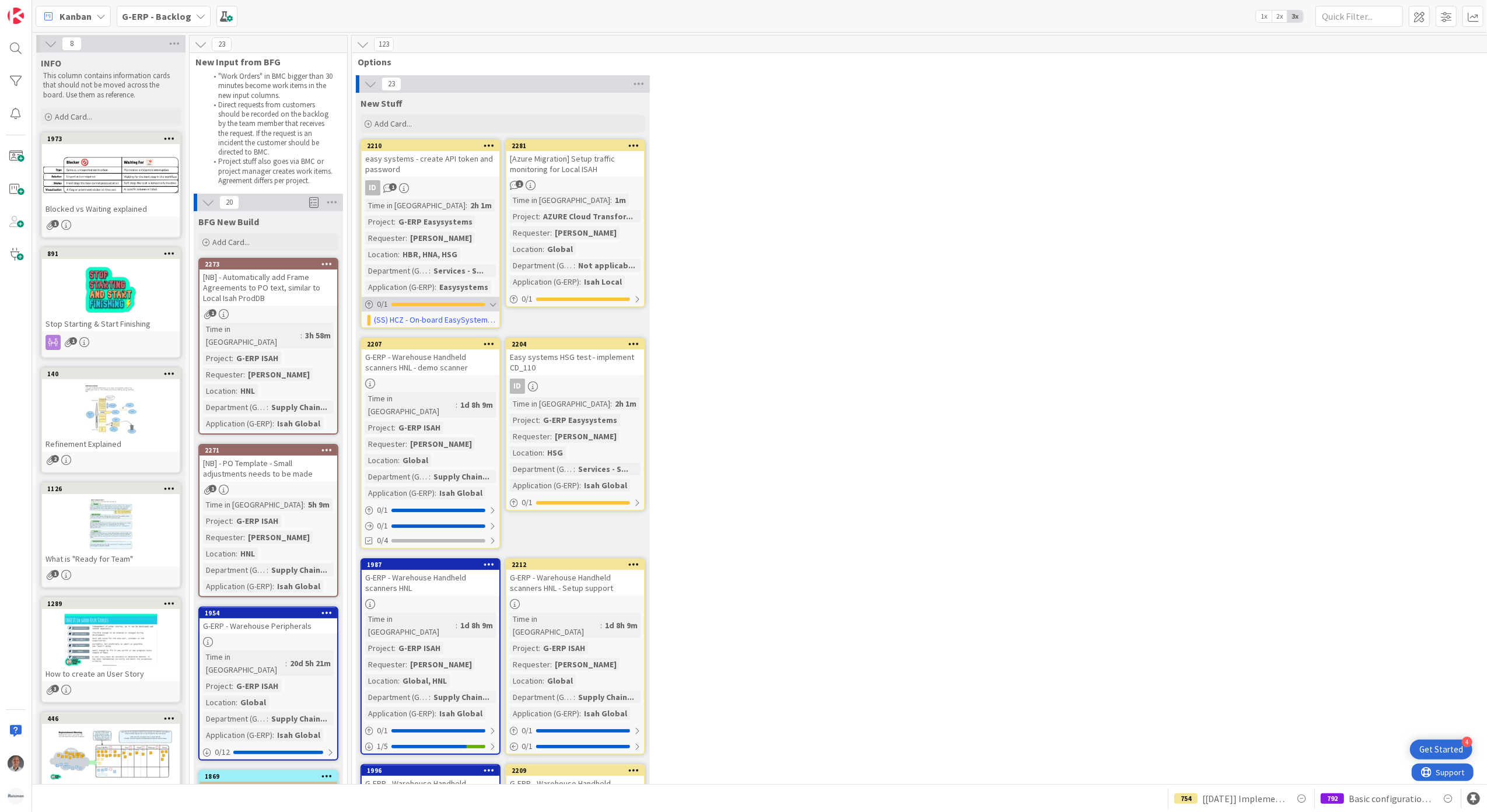
click at [489, 301] on div at bounding box center [492, 304] width 7 height 10
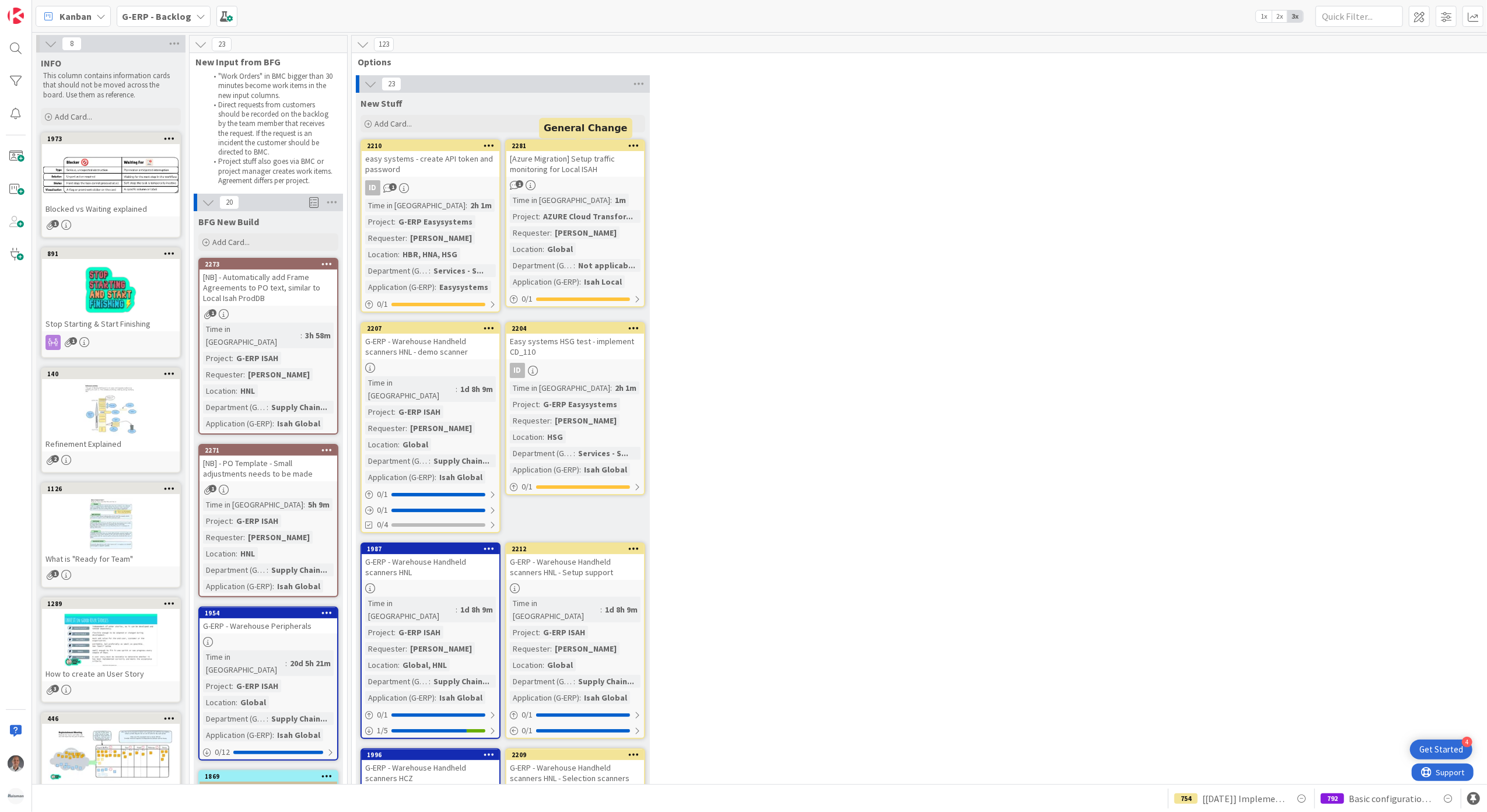
click at [610, 145] on div "2281" at bounding box center [577, 146] width 133 height 8
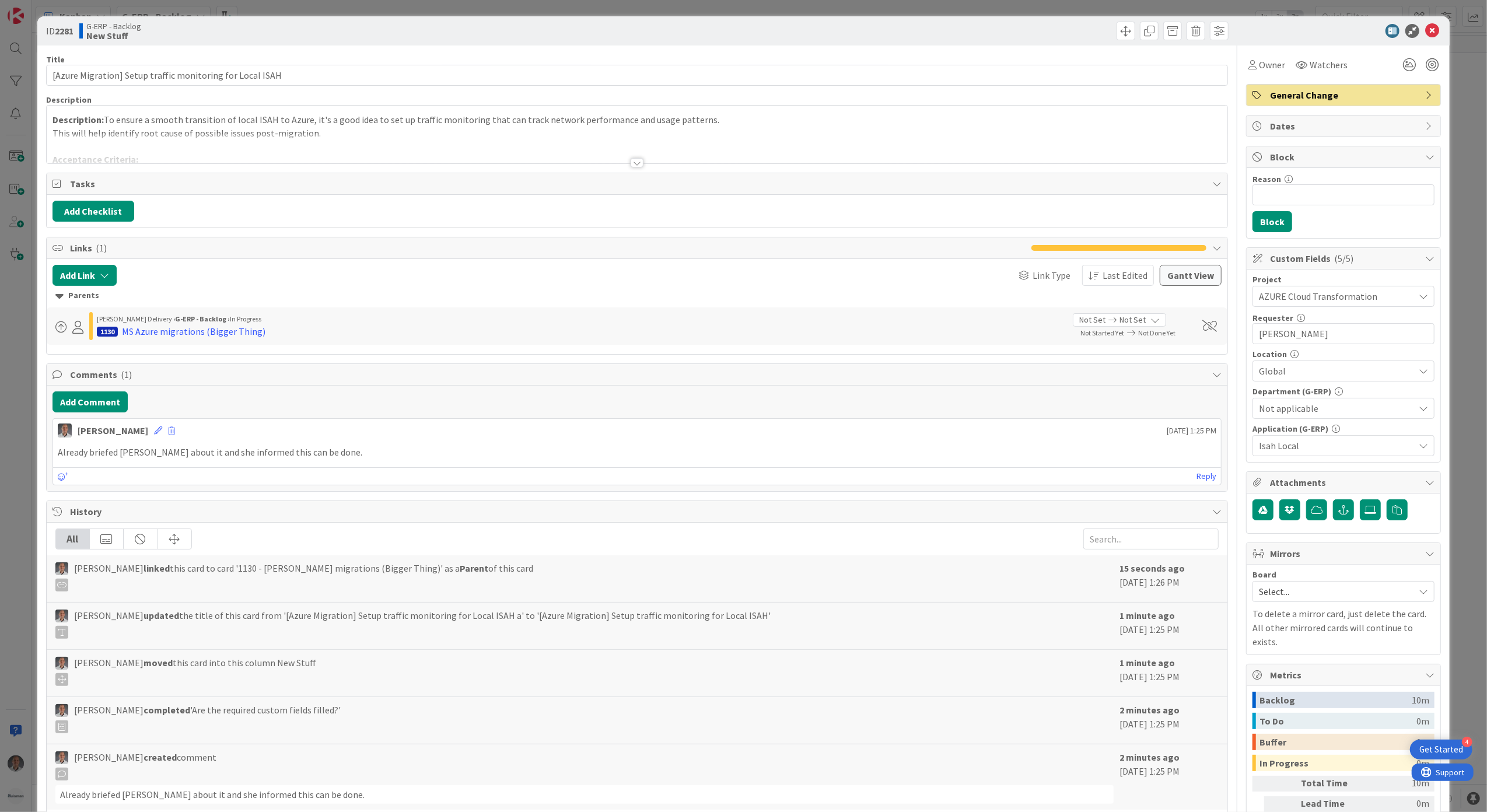
click at [1319, 100] on span "General Change" at bounding box center [1345, 94] width 149 height 14
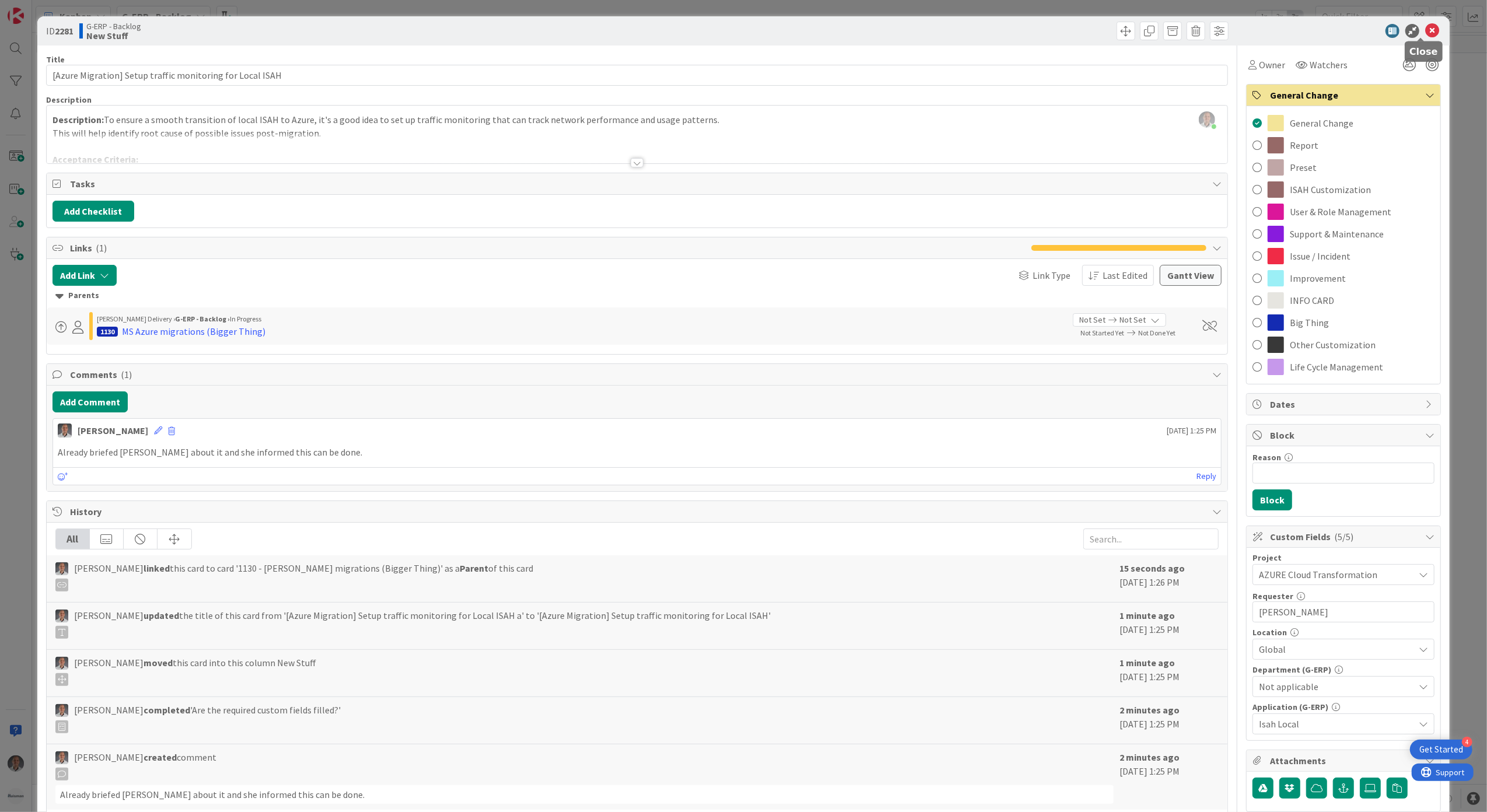
click at [1425, 31] on icon at bounding box center [1432, 31] width 14 height 14
